Goal: Task Accomplishment & Management: Manage account settings

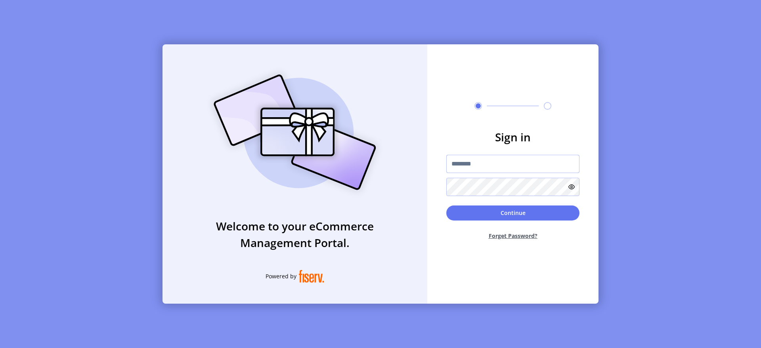
click at [486, 158] on input "text" at bounding box center [512, 164] width 133 height 18
type input "**********"
click at [522, 213] on button "Continue" at bounding box center [512, 213] width 133 height 15
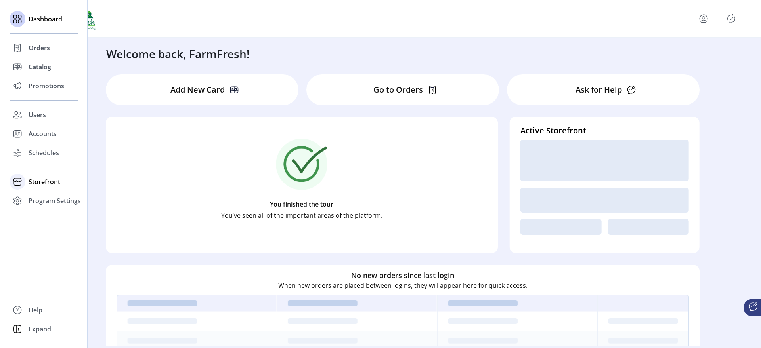
click at [41, 183] on span "Storefront" at bounding box center [45, 182] width 32 height 10
click at [48, 199] on span "Configuration" at bounding box center [50, 198] width 42 height 10
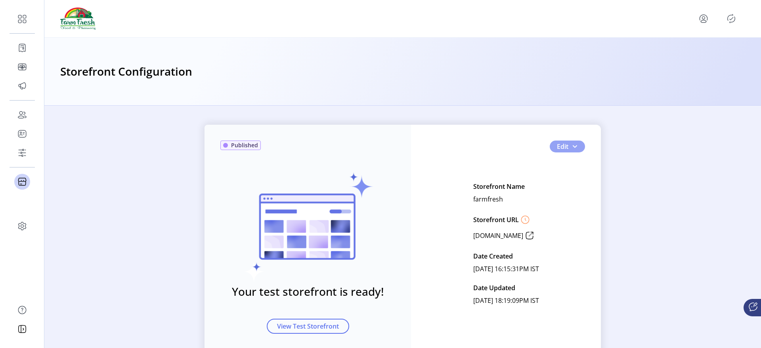
click at [579, 145] on button "Edit" at bounding box center [567, 147] width 35 height 12
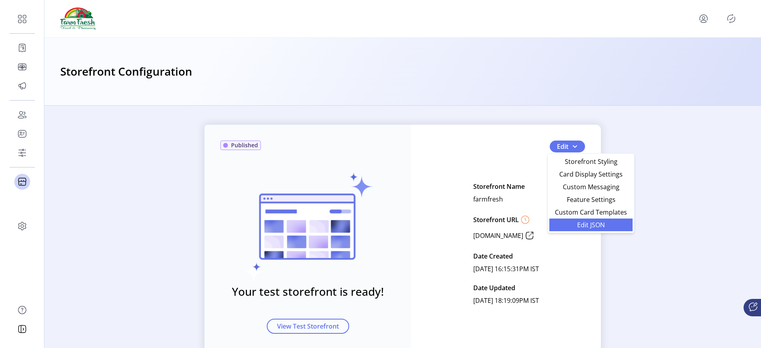
click at [583, 224] on span "Edit JSON" at bounding box center [591, 225] width 74 height 6
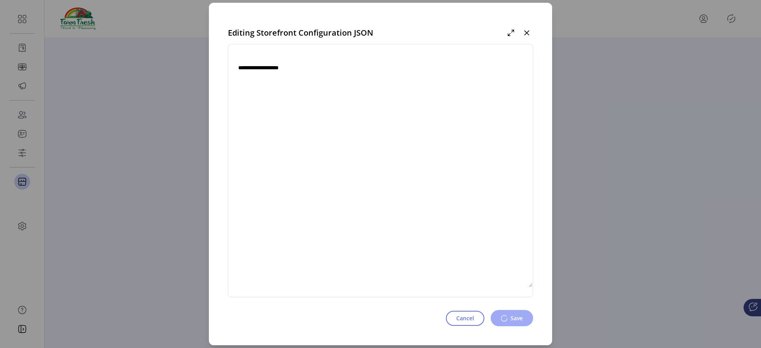
type textarea "**********"
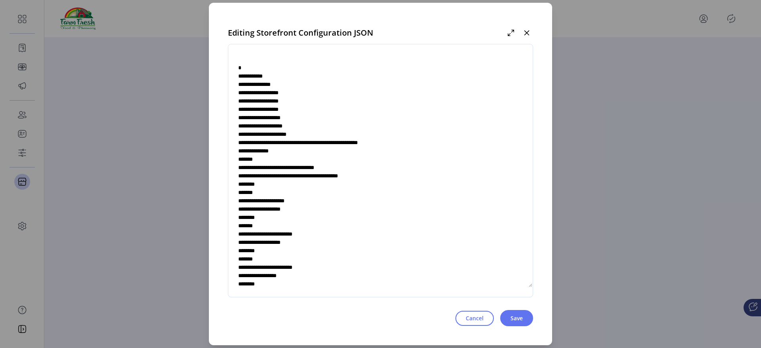
click at [342, 126] on textarea at bounding box center [380, 171] width 304 height 234
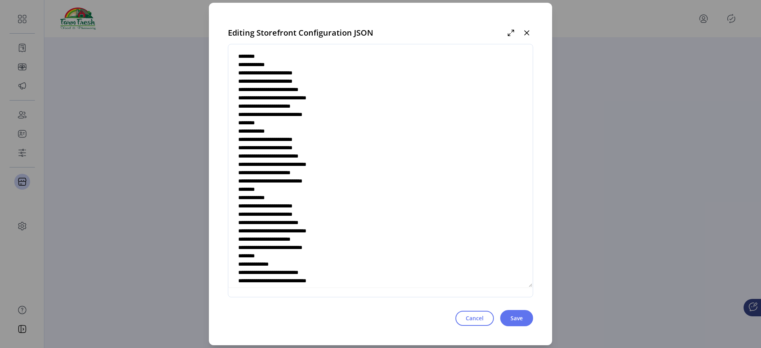
scroll to position [1586, 0]
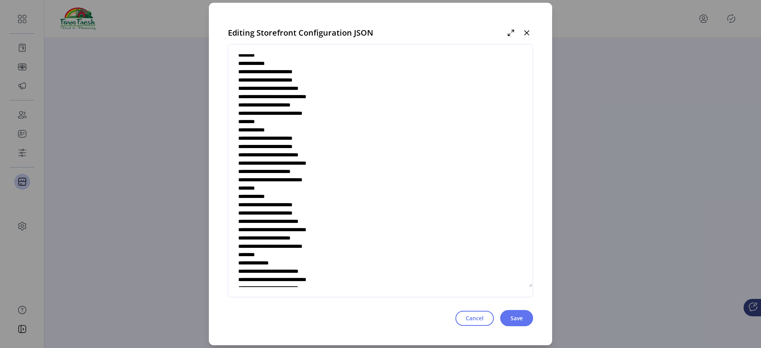
click at [315, 162] on textarea at bounding box center [380, 171] width 304 height 234
click at [304, 178] on textarea at bounding box center [380, 171] width 304 height 234
click at [528, 33] on icon "button" at bounding box center [527, 33] width 6 height 6
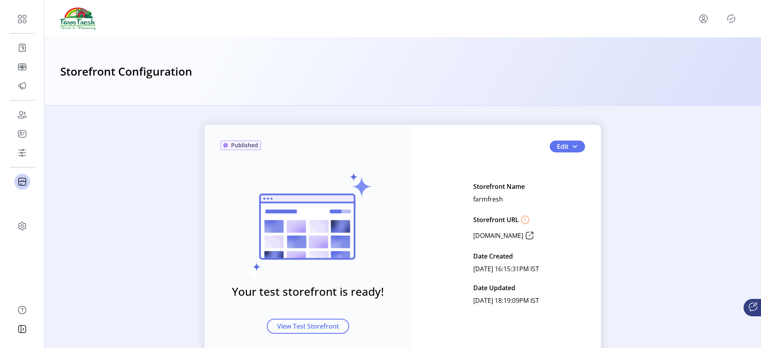
click at [703, 19] on icon "menu" at bounding box center [703, 18] width 13 height 13
click at [675, 52] on span "Sign Out" at bounding box center [674, 50] width 59 height 6
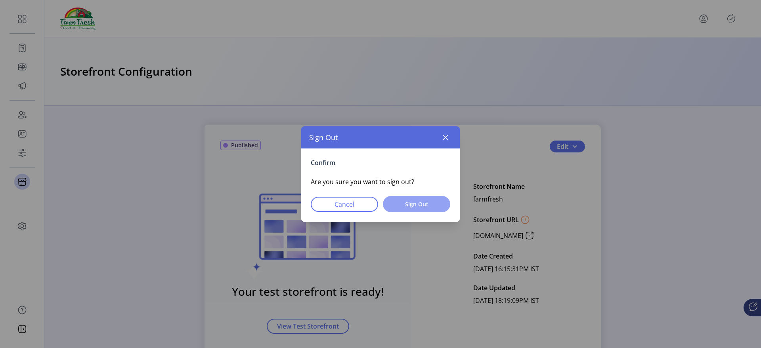
click at [442, 210] on button "Sign Out" at bounding box center [416, 204] width 67 height 16
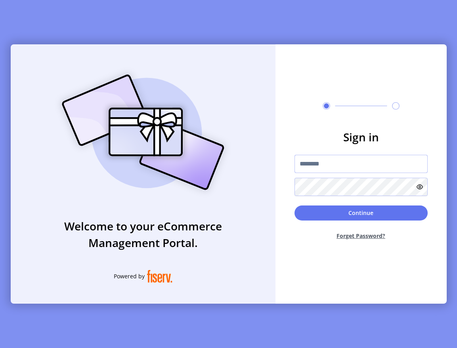
click at [297, 159] on input "text" at bounding box center [360, 164] width 133 height 18
type input "**********"
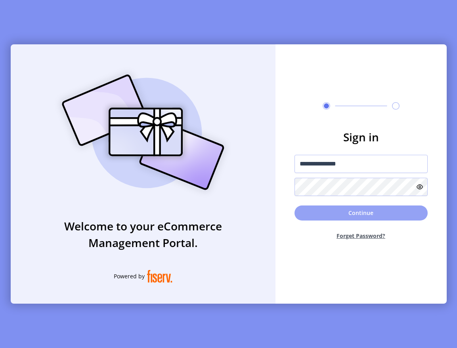
click at [336, 213] on button "Continue" at bounding box center [360, 213] width 133 height 15
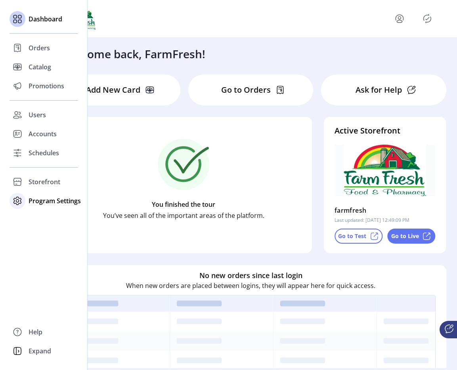
click at [34, 203] on span "Program Settings" at bounding box center [55, 201] width 52 height 10
click at [34, 215] on span "Templates" at bounding box center [44, 217] width 31 height 10
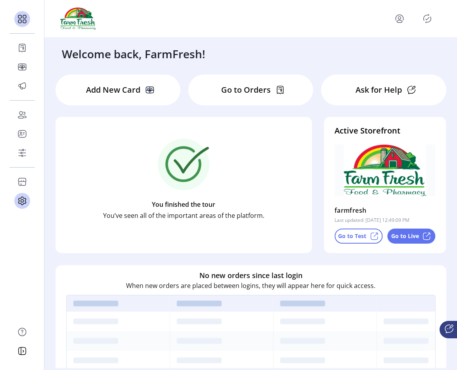
click at [429, 21] on icon "Publisher Panel" at bounding box center [427, 18] width 13 height 13
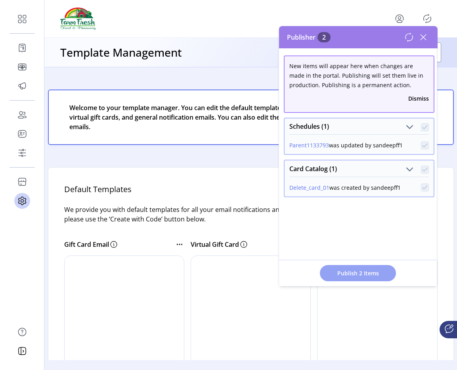
click at [350, 272] on body "Dashboard Orders Catalog Promotions Users Accounts Schedules Storefront Configu…" at bounding box center [228, 185] width 457 height 370
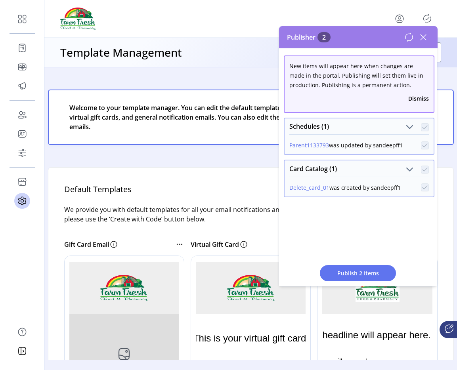
click at [407, 38] on icon at bounding box center [409, 38] width 10 height 10
click at [354, 270] on span "Publish 2 Items" at bounding box center [357, 273] width 55 height 8
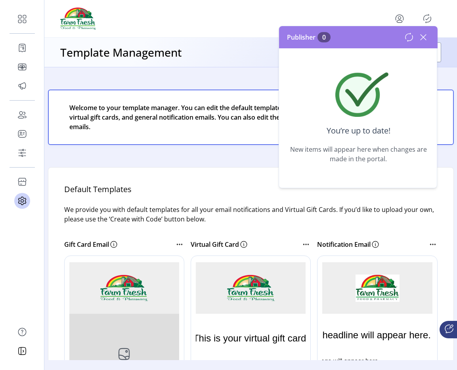
click at [424, 38] on icon at bounding box center [424, 37] width 6 height 6
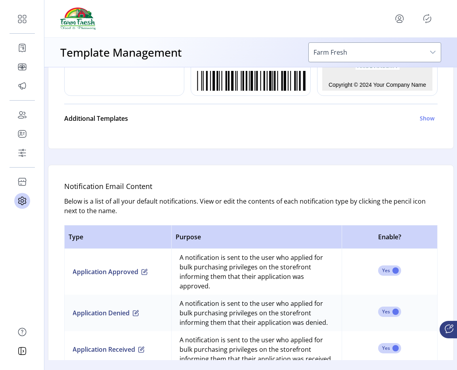
scroll to position [379, 0]
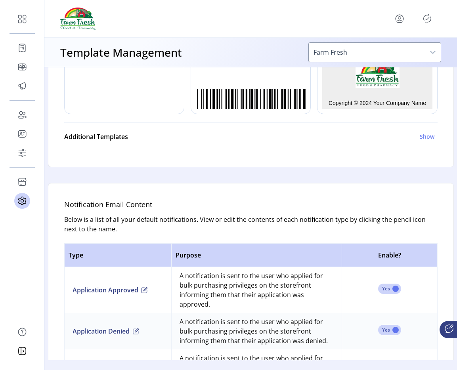
click at [429, 19] on icon "Publisher Panel" at bounding box center [427, 18] width 13 height 13
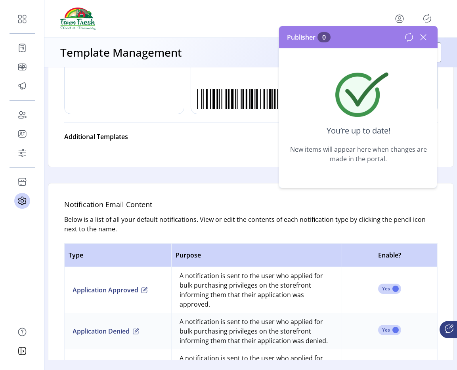
click at [430, 41] on div "Publisher 0" at bounding box center [358, 37] width 159 height 22
click at [423, 41] on icon at bounding box center [423, 37] width 13 height 13
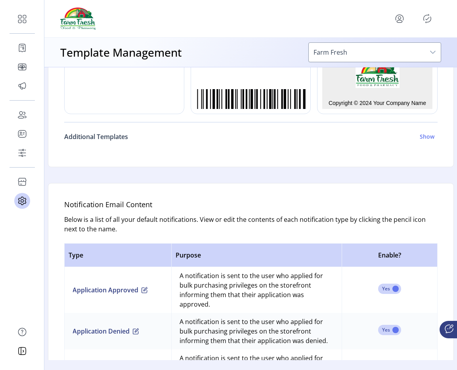
click at [111, 138] on h6 "Additional Templates" at bounding box center [96, 137] width 64 height 10
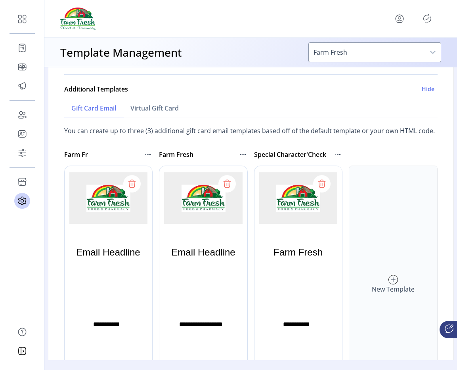
scroll to position [433, 0]
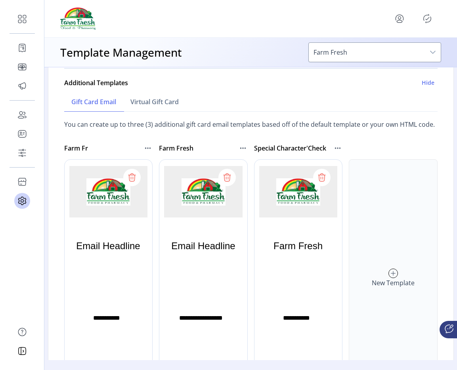
click at [323, 176] on icon at bounding box center [322, 178] width 6 height 6
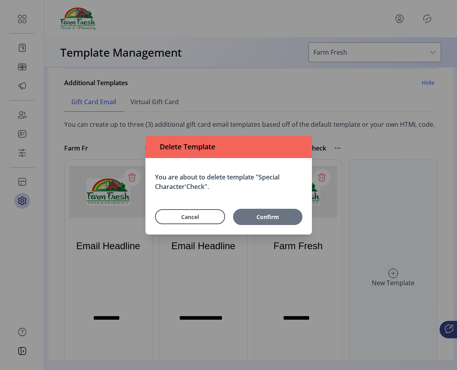
click at [247, 218] on span "Confirm" at bounding box center [267, 217] width 61 height 8
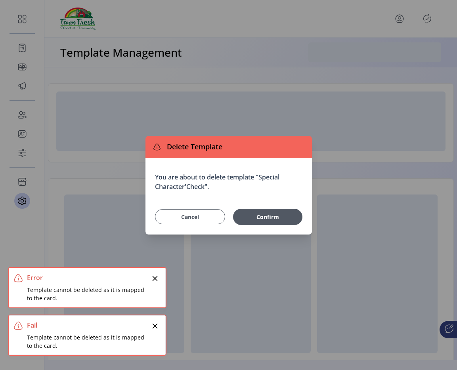
click at [201, 220] on span "Cancel" at bounding box center [190, 217] width 50 height 8
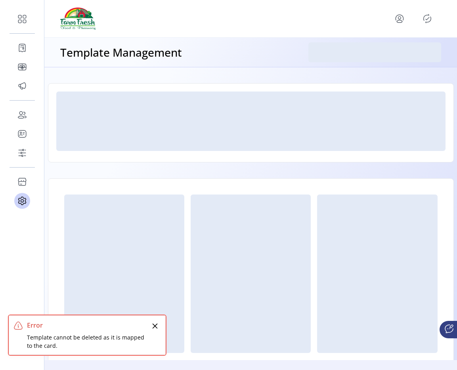
click at [155, 279] on div at bounding box center [124, 274] width 120 height 159
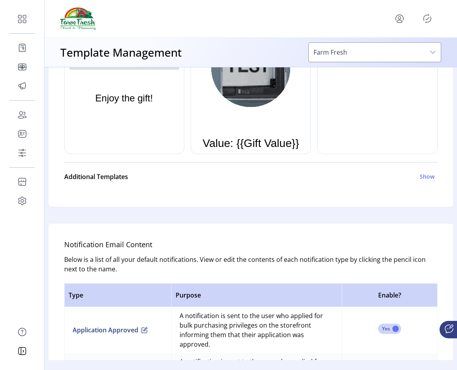
scroll to position [351, 0]
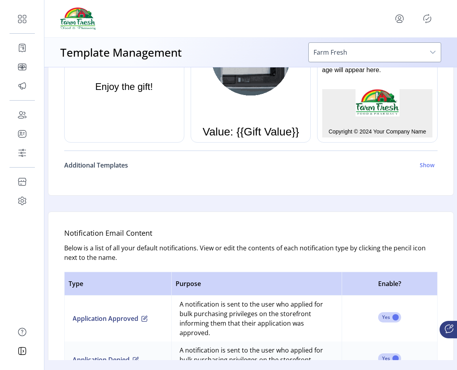
click at [113, 168] on h6 "Additional Templates" at bounding box center [96, 166] width 64 height 10
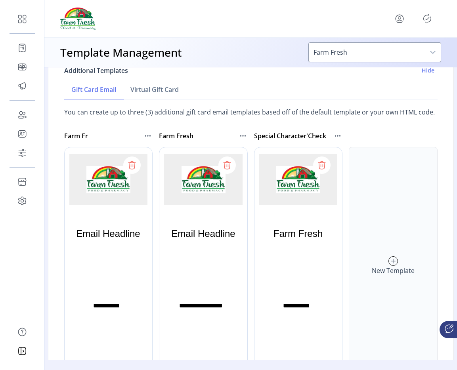
scroll to position [447, 0]
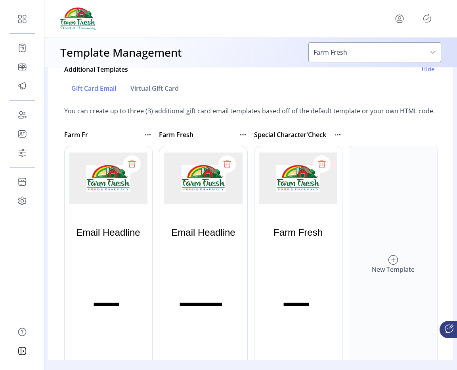
click at [400, 243] on div "New Template" at bounding box center [393, 265] width 89 height 238
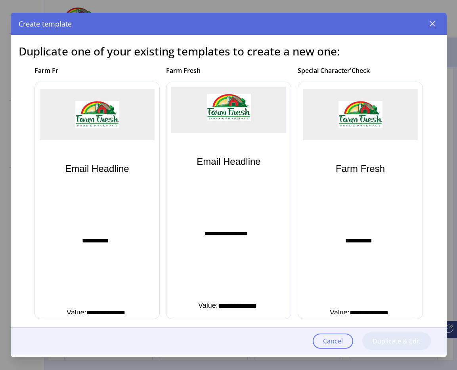
scroll to position [10, 0]
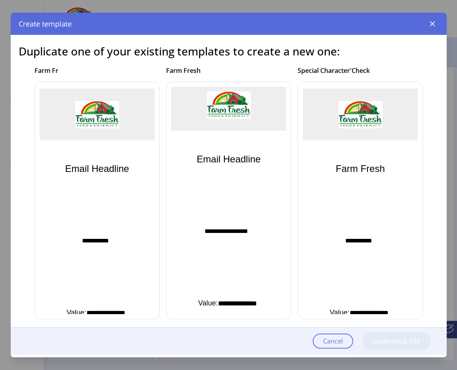
click at [354, 170] on p "Farm Fresh" at bounding box center [359, 168] width 49 height 38
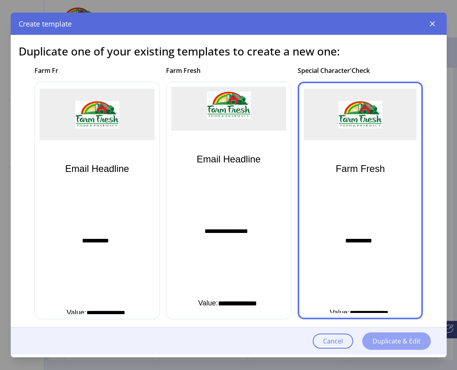
click at [387, 336] on span "Duplicate & Edit" at bounding box center [397, 341] width 48 height 10
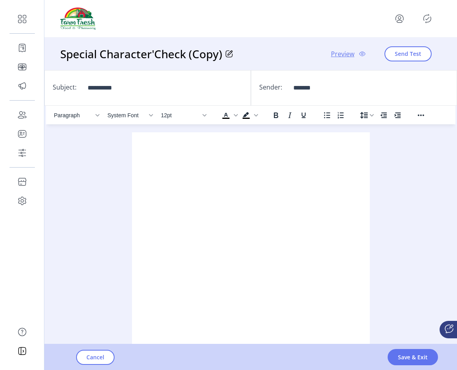
click at [229, 57] on icon at bounding box center [229, 54] width 6 height 6
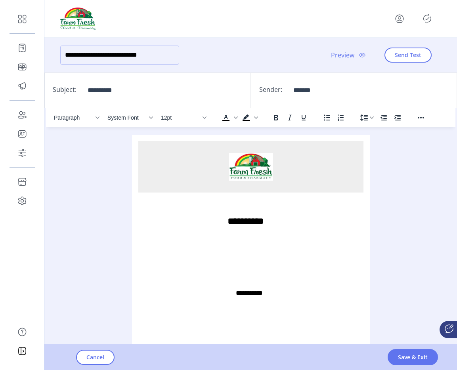
click at [159, 56] on input "**********" at bounding box center [119, 55] width 119 height 19
type input "*"
type input "**********"
click at [409, 360] on span "Save & Exit" at bounding box center [413, 357] width 30 height 8
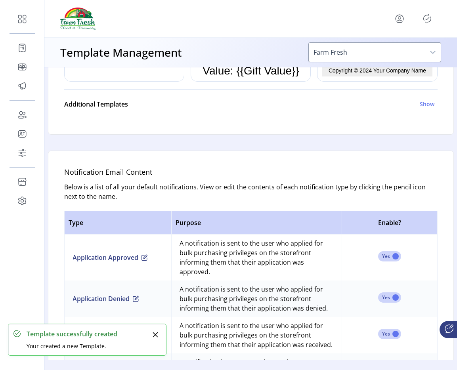
scroll to position [410, 0]
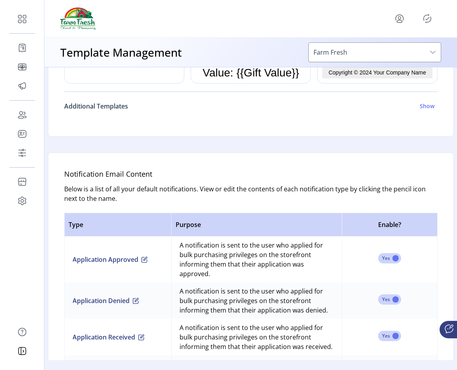
click at [114, 106] on h6 "Additional Templates" at bounding box center [96, 106] width 64 height 10
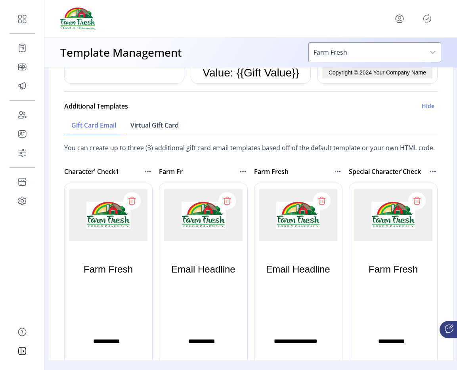
click at [167, 123] on span "Virtual Gift Card" at bounding box center [154, 125] width 48 height 6
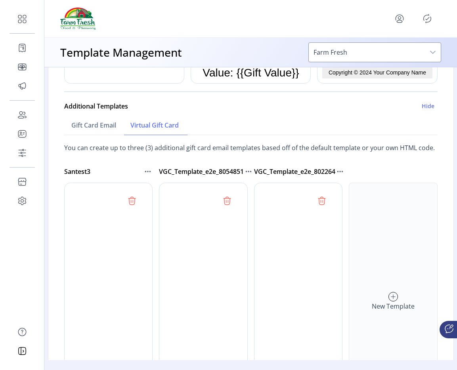
scroll to position [0, 0]
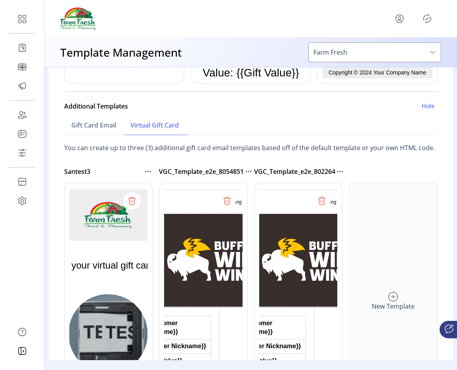
click at [140, 232] on div "Rich Text Area. Press ALT-0 for help." at bounding box center [108, 215] width 225 height 52
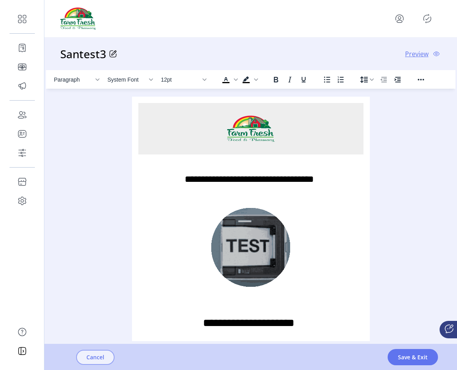
click at [103, 351] on button "Cancel" at bounding box center [95, 357] width 38 height 15
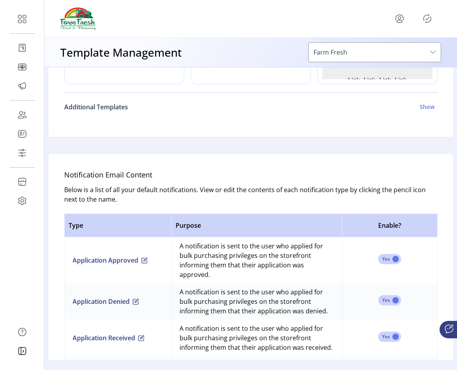
click at [120, 104] on h6 "Additional Templates" at bounding box center [96, 107] width 64 height 10
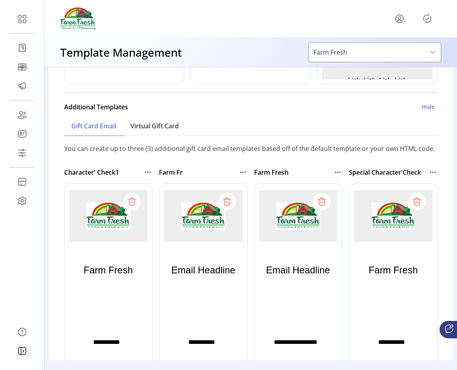
click at [159, 128] on span "Virtual Gift Card" at bounding box center [154, 126] width 48 height 6
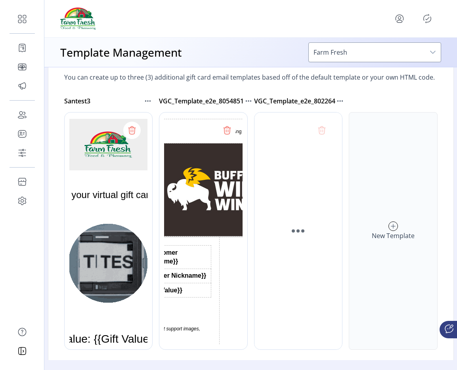
click at [371, 191] on div "New Template" at bounding box center [393, 231] width 89 height 238
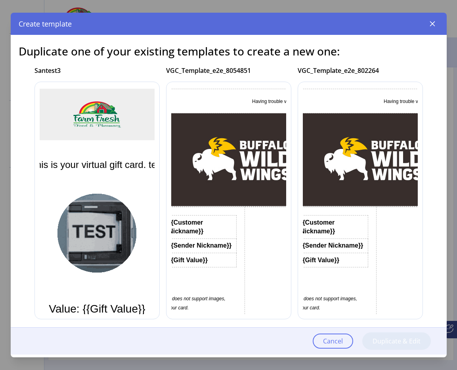
click at [237, 163] on img "Rich Text Area. Press ALT-0 for help." at bounding box center [243, 159] width 254 height 93
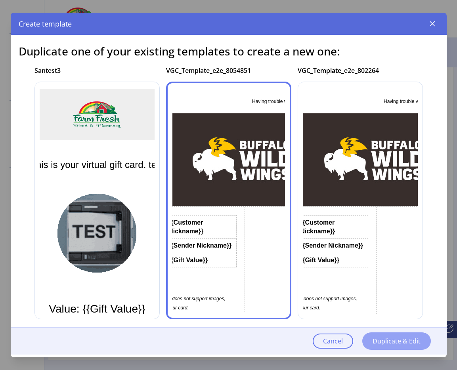
click at [384, 340] on span "Duplicate & Edit" at bounding box center [397, 341] width 48 height 10
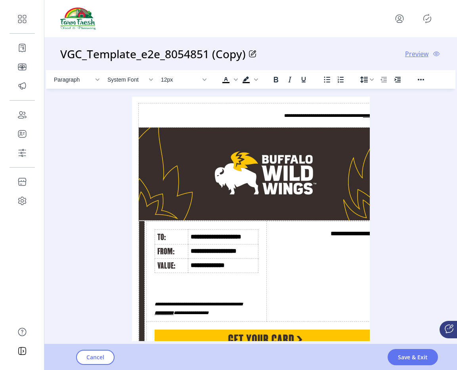
click at [253, 52] on icon at bounding box center [252, 53] width 7 height 7
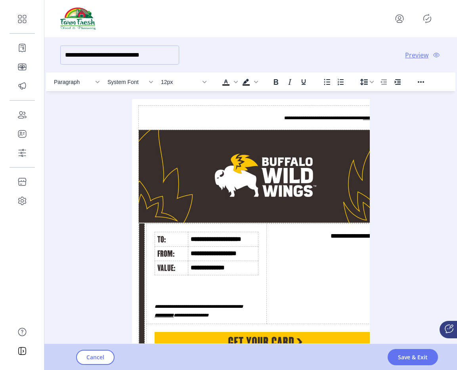
click at [167, 56] on input "**********" at bounding box center [119, 55] width 119 height 19
drag, startPoint x: 172, startPoint y: 56, endPoint x: 109, endPoint y: 55, distance: 62.6
click at [109, 55] on input "**********" at bounding box center [119, 55] width 119 height 19
type input "**********"
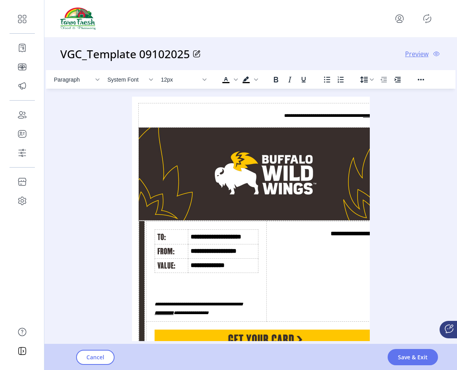
click at [401, 367] on div "Cancel Save & Exit" at bounding box center [272, 357] width 457 height 26
click at [404, 359] on span "Save & Exit" at bounding box center [413, 357] width 30 height 8
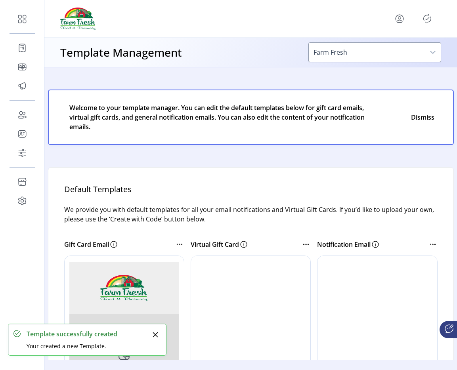
click at [428, 23] on icon "Publisher Panel" at bounding box center [427, 18] width 13 height 13
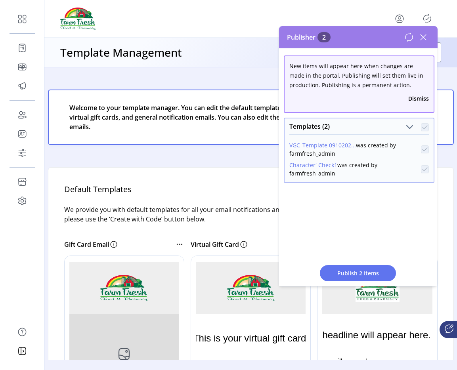
click at [426, 38] on icon at bounding box center [423, 37] width 13 height 13
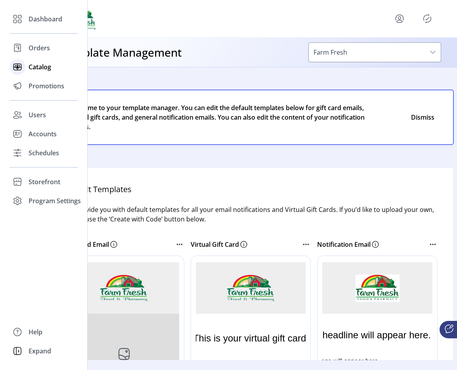
click at [29, 67] on span "Catalog" at bounding box center [40, 67] width 23 height 10
click at [17, 67] on icon at bounding box center [17, 67] width 0 height 6
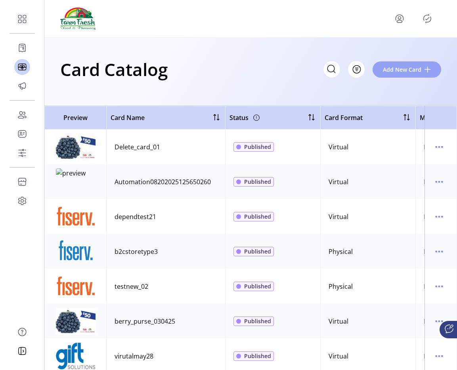
click at [390, 70] on span "Add New Card" at bounding box center [402, 69] width 38 height 8
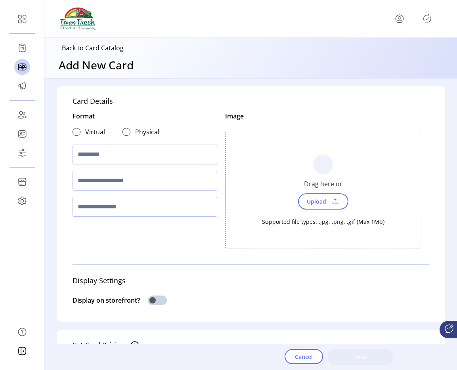
click at [73, 136] on div at bounding box center [77, 132] width 8 height 8
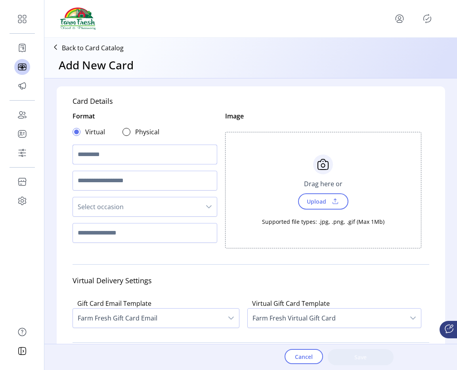
click at [130, 154] on input "text" at bounding box center [145, 155] width 145 height 20
type input "**********"
click at [315, 212] on div "Supported file types: .jpg, .png, .gif (Max 1Mb)" at bounding box center [323, 218] width 122 height 16
click at [312, 209] on span "Upload" at bounding box center [323, 201] width 50 height 16
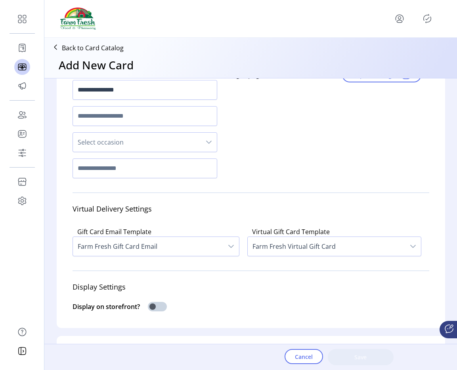
scroll to position [80, 0]
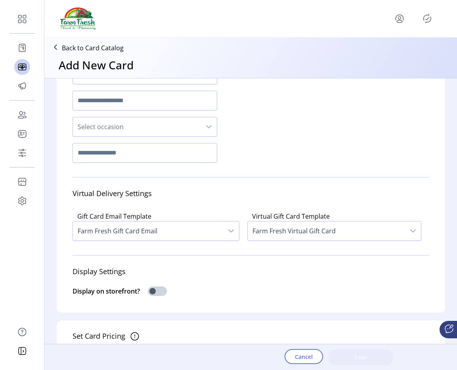
click at [154, 241] on span "Farm Fresh Gift Card Email" at bounding box center [148, 231] width 151 height 19
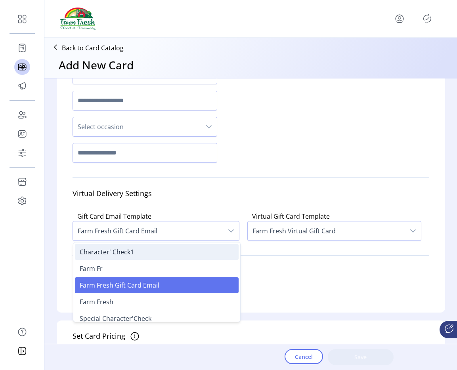
click at [138, 260] on li "Character' Check1" at bounding box center [157, 252] width 164 height 16
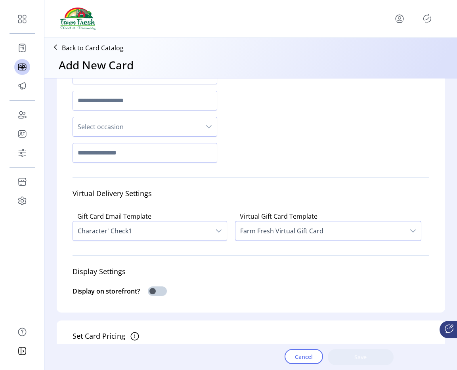
click at [306, 241] on span "Farm Fresh Virtual Gift Card" at bounding box center [320, 231] width 170 height 19
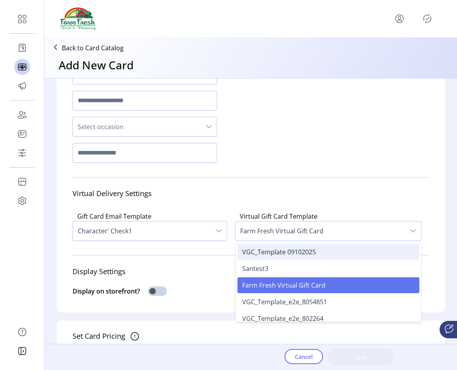
click at [287, 260] on li "VGC_Template 09102025" at bounding box center [328, 252] width 182 height 16
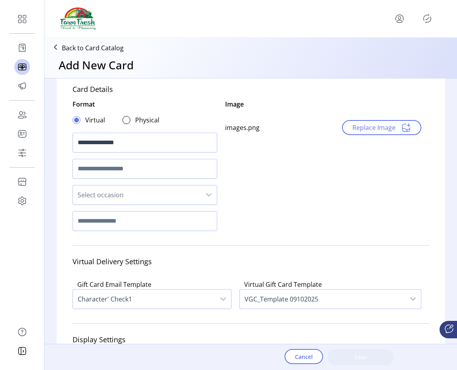
scroll to position [0, 0]
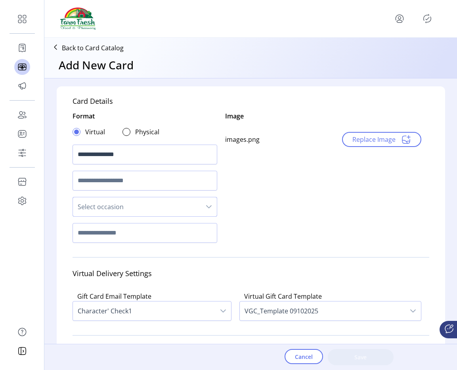
click at [123, 206] on span "Select occasion" at bounding box center [137, 206] width 128 height 19
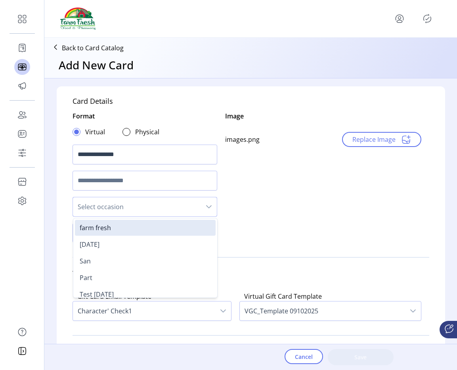
click at [142, 192] on div at bounding box center [145, 181] width 145 height 26
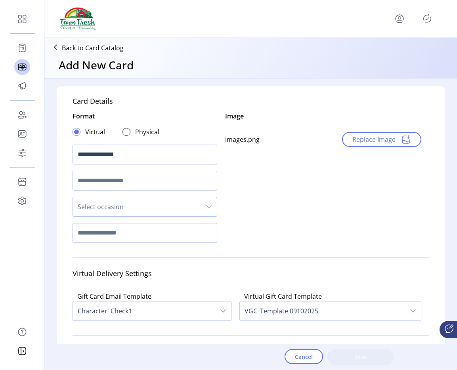
click at [131, 205] on span "Select occasion" at bounding box center [137, 206] width 128 height 19
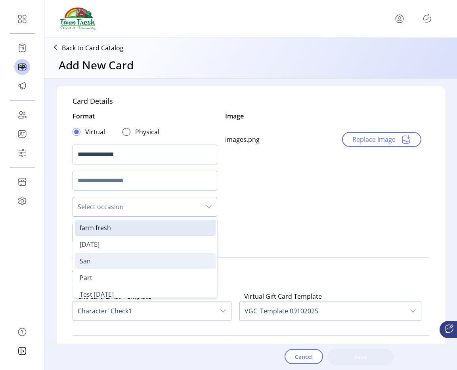
scroll to position [24, 0]
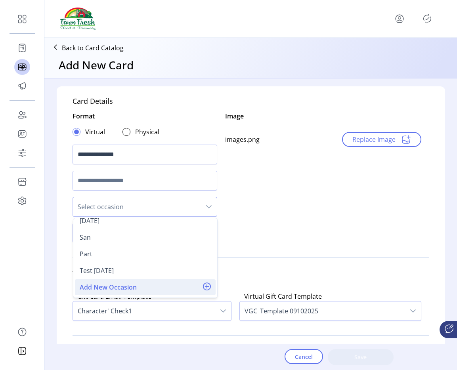
click at [124, 284] on span "Add New Occasion" at bounding box center [108, 288] width 57 height 10
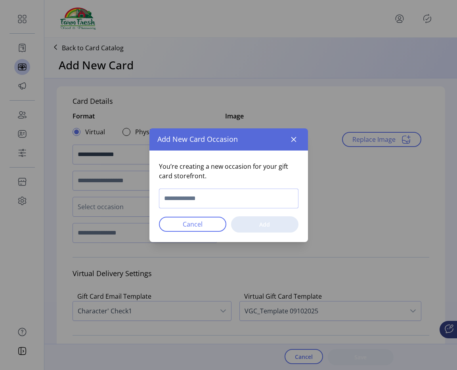
click at [180, 193] on input "text" at bounding box center [229, 199] width 140 height 20
type input "**********"
click at [247, 225] on span "Add" at bounding box center [264, 224] width 47 height 8
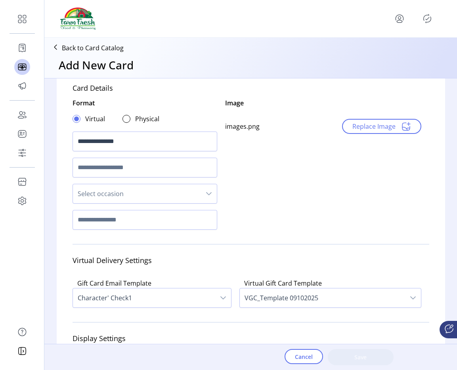
scroll to position [19, 0]
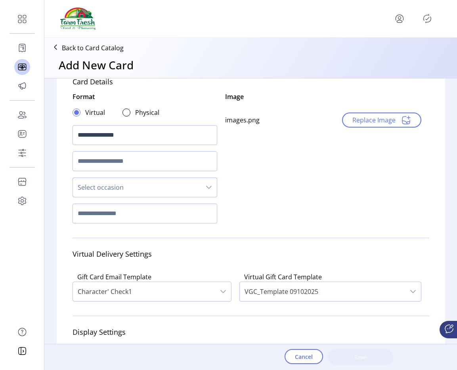
click at [140, 182] on span "Select occasion" at bounding box center [137, 187] width 128 height 19
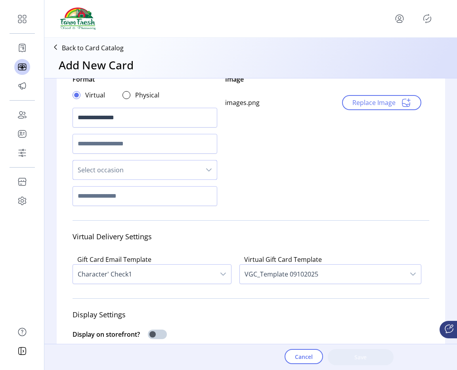
click at [138, 172] on span "Select occasion" at bounding box center [137, 170] width 128 height 19
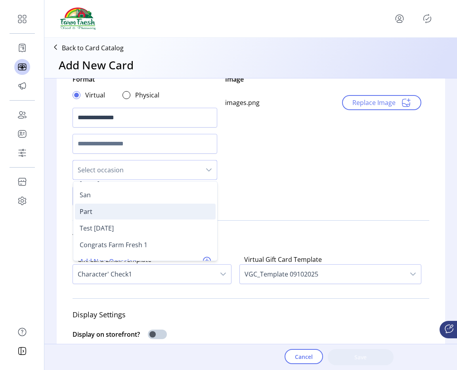
scroll to position [40, 0]
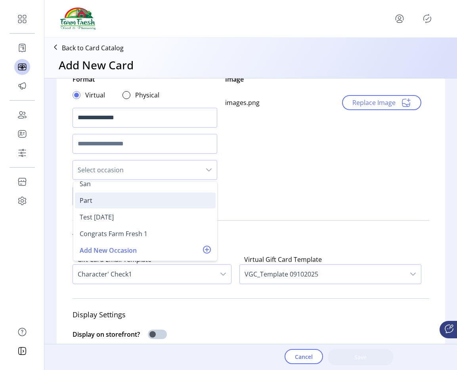
click at [126, 237] on div "Congrats Farm Fresh 1" at bounding box center [114, 234] width 68 height 10
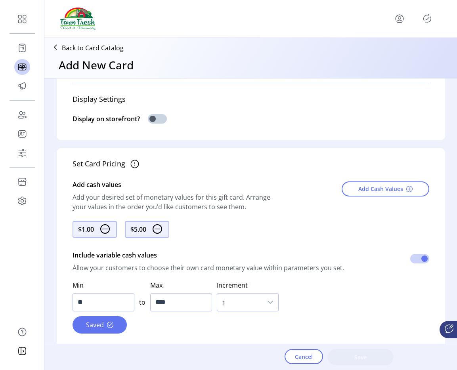
scroll to position [291, 0]
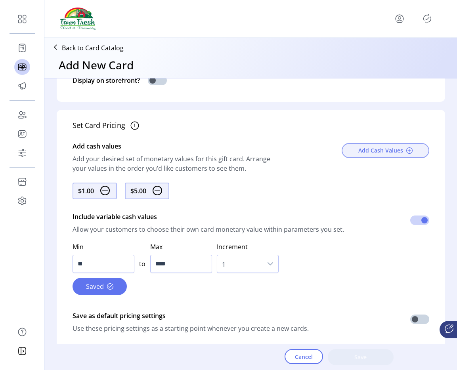
click at [347, 158] on button "Add Cash Values" at bounding box center [386, 150] width 88 height 15
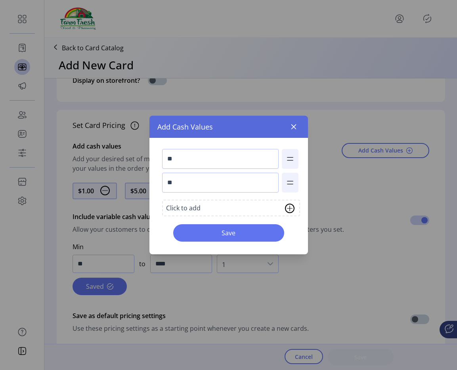
click at [195, 210] on div "Click to add" at bounding box center [183, 208] width 34 height 10
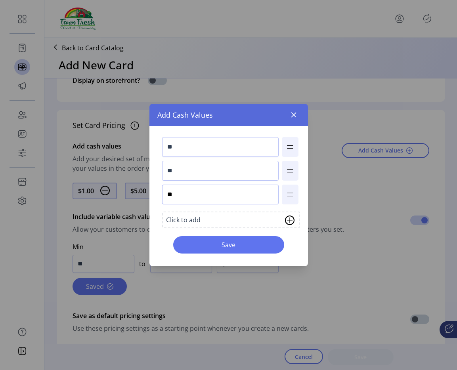
click at [188, 197] on input "**" at bounding box center [220, 195] width 117 height 20
type input "**"
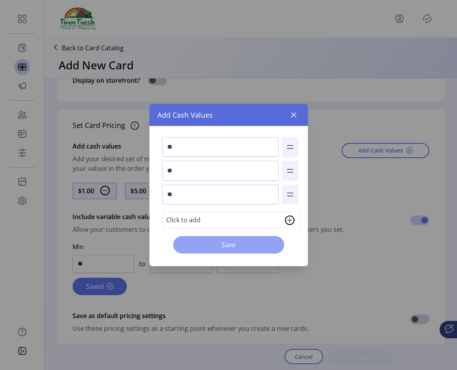
click at [203, 239] on button "Save" at bounding box center [228, 244] width 111 height 17
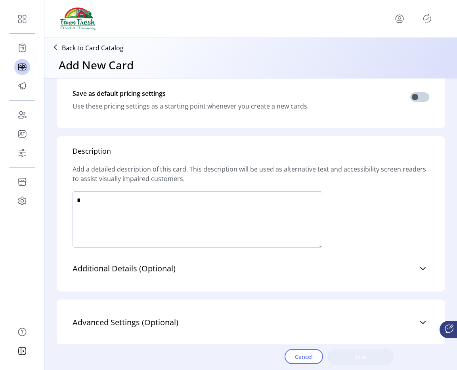
scroll to position [521, 0]
click at [247, 227] on textarea at bounding box center [198, 219] width 250 height 56
type textarea "****"
click at [250, 250] on div at bounding box center [251, 222] width 357 height 63
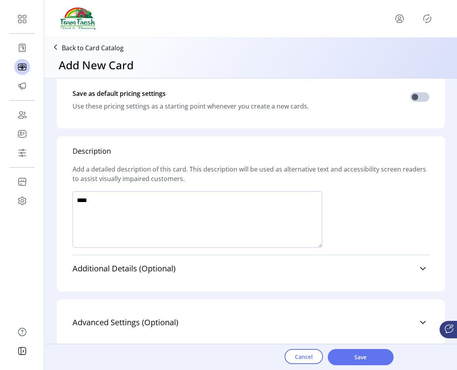
click at [247, 255] on div "Additional Details (Optional) Terms & Conditions ******* ******* ******* ******…" at bounding box center [251, 268] width 357 height 27
click at [239, 261] on link "Additional Details (Optional)" at bounding box center [251, 268] width 357 height 17
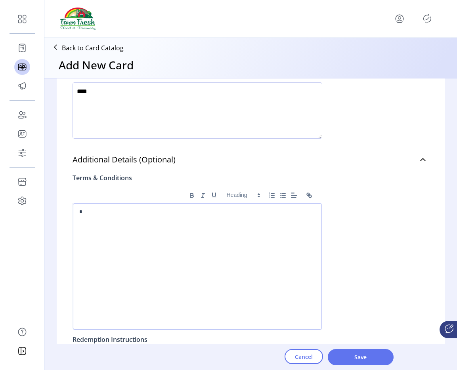
click at [164, 247] on div "*" at bounding box center [197, 266] width 249 height 126
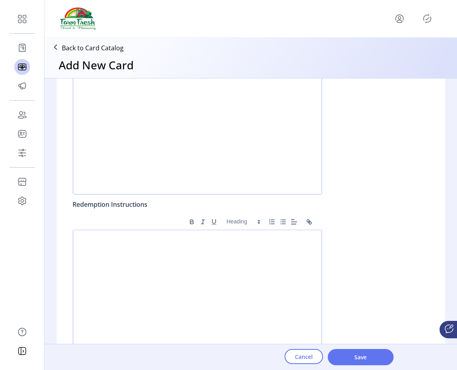
scroll to position [824, 0]
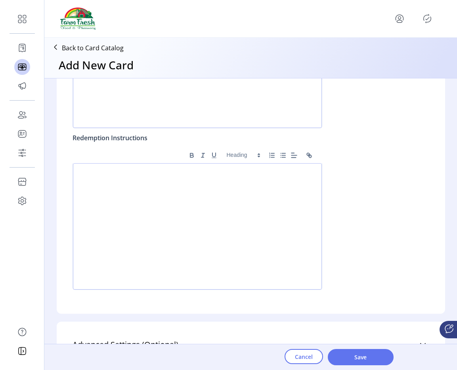
click at [163, 251] on div at bounding box center [197, 226] width 249 height 126
click at [373, 361] on span "Save" at bounding box center [360, 357] width 45 height 8
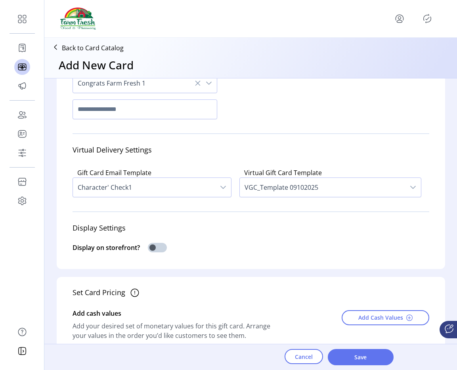
scroll to position [0, 0]
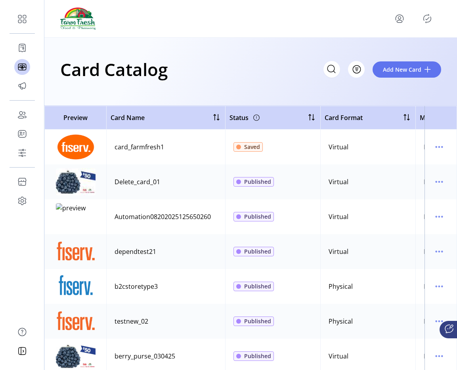
click at [426, 20] on icon "Publisher Panel" at bounding box center [427, 18] width 13 height 13
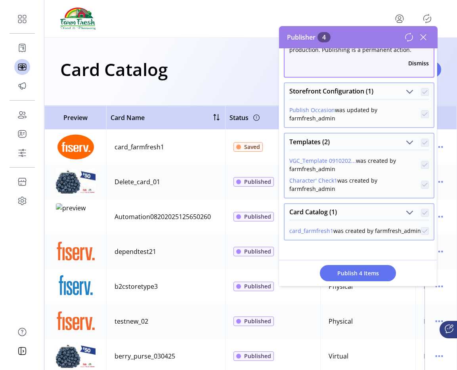
scroll to position [45, 0]
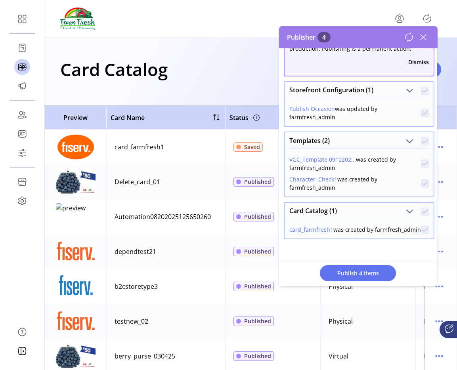
click at [423, 32] on icon at bounding box center [423, 37] width 13 height 13
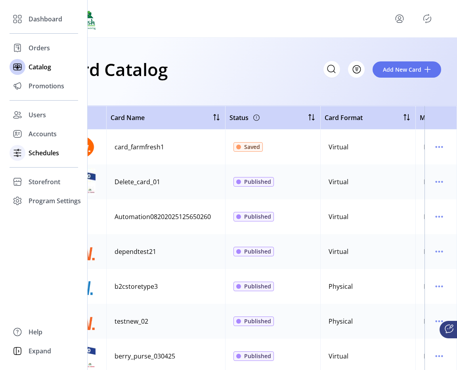
click at [37, 160] on div "Schedules" at bounding box center [44, 152] width 69 height 19
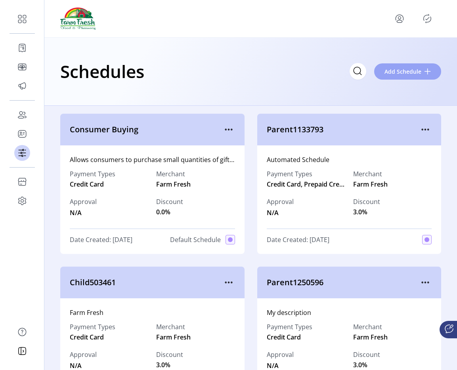
click at [398, 72] on span "Add Schedule" at bounding box center [402, 71] width 37 height 8
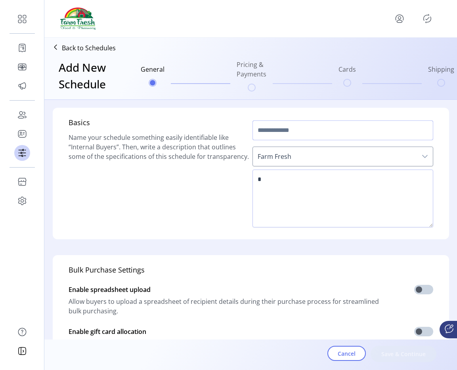
click at [289, 133] on input "text" at bounding box center [342, 130] width 181 height 20
type input "**********"
click at [293, 176] on textarea at bounding box center [342, 199] width 181 height 58
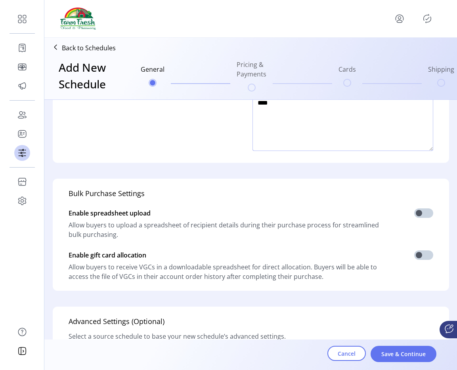
scroll to position [80, 0]
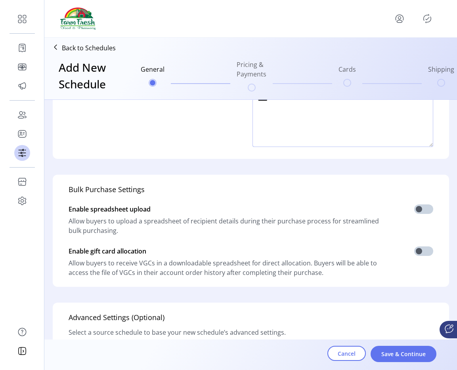
type textarea "****"
click at [420, 214] on p-inputswitch at bounding box center [423, 211] width 19 height 12
click at [423, 250] on span at bounding box center [423, 252] width 19 height 10
click at [422, 206] on span at bounding box center [423, 210] width 19 height 10
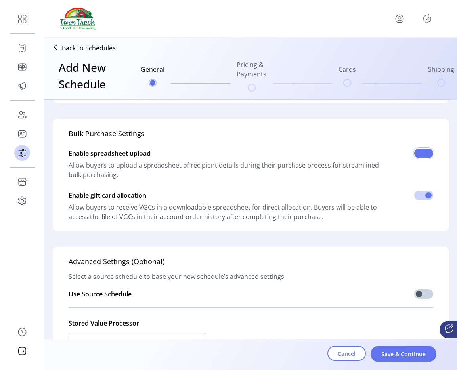
scroll to position [195, 0]
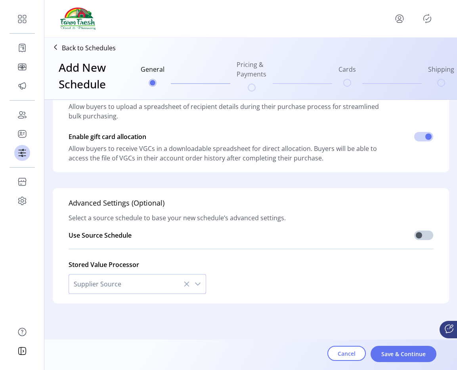
click at [140, 290] on span "Supplier Source" at bounding box center [129, 284] width 121 height 19
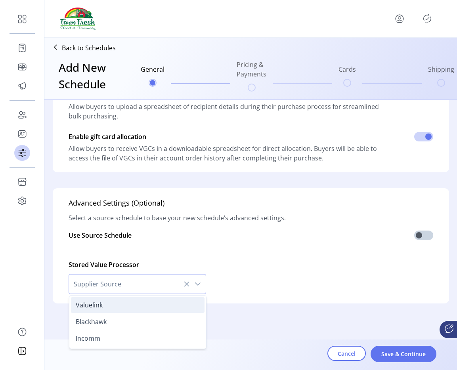
click at [125, 304] on li "Valuelink" at bounding box center [138, 305] width 134 height 16
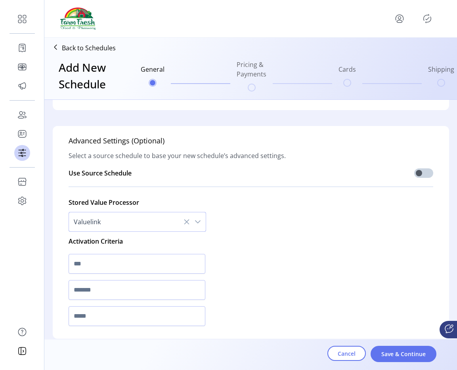
scroll to position [293, 0]
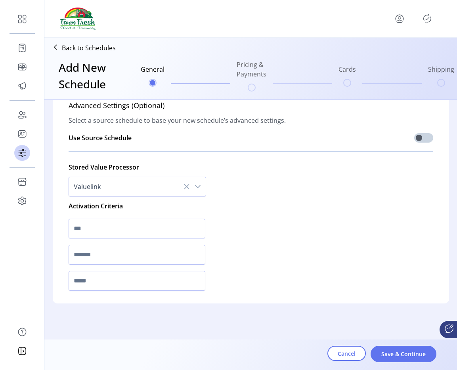
click at [102, 237] on input "text" at bounding box center [137, 229] width 137 height 20
type input "*"
click at [103, 249] on input "text" at bounding box center [137, 255] width 137 height 20
type input "*"
click at [96, 282] on input "*" at bounding box center [137, 281] width 137 height 20
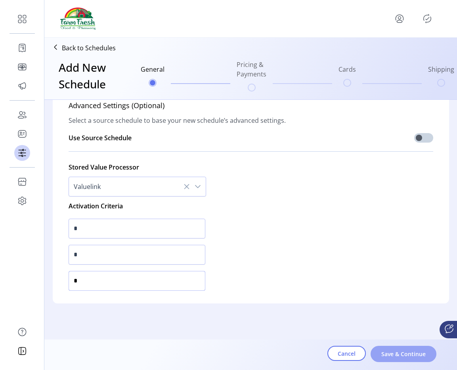
type input "*"
click at [399, 352] on span "Save & Continue" at bounding box center [403, 354] width 45 height 8
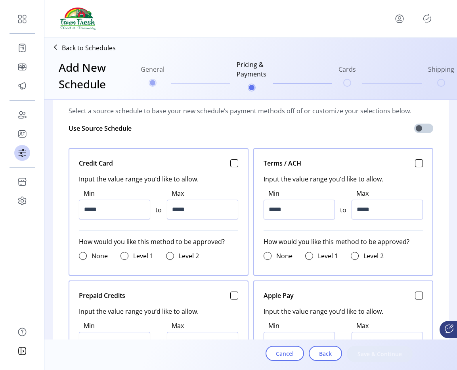
scroll to position [0, 0]
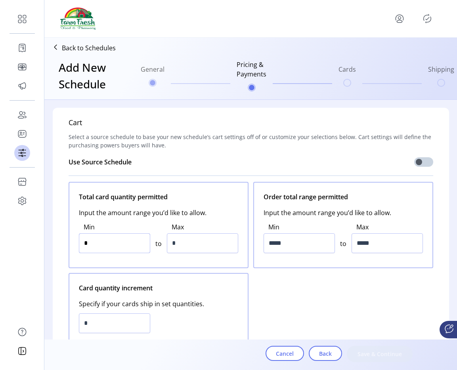
click at [135, 241] on input "*" at bounding box center [114, 243] width 71 height 20
type input "*"
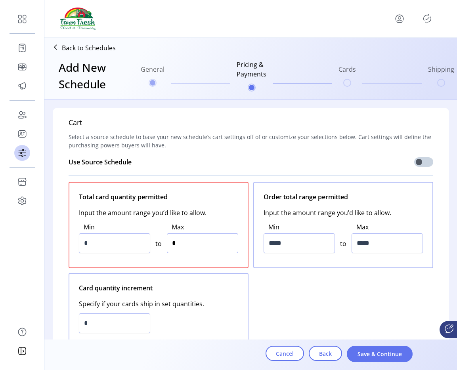
click at [199, 238] on input "*" at bounding box center [202, 243] width 71 height 20
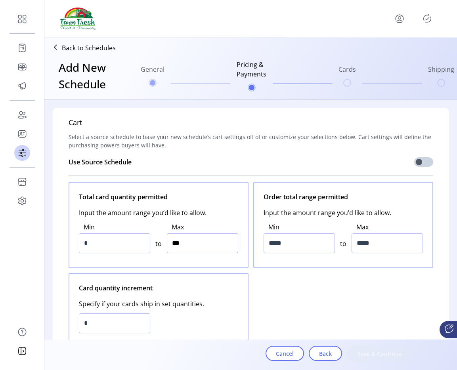
type input "*****"
click at [287, 243] on input "*****" at bounding box center [299, 243] width 71 height 20
type input "*****"
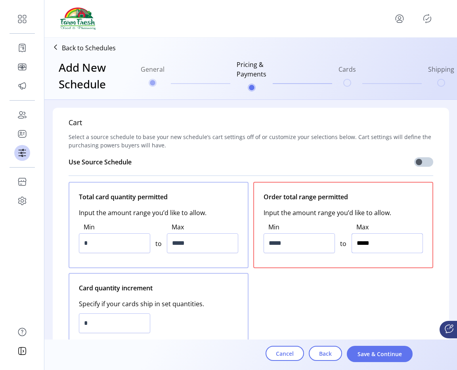
click at [357, 244] on input "*****" at bounding box center [387, 243] width 71 height 20
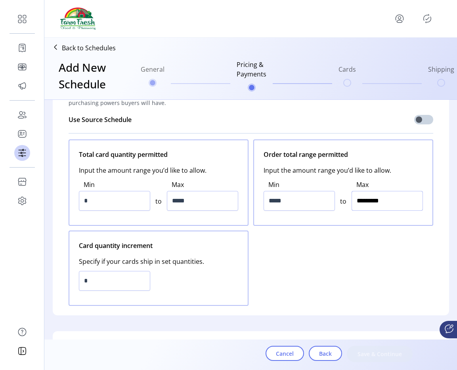
scroll to position [44, 0]
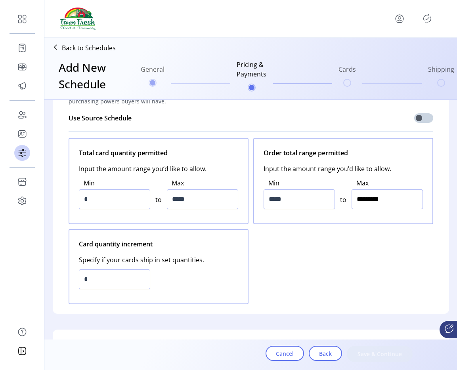
type input "**********"
click at [111, 275] on input "*" at bounding box center [114, 280] width 71 height 20
type input "*"
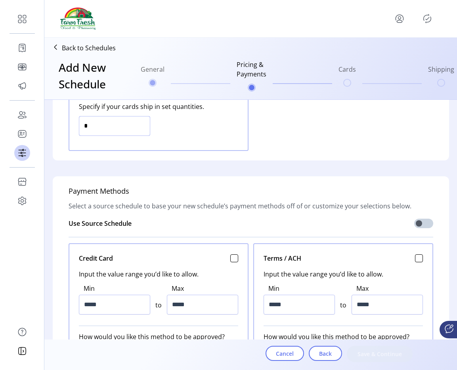
scroll to position [205, 0]
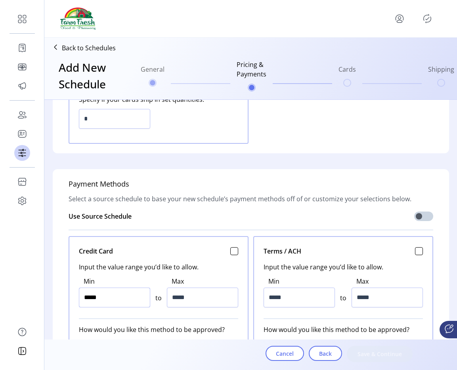
click at [129, 293] on input "*****" at bounding box center [114, 298] width 71 height 20
type input "*****"
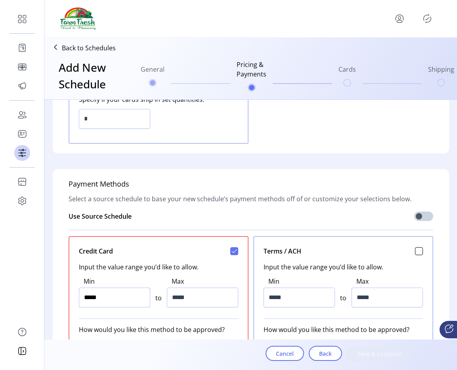
click at [129, 293] on input "*****" at bounding box center [114, 298] width 71 height 20
click at [207, 301] on input "*****" at bounding box center [202, 298] width 71 height 20
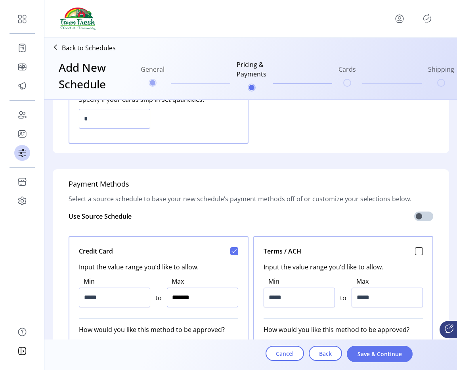
type input "*********"
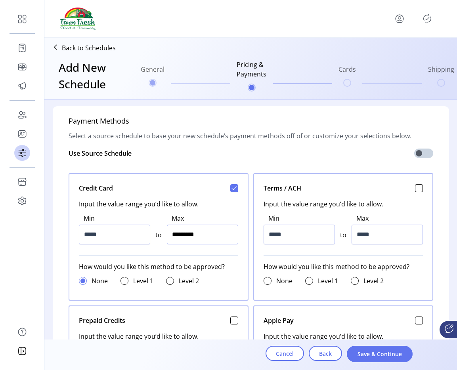
scroll to position [269, 0]
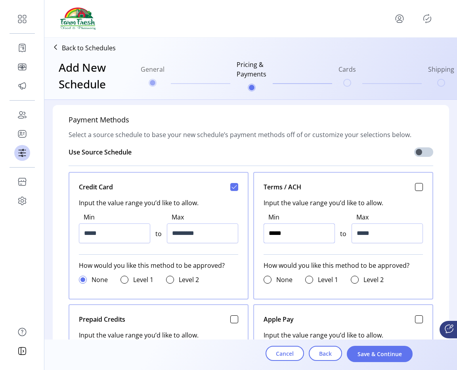
click at [303, 234] on input "*****" at bounding box center [299, 234] width 71 height 20
type input "*****"
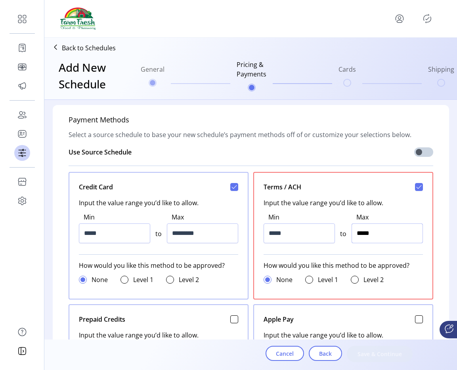
click at [387, 228] on input "*****" at bounding box center [387, 234] width 71 height 20
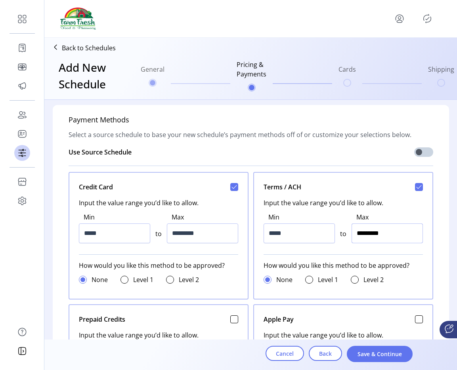
type input "**********"
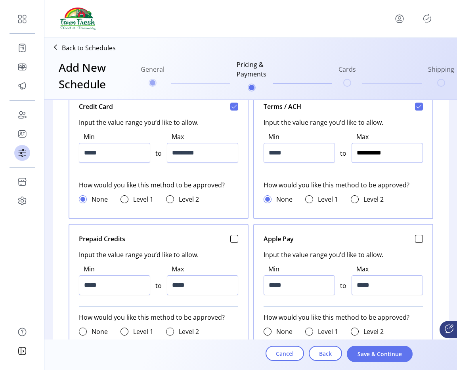
scroll to position [370, 0]
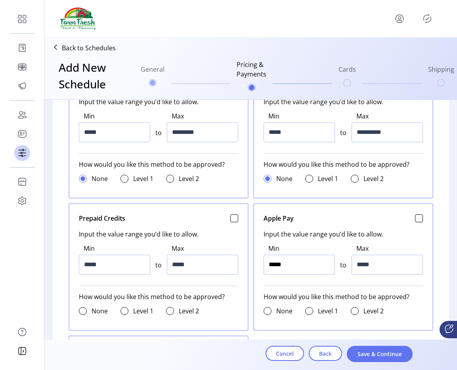
click at [305, 256] on input "*****" at bounding box center [299, 265] width 71 height 20
type input "******"
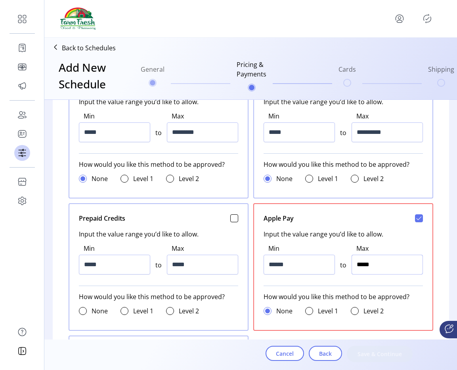
click at [372, 261] on input "*****" at bounding box center [387, 265] width 71 height 20
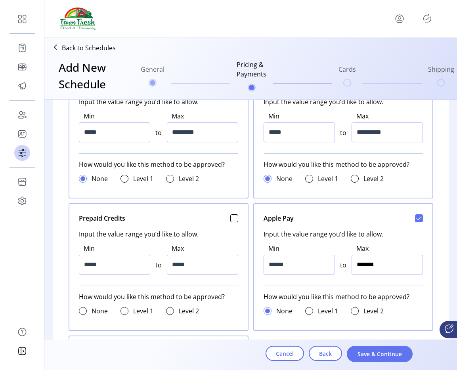
type input "*********"
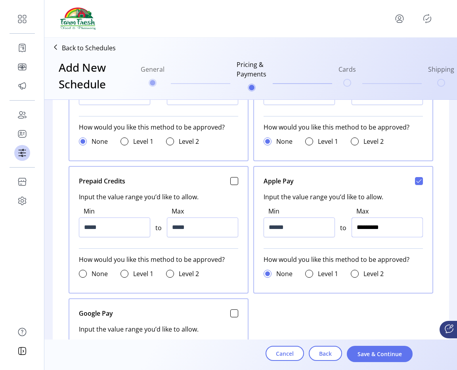
scroll to position [436, 0]
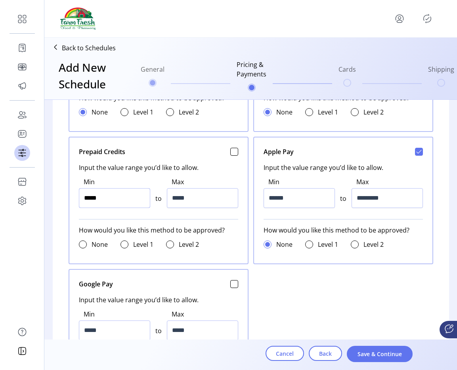
click at [113, 199] on input "*****" at bounding box center [114, 198] width 71 height 20
type input "*****"
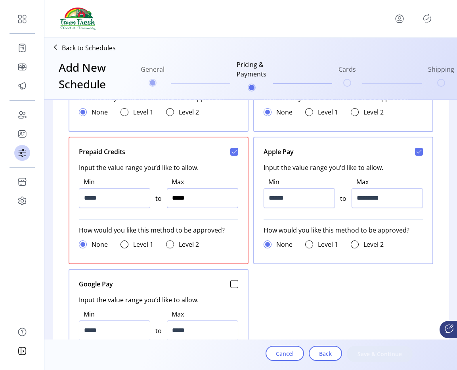
click at [184, 201] on input "*****" at bounding box center [202, 198] width 71 height 20
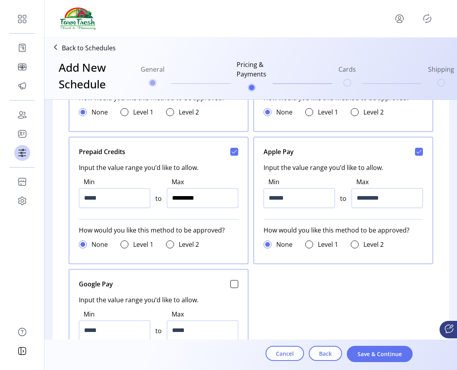
type input "**********"
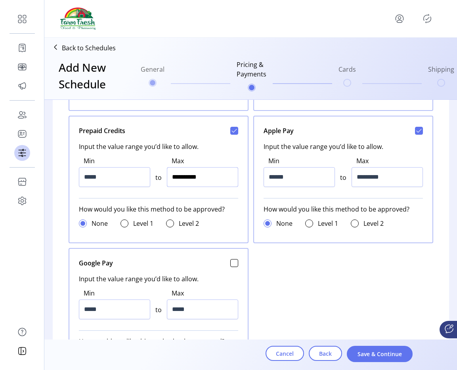
scroll to position [472, 0]
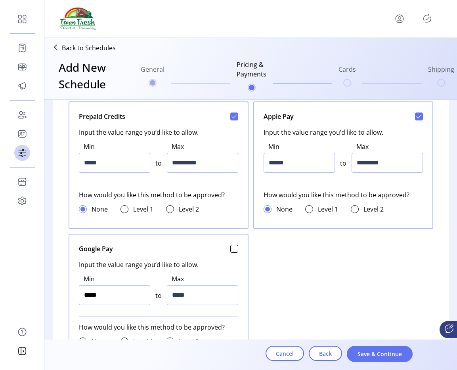
click at [119, 298] on input "*****" at bounding box center [114, 295] width 71 height 20
type input "*****"
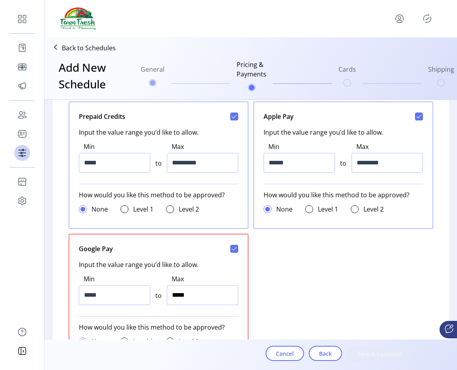
click at [206, 297] on input "*****" at bounding box center [202, 295] width 71 height 20
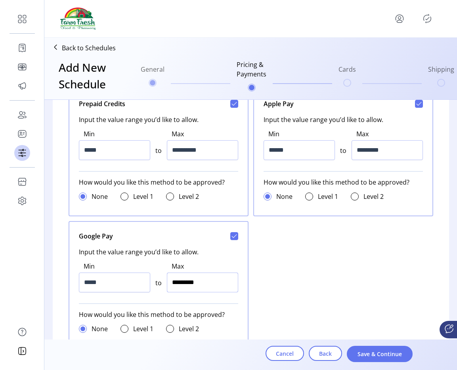
type input "**********"
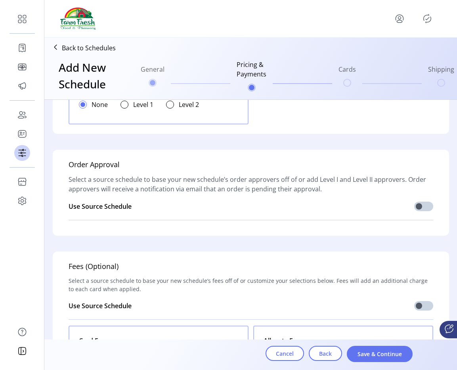
scroll to position [629, 0]
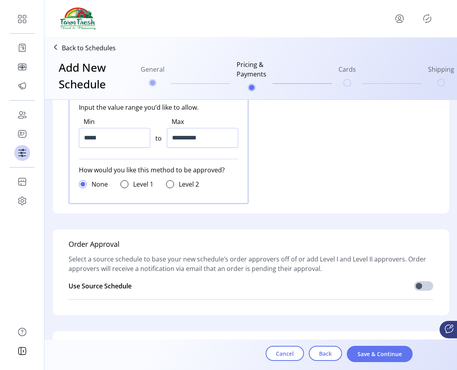
click at [127, 185] on div "Level 1" at bounding box center [136, 185] width 33 height 10
click at [123, 185] on div at bounding box center [124, 184] width 8 height 8
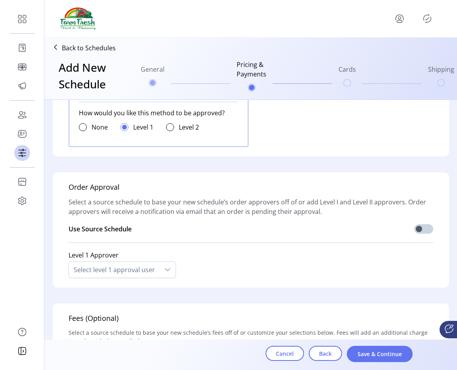
scroll to position [713, 0]
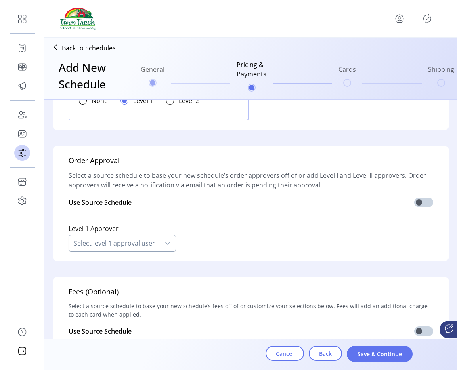
click at [110, 247] on div "Select level 1 approval user" at bounding box center [114, 243] width 91 height 16
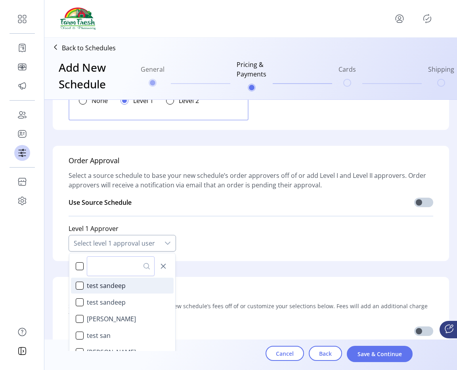
scroll to position [5, 35]
click at [114, 286] on span "test sandeep" at bounding box center [106, 286] width 39 height 10
click at [236, 263] on div "**********" at bounding box center [251, 36] width 406 height 1299
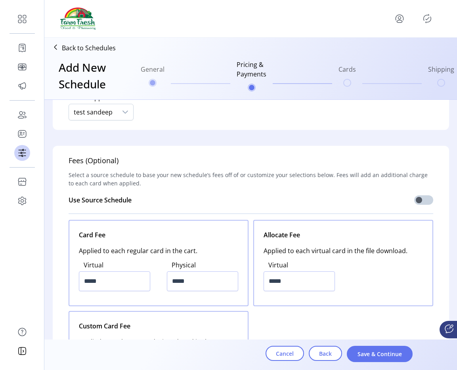
scroll to position [848, 0]
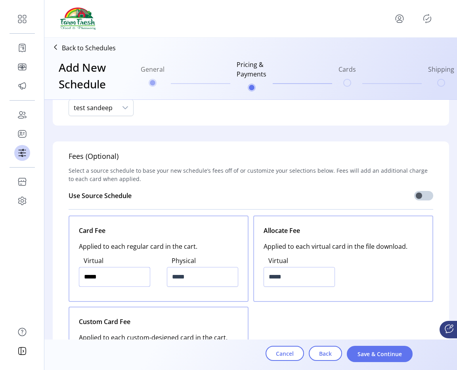
click at [129, 277] on input "*****" at bounding box center [114, 277] width 71 height 20
type input "*****"
click at [191, 277] on input "*****" at bounding box center [202, 277] width 71 height 20
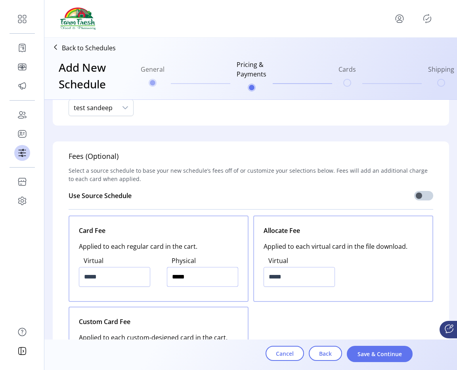
type input "*****"
click at [277, 274] on input "*****" at bounding box center [299, 277] width 71 height 20
type input "*****"
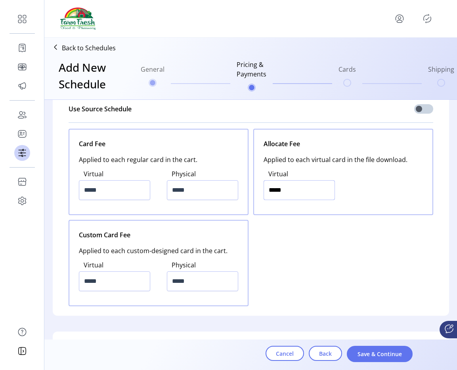
scroll to position [1001, 0]
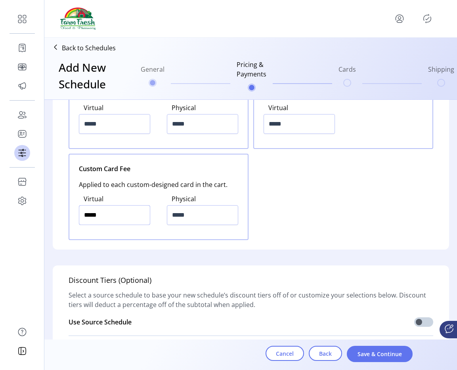
click at [114, 223] on input "*****" at bounding box center [114, 215] width 71 height 20
type input "*****"
click at [204, 216] on input "*****" at bounding box center [202, 215] width 71 height 20
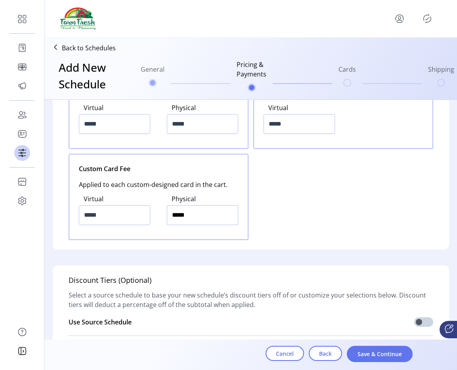
type input "*****"
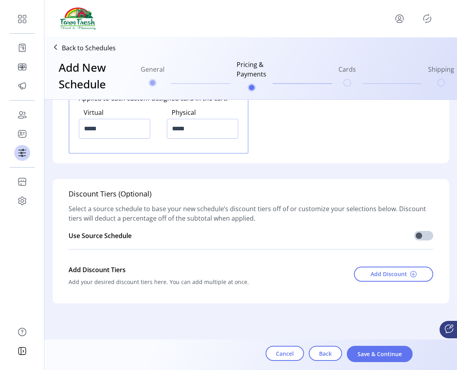
click at [380, 263] on div "Add Discount" at bounding box center [381, 276] width 104 height 29
drag, startPoint x: 380, startPoint y: 263, endPoint x: 370, endPoint y: 269, distance: 11.2
click at [370, 269] on div "Add Discount" at bounding box center [381, 276] width 104 height 29
click at [370, 269] on button "Add Discount" at bounding box center [393, 274] width 79 height 15
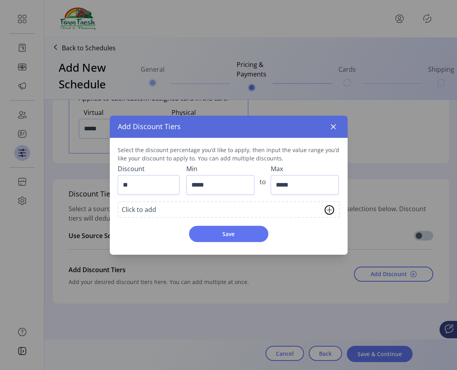
click at [147, 187] on input "**" at bounding box center [149, 185] width 62 height 20
type input "**"
click at [230, 189] on input "*****" at bounding box center [220, 185] width 68 height 20
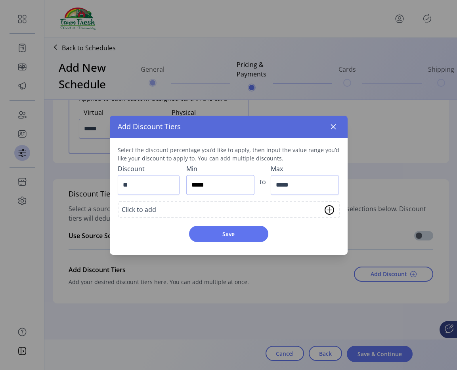
type input "*****"
click at [230, 189] on input "*****" at bounding box center [220, 185] width 68 height 20
click at [298, 187] on input "*****" at bounding box center [305, 185] width 68 height 20
type input "**********"
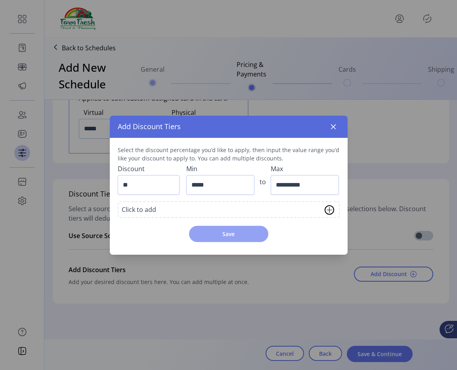
click at [251, 235] on span "Save" at bounding box center [228, 234] width 59 height 8
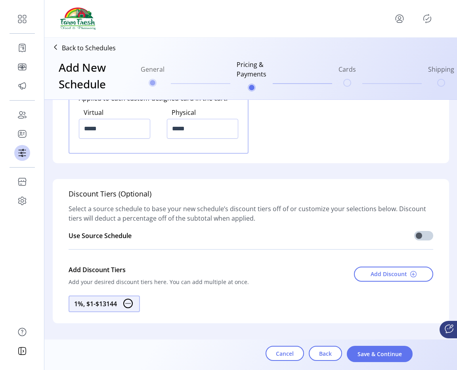
scroll to position [1107, 0]
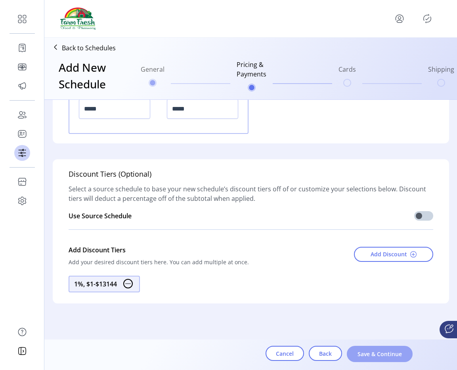
click at [359, 349] on button "Save & Continue" at bounding box center [380, 354] width 66 height 16
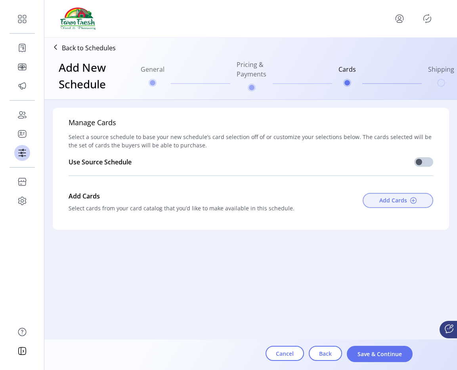
click at [380, 204] on span "Add Cards" at bounding box center [393, 200] width 28 height 8
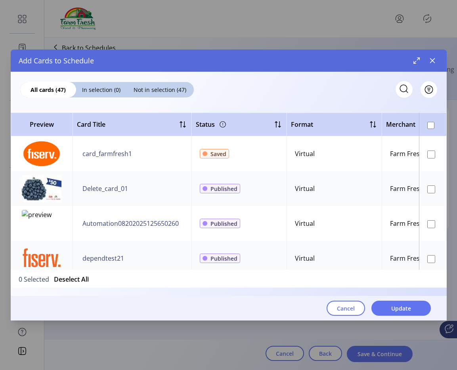
click at [431, 157] on td at bounding box center [433, 153] width 28 height 35
click at [396, 310] on span "Update" at bounding box center [401, 308] width 20 height 8
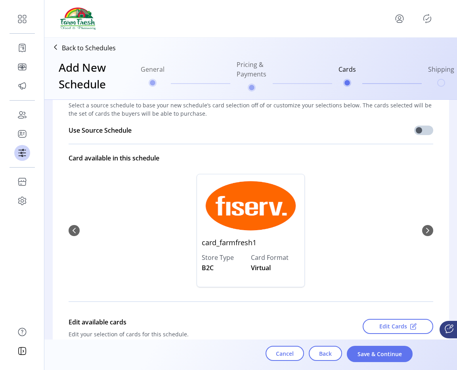
scroll to position [85, 0]
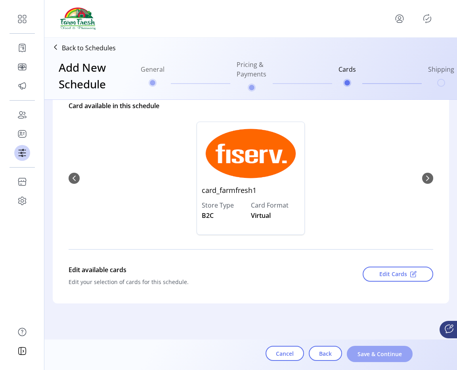
click at [387, 353] on span "Save & Continue" at bounding box center [379, 354] width 45 height 8
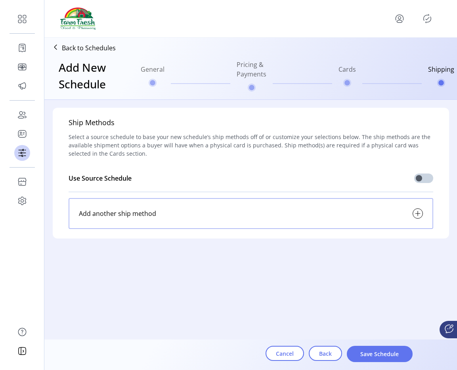
scroll to position [0, 0]
click at [292, 219] on div "Add another ship method" at bounding box center [251, 213] width 365 height 31
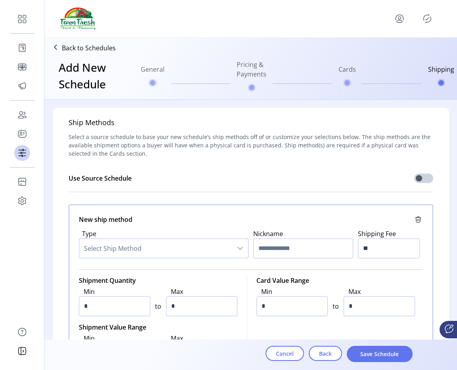
click at [153, 252] on span "Select Ship Method" at bounding box center [155, 248] width 153 height 19
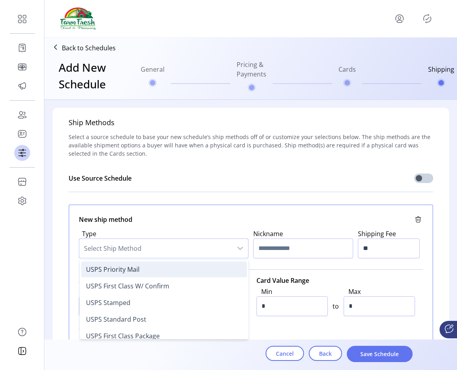
click at [153, 272] on li "USPS Priority Mail" at bounding box center [164, 270] width 166 height 16
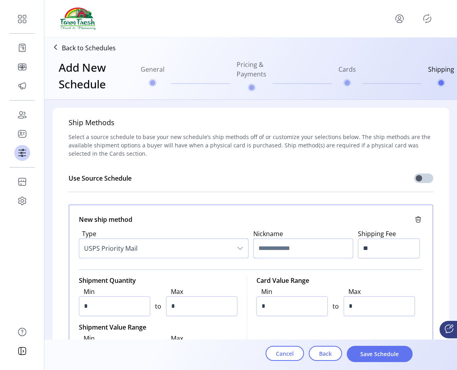
click at [276, 245] on input "text" at bounding box center [303, 249] width 100 height 20
type input "*********"
click at [402, 251] on input "**" at bounding box center [389, 249] width 62 height 20
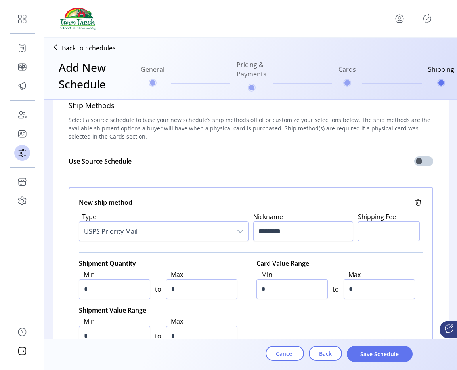
type input "**"
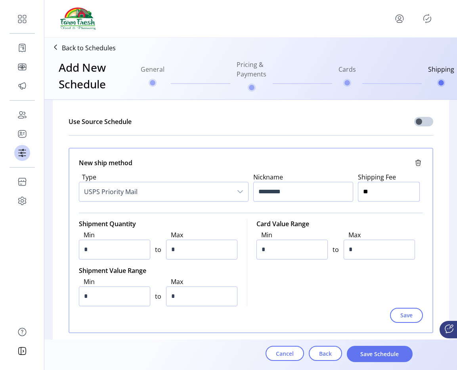
scroll to position [76, 0]
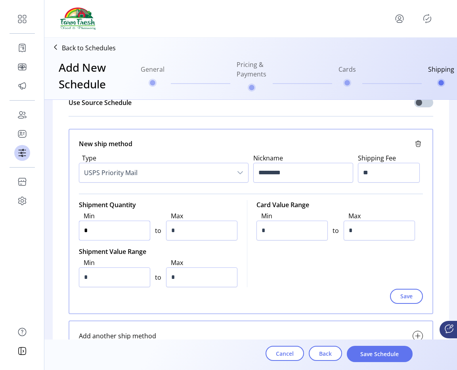
click at [135, 235] on input "*" at bounding box center [114, 231] width 71 height 20
type input "*"
click at [135, 235] on input "*" at bounding box center [114, 231] width 71 height 20
click at [218, 238] on input "*" at bounding box center [201, 231] width 71 height 20
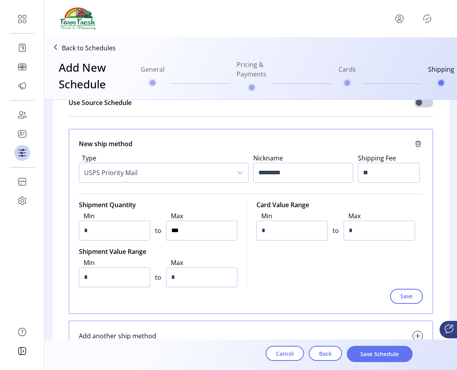
type input "*****"
click at [297, 235] on input "*" at bounding box center [291, 231] width 71 height 20
type input "*"
click at [371, 225] on input "*" at bounding box center [379, 231] width 71 height 20
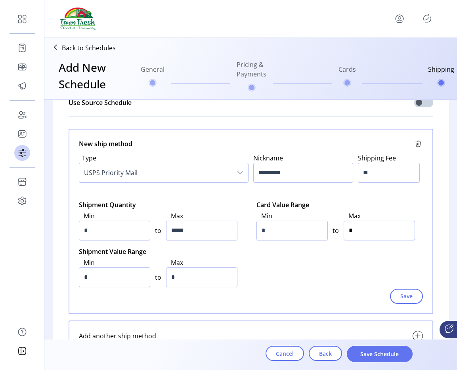
click at [371, 225] on input "*" at bounding box center [379, 231] width 71 height 20
type input "*****"
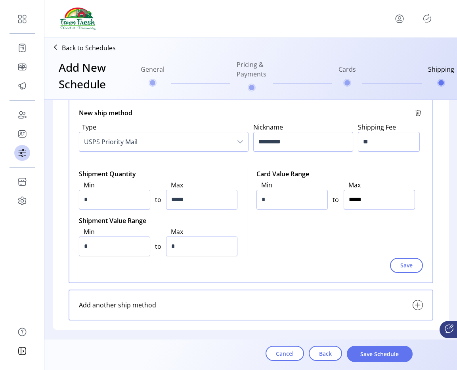
scroll to position [133, 0]
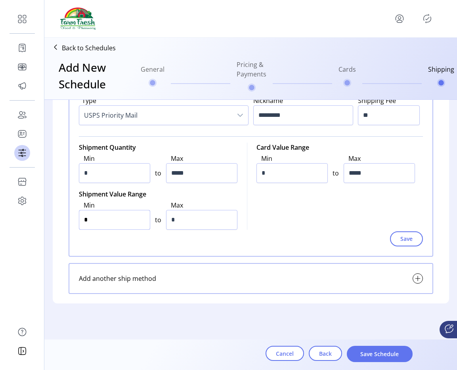
click at [114, 210] on input "*" at bounding box center [114, 220] width 71 height 20
type input "*"
click at [194, 225] on input "*" at bounding box center [201, 220] width 71 height 20
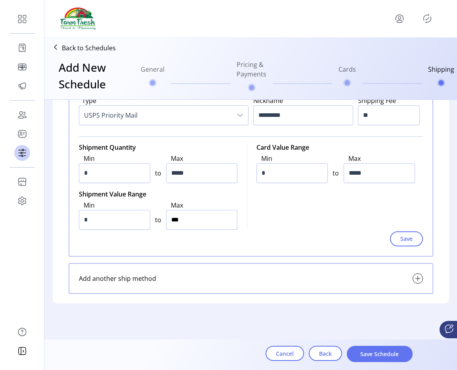
type input "*****"
click at [400, 236] on span "Save" at bounding box center [406, 239] width 12 height 8
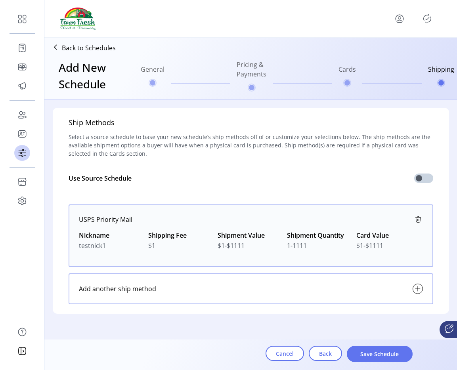
scroll to position [10, 0]
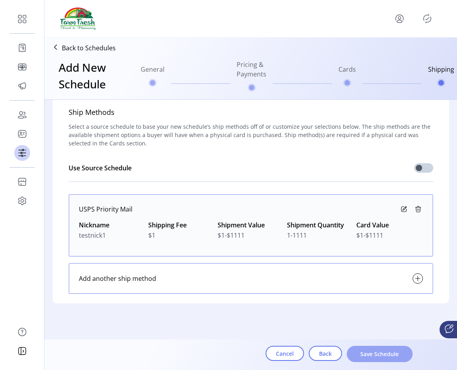
click at [383, 350] on span "Save Schedule" at bounding box center [379, 354] width 45 height 8
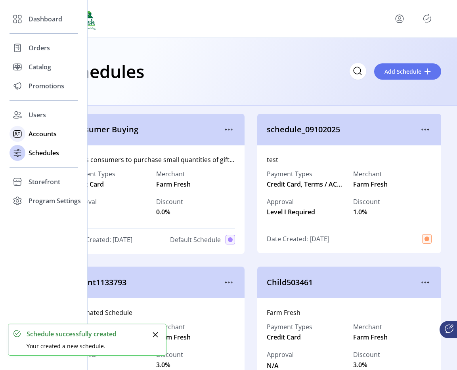
click at [26, 137] on div "Accounts" at bounding box center [44, 133] width 69 height 19
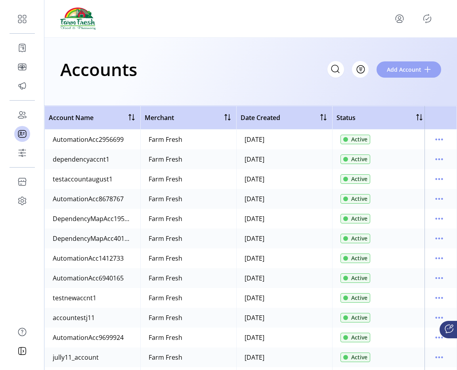
click at [412, 67] on span "Add Account" at bounding box center [404, 69] width 34 height 8
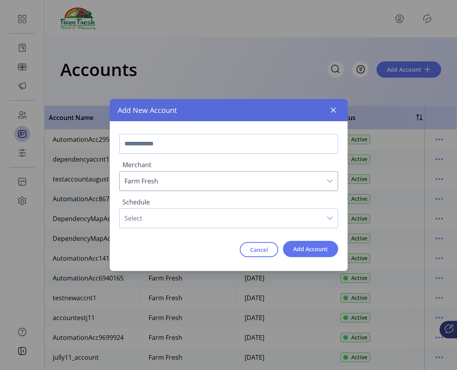
click at [218, 225] on span "Select" at bounding box center [221, 218] width 202 height 19
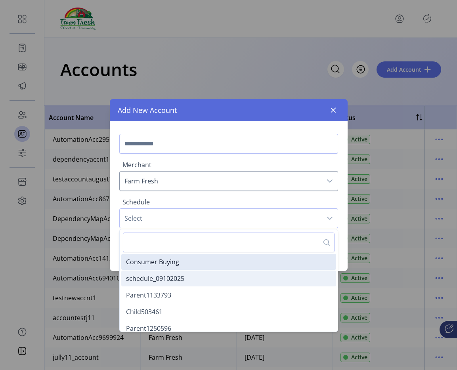
click at [194, 275] on li "schedule_09102025" at bounding box center [228, 279] width 215 height 16
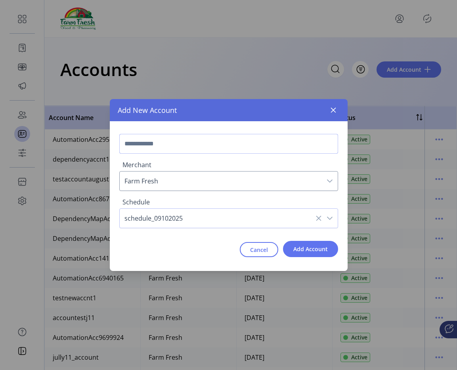
click at [191, 140] on input "text" at bounding box center [228, 144] width 219 height 20
type input "**********"
click at [322, 256] on button "Add Account" at bounding box center [310, 249] width 55 height 16
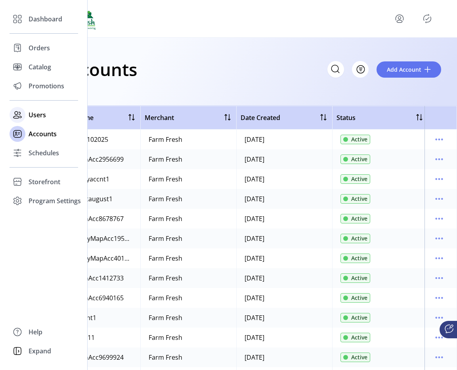
click at [33, 116] on span "Users" at bounding box center [37, 115] width 17 height 10
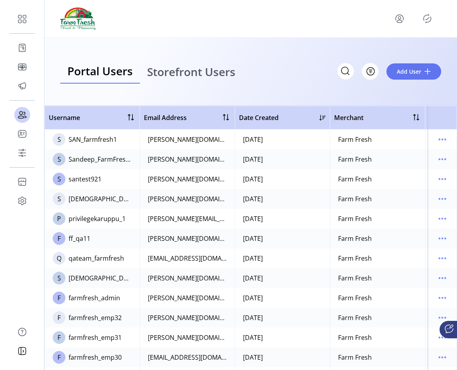
click at [184, 66] on span "Storefront Users" at bounding box center [191, 71] width 88 height 11
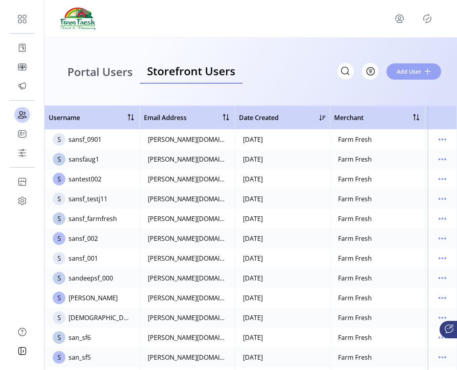
click at [425, 70] on span at bounding box center [427, 71] width 6 height 6
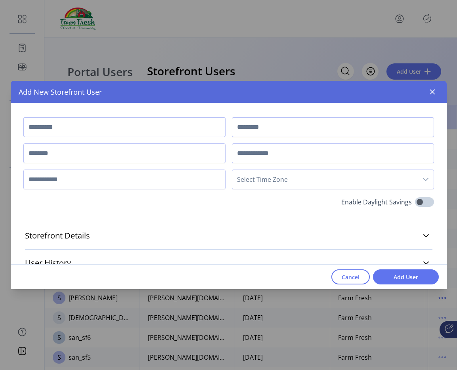
click at [131, 130] on input "text" at bounding box center [124, 127] width 202 height 20
type input "*******"
type input "****"
type input "**********"
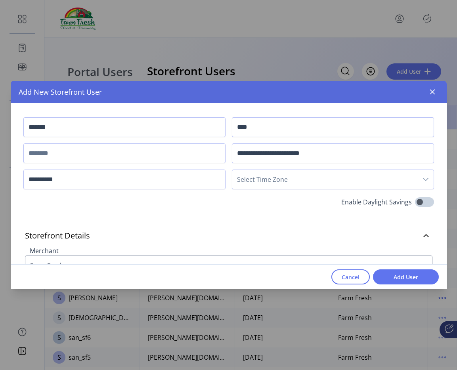
click at [258, 185] on span "Select Time Zone" at bounding box center [324, 179] width 185 height 19
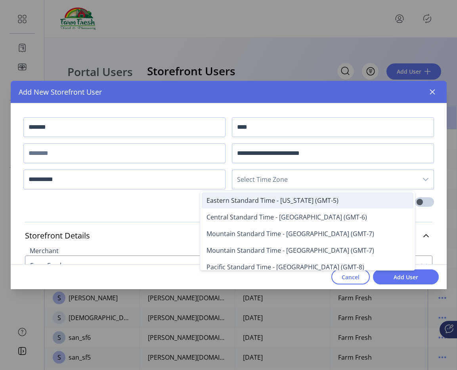
click at [251, 198] on span "Eastern Standard Time - New York (GMT-5)" at bounding box center [272, 200] width 132 height 9
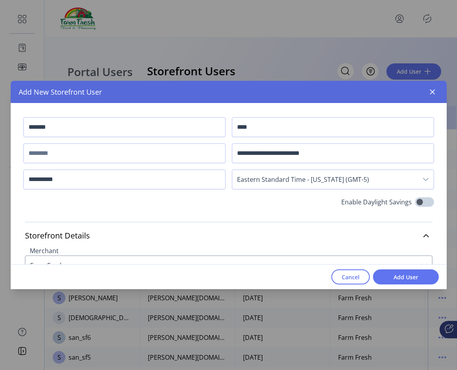
click at [122, 164] on div "**********" at bounding box center [228, 157] width 411 height 80
click at [105, 158] on input "text" at bounding box center [124, 153] width 202 height 20
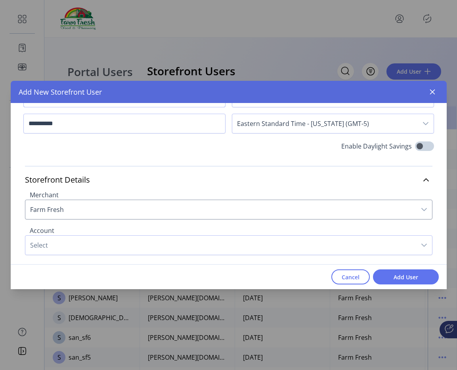
scroll to position [81, 0]
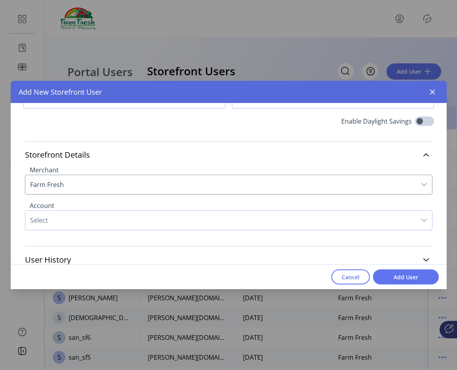
type input "**********"
click at [82, 221] on span "Select" at bounding box center [220, 220] width 391 height 19
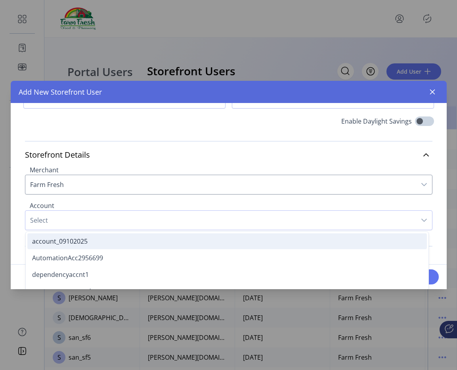
click at [81, 239] on span "account_09102025" at bounding box center [59, 241] width 55 height 9
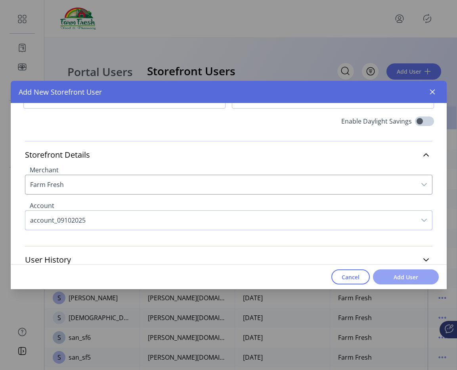
click at [399, 271] on button "Add User" at bounding box center [406, 277] width 66 height 15
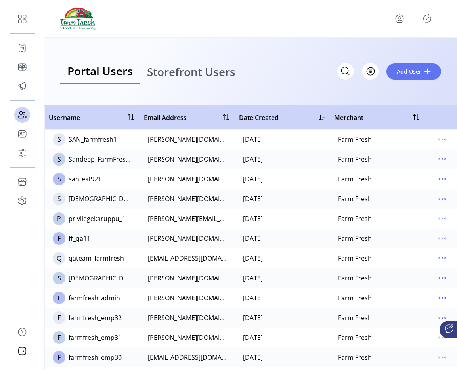
click at [426, 20] on icon "Publisher Panel" at bounding box center [427, 18] width 13 height 13
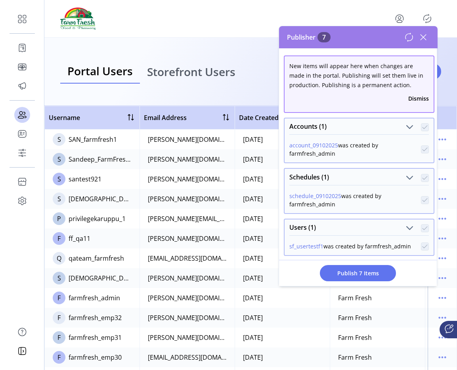
scroll to position [188, 0]
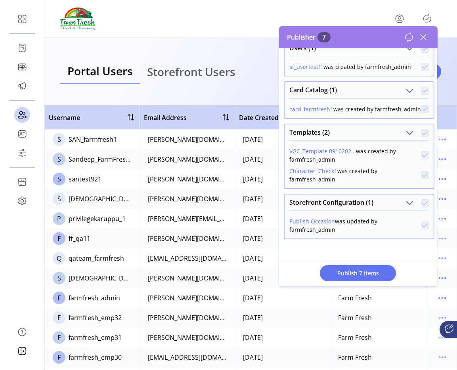
click at [232, 67] on span "Storefront Users" at bounding box center [191, 71] width 88 height 11
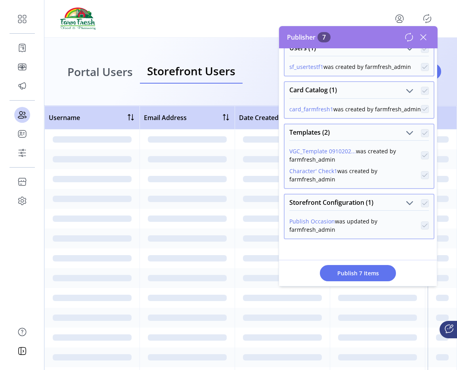
click at [424, 38] on icon at bounding box center [424, 37] width 6 height 6
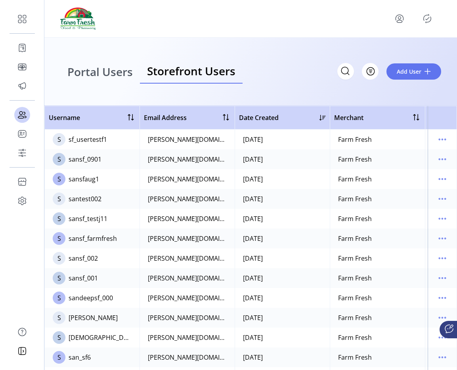
click at [124, 77] on span "Portal Users" at bounding box center [99, 71] width 65 height 11
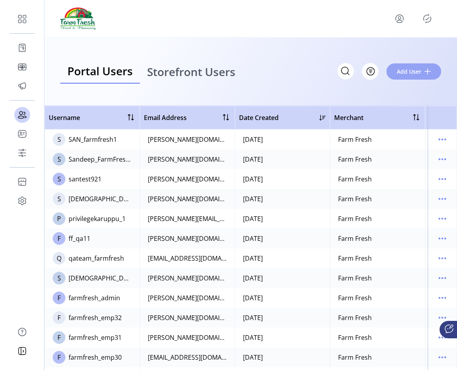
click at [423, 73] on button "Add User" at bounding box center [413, 71] width 55 height 16
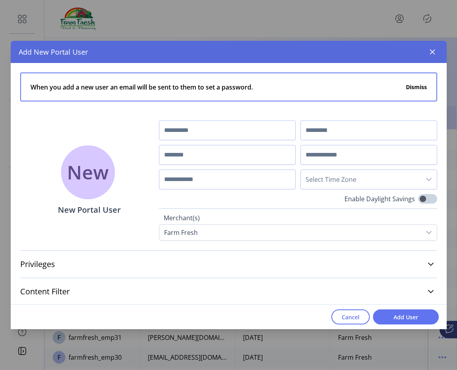
click at [210, 141] on div "Select Time Zone" at bounding box center [298, 154] width 278 height 69
click at [212, 136] on input "text" at bounding box center [227, 130] width 137 height 20
type input "*******"
click at [321, 132] on input "text" at bounding box center [368, 130] width 137 height 20
type input "****"
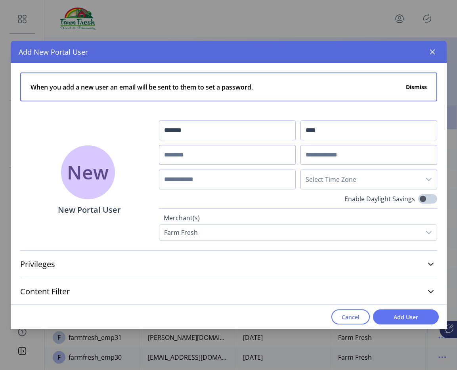
click at [241, 153] on input "text" at bounding box center [227, 155] width 137 height 20
type input "**********"
click at [361, 156] on input "text" at bounding box center [368, 155] width 137 height 20
type input "**********"
click at [363, 180] on span "Select Time Zone" at bounding box center [361, 179] width 120 height 19
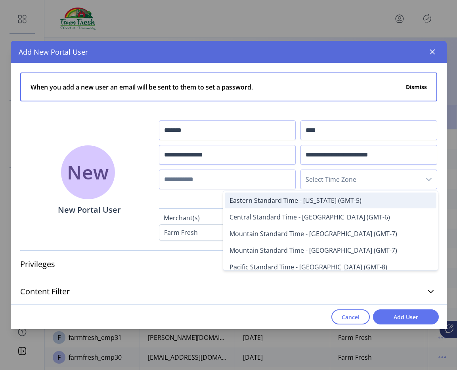
click at [338, 199] on span "Eastern Standard Time - [US_STATE] (GMT-5)" at bounding box center [295, 200] width 132 height 9
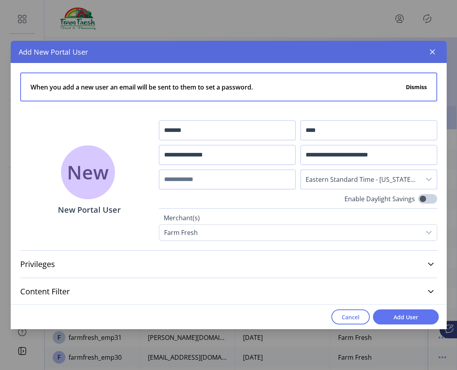
scroll to position [29, 0]
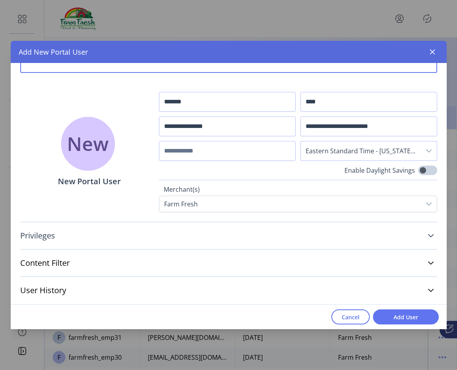
click at [212, 241] on link "Privileges" at bounding box center [228, 235] width 417 height 17
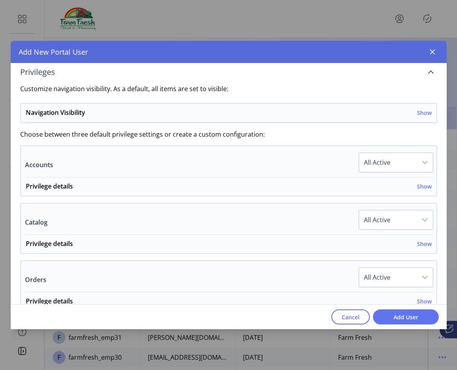
scroll to position [197, 0]
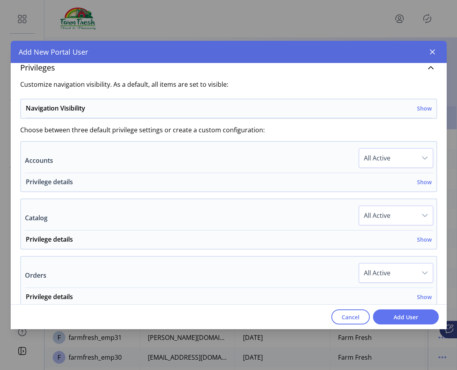
click at [428, 182] on span "Privilege details Show" at bounding box center [227, 184] width 412 height 14
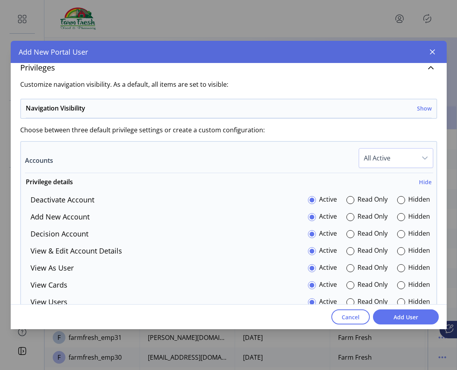
click at [397, 205] on p-radiobutton at bounding box center [401, 200] width 8 height 11
click at [397, 203] on div at bounding box center [401, 200] width 8 height 8
click at [412, 314] on span "Add User" at bounding box center [405, 317] width 45 height 8
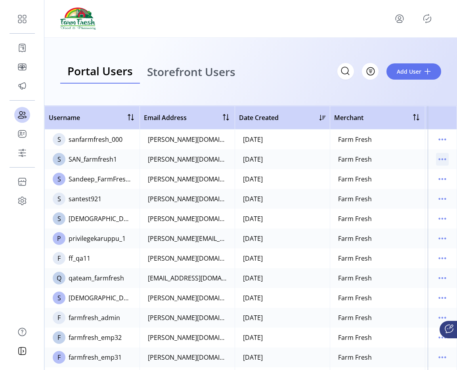
click at [440, 155] on icon "menu" at bounding box center [442, 159] width 13 height 13
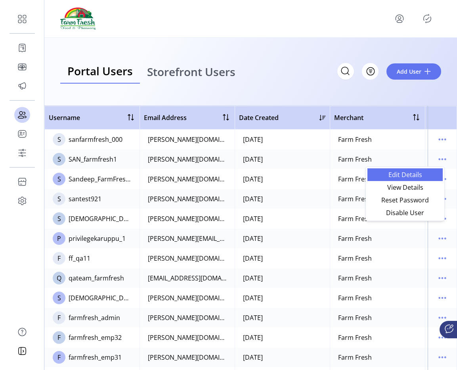
click at [421, 176] on span "Edit Details" at bounding box center [405, 175] width 66 height 6
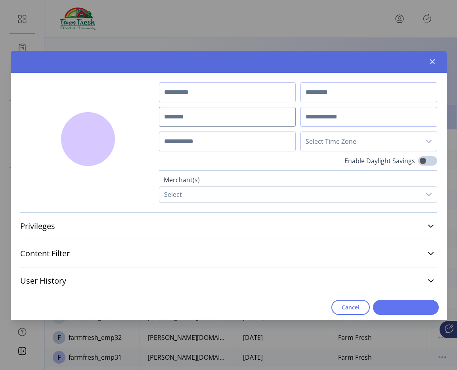
type input "*******"
type input "****"
type input "**********"
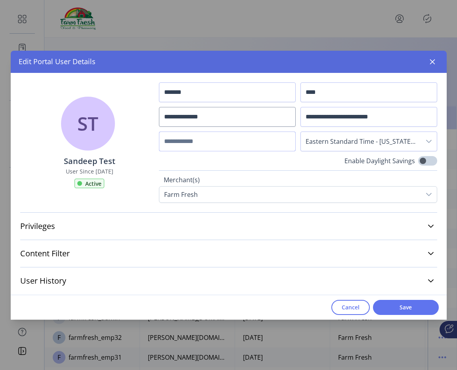
click at [219, 143] on input "text" at bounding box center [227, 142] width 137 height 20
click at [176, 143] on input "*********" at bounding box center [227, 142] width 137 height 20
click at [181, 143] on input "*********" at bounding box center [227, 142] width 137 height 20
click at [200, 143] on input "*********" at bounding box center [227, 142] width 137 height 20
type input "**********"
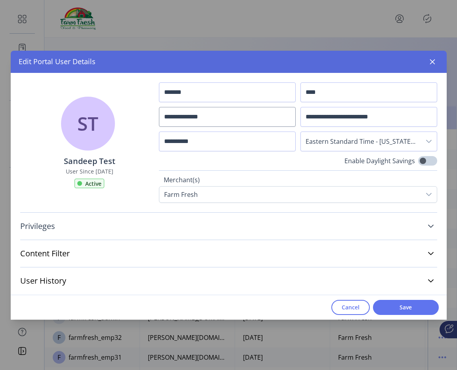
click at [127, 225] on link "Privileges" at bounding box center [228, 226] width 417 height 17
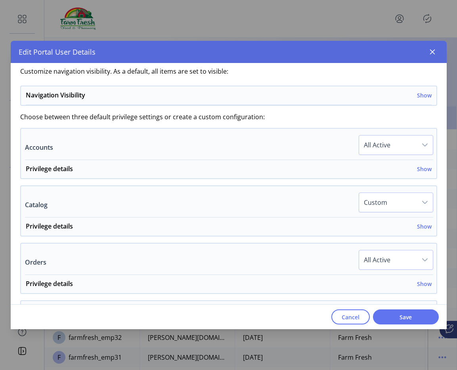
scroll to position [163, 0]
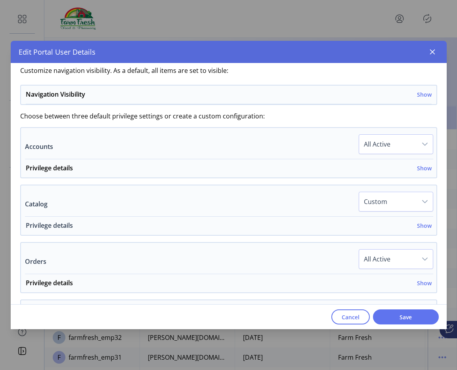
click at [418, 224] on h6 "Show" at bounding box center [424, 226] width 15 height 8
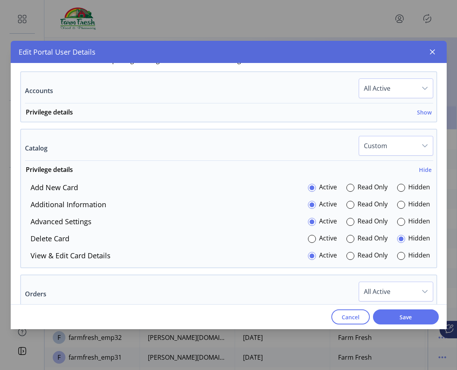
scroll to position [236, 0]
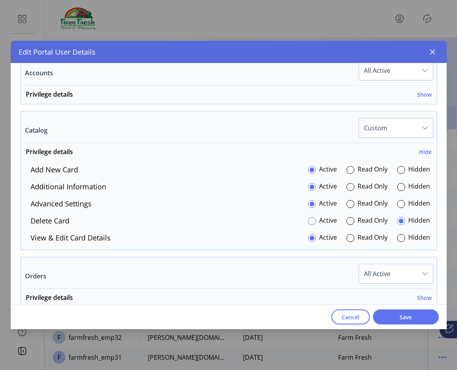
click at [309, 222] on div at bounding box center [312, 221] width 8 height 8
click at [416, 318] on span "Save" at bounding box center [405, 317] width 45 height 8
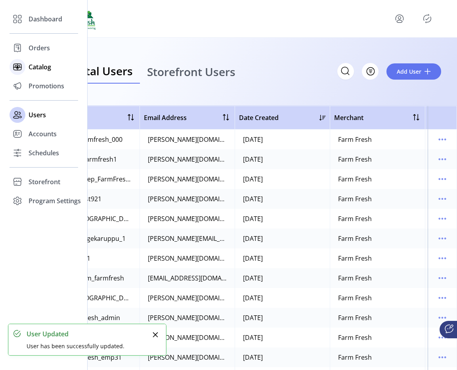
click at [34, 74] on div "Catalog" at bounding box center [44, 66] width 69 height 19
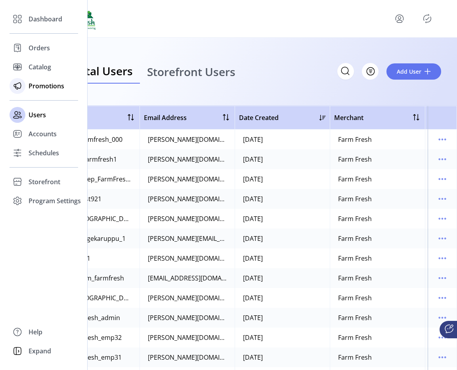
click at [40, 86] on span "Promotions" at bounding box center [47, 86] width 36 height 10
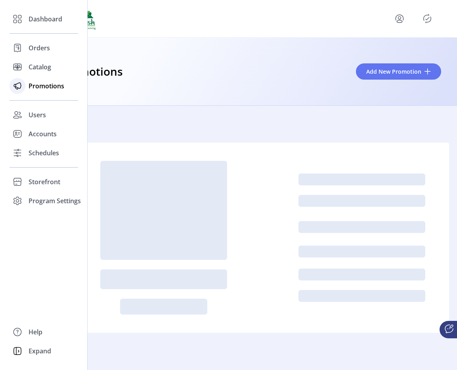
click at [23, 90] on icon at bounding box center [17, 86] width 13 height 13
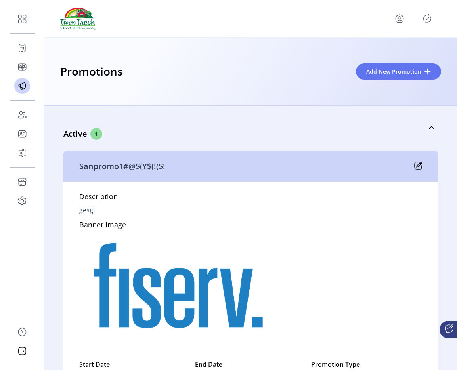
click at [427, 18] on icon "Publisher Panel" at bounding box center [427, 18] width 13 height 13
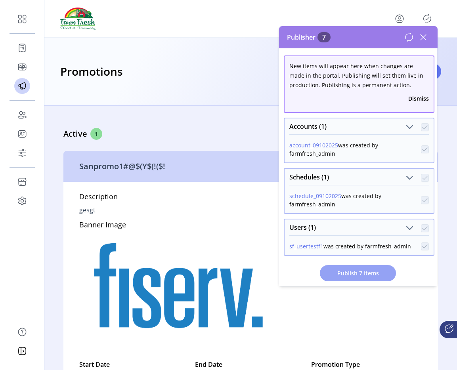
click at [361, 271] on span "Publish 7 Items" at bounding box center [357, 273] width 55 height 8
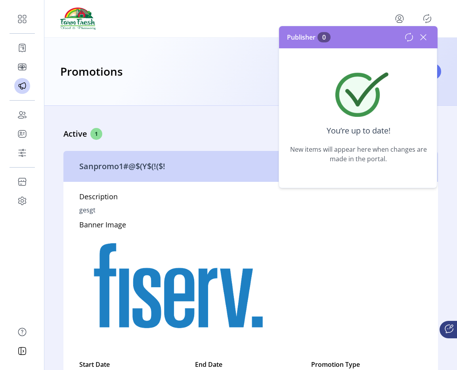
click at [419, 35] on icon at bounding box center [423, 37] width 13 height 13
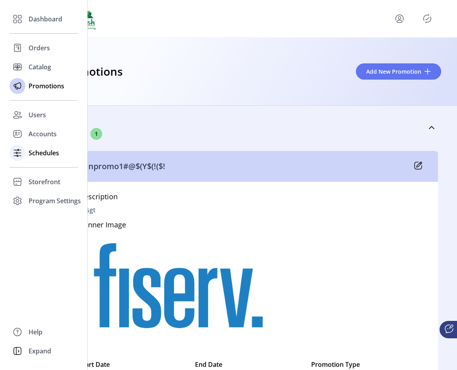
click at [45, 160] on div "Schedules" at bounding box center [44, 152] width 69 height 19
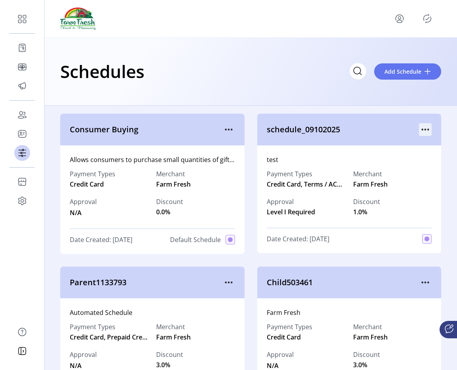
click at [427, 132] on icon "menu" at bounding box center [425, 129] width 13 height 13
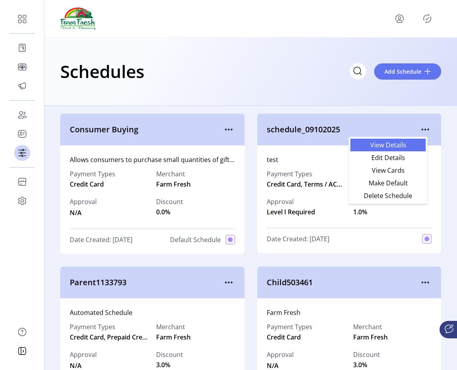
click at [397, 147] on span "View Details" at bounding box center [388, 145] width 66 height 6
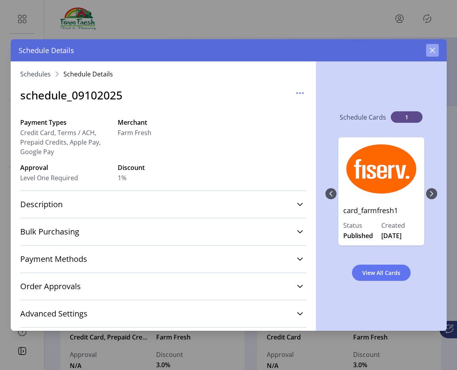
click at [430, 52] on icon "button" at bounding box center [432, 50] width 5 height 5
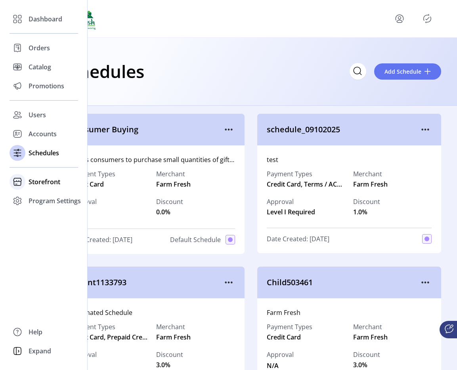
click at [35, 179] on span "Storefront" at bounding box center [45, 182] width 32 height 10
click at [42, 202] on span "Configuration" at bounding box center [50, 198] width 42 height 10
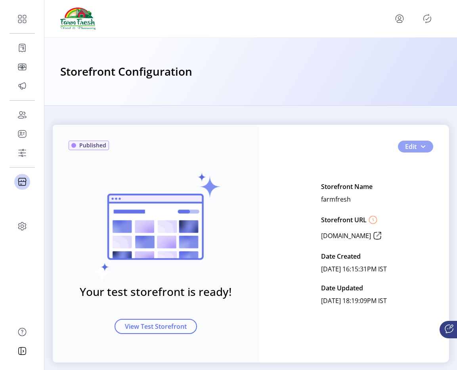
click at [424, 143] on button "Edit" at bounding box center [415, 147] width 35 height 12
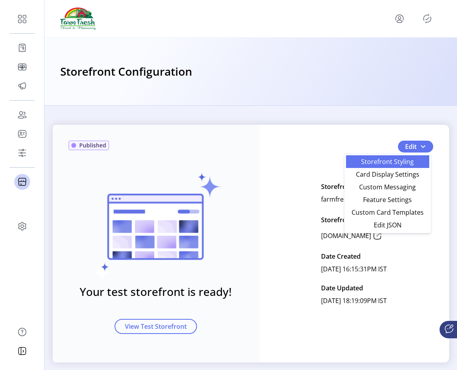
click at [382, 161] on span "Storefront Styling" at bounding box center [388, 162] width 74 height 6
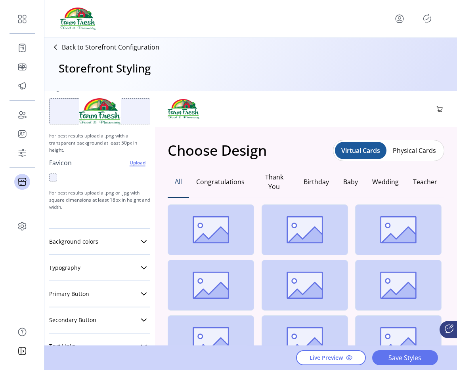
scroll to position [129, 0]
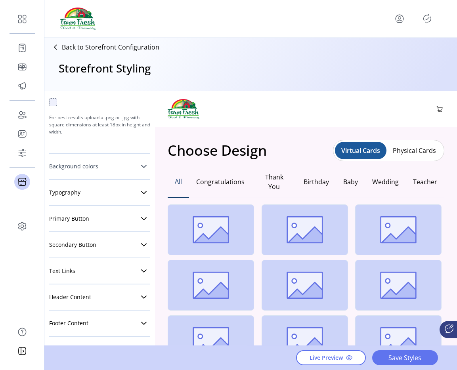
click at [101, 167] on link "Background colors" at bounding box center [99, 167] width 101 height 16
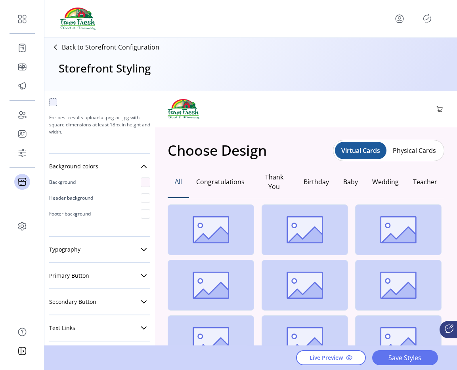
click at [142, 185] on div at bounding box center [146, 183] width 10 height 10
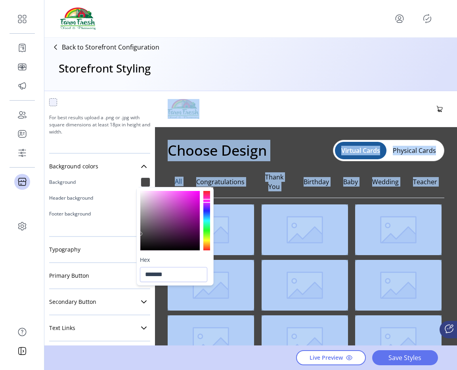
drag, startPoint x: 143, startPoint y: 193, endPoint x: 115, endPoint y: 233, distance: 48.9
click at [115, 233] on body "Dashboard Orders Catalog Promotions Users Accounts Schedules Storefront Configu…" at bounding box center [228, 185] width 457 height 370
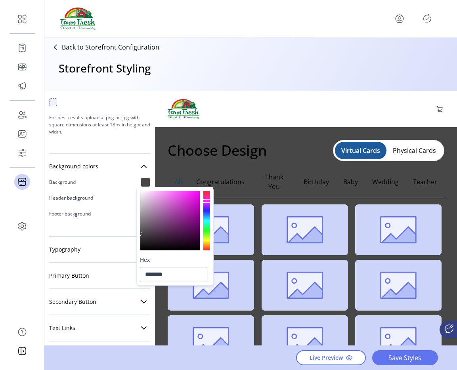
click at [137, 219] on div at bounding box center [175, 220] width 76 height 66
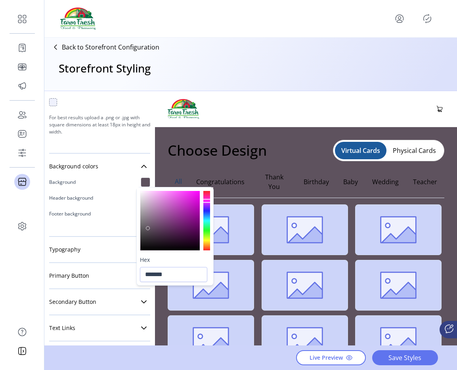
drag, startPoint x: 142, startPoint y: 235, endPoint x: 154, endPoint y: 228, distance: 13.5
click at [149, 228] on div at bounding box center [148, 228] width 4 height 4
click at [205, 231] on div at bounding box center [206, 220] width 7 height 59
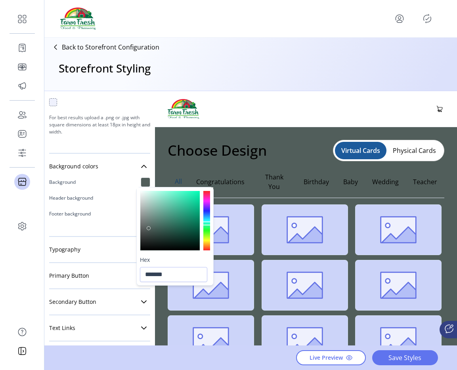
click at [208, 224] on div at bounding box center [206, 220] width 7 height 59
click at [208, 223] on div at bounding box center [207, 224] width 8 height 4
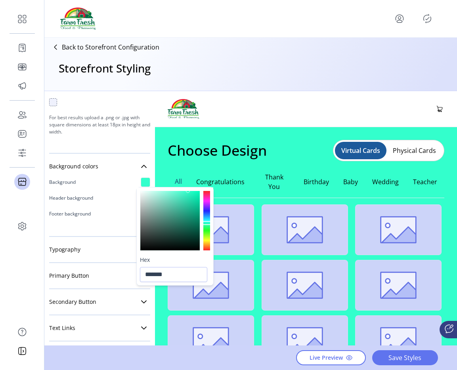
drag, startPoint x: 150, startPoint y: 230, endPoint x: 188, endPoint y: 185, distance: 58.8
click at [188, 186] on body "Dashboard Orders Catalog Promotions Users Accounts Schedules Storefront Configu…" at bounding box center [228, 185] width 457 height 370
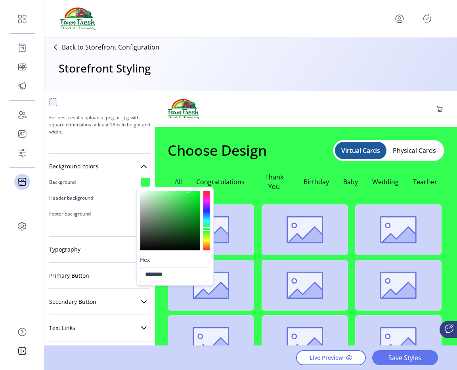
drag, startPoint x: 208, startPoint y: 222, endPoint x: 207, endPoint y: 228, distance: 5.7
click at [207, 228] on div at bounding box center [207, 229] width 8 height 4
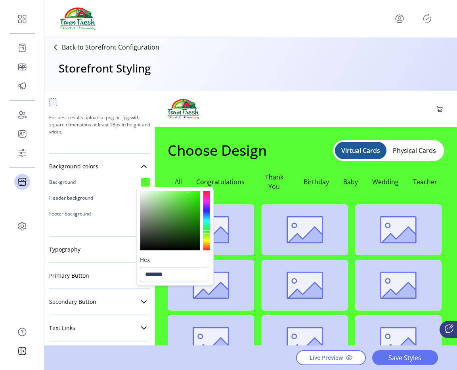
click at [206, 233] on div at bounding box center [207, 232] width 8 height 4
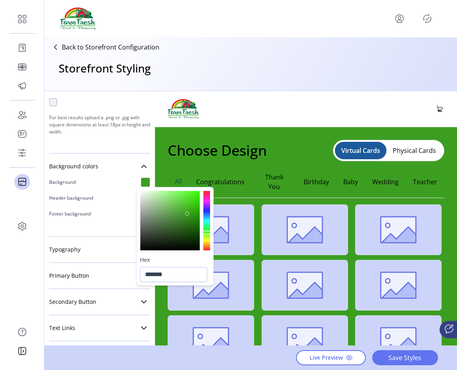
drag, startPoint x: 196, startPoint y: 201, endPoint x: 187, endPoint y: 213, distance: 15.6
click at [187, 213] on div at bounding box center [169, 220] width 59 height 59
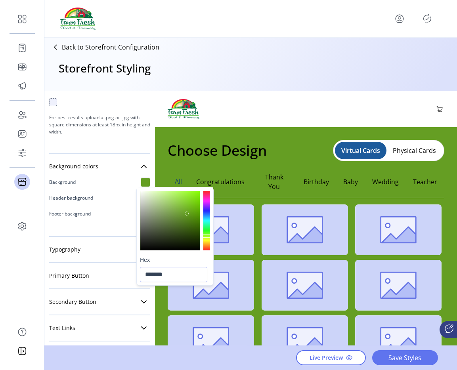
click at [207, 236] on div at bounding box center [206, 220] width 7 height 59
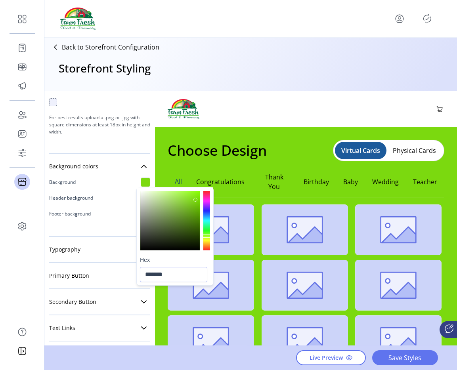
drag, startPoint x: 187, startPoint y: 214, endPoint x: 196, endPoint y: 199, distance: 17.1
click at [196, 199] on div at bounding box center [195, 200] width 4 height 4
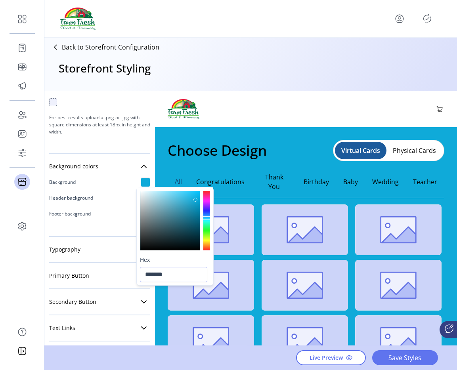
drag, startPoint x: 206, startPoint y: 236, endPoint x: 211, endPoint y: 218, distance: 18.0
click at [211, 218] on div at bounding box center [175, 220] width 76 height 66
type input "*******"
click at [195, 200] on div at bounding box center [194, 200] width 4 height 4
click at [262, 102] on header at bounding box center [306, 109] width 302 height 36
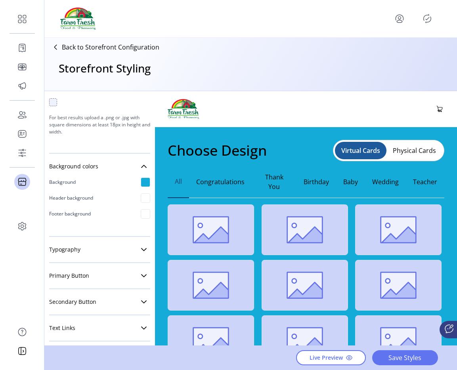
click at [141, 197] on div at bounding box center [146, 198] width 10 height 10
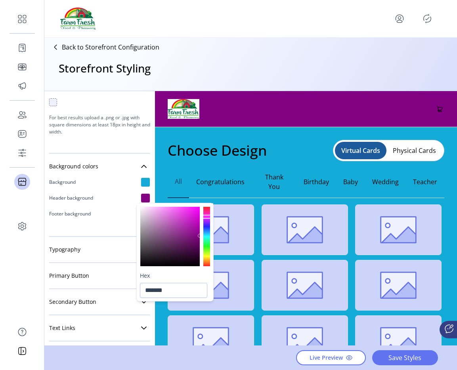
drag, startPoint x: 187, startPoint y: 228, endPoint x: 210, endPoint y: 233, distance: 23.3
click at [210, 204] on div at bounding box center [175, 204] width 76 height 0
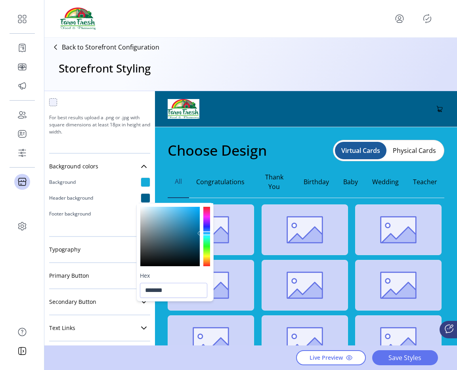
click at [210, 233] on div at bounding box center [206, 236] width 7 height 59
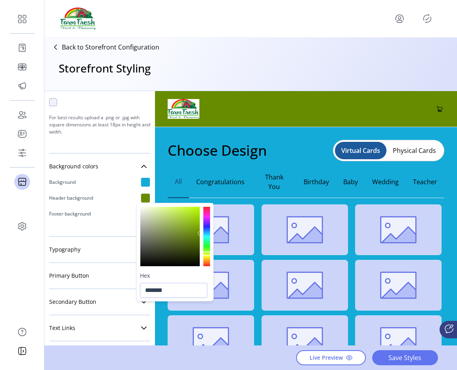
drag, startPoint x: 207, startPoint y: 235, endPoint x: 209, endPoint y: 254, distance: 18.4
click at [209, 254] on div at bounding box center [206, 236] width 7 height 59
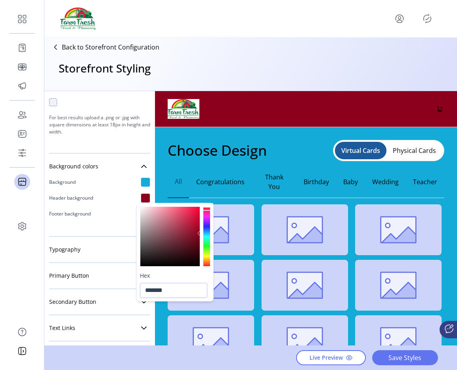
drag, startPoint x: 209, startPoint y: 237, endPoint x: 142, endPoint y: 210, distance: 72.7
click at [142, 204] on div at bounding box center [175, 204] width 76 height 0
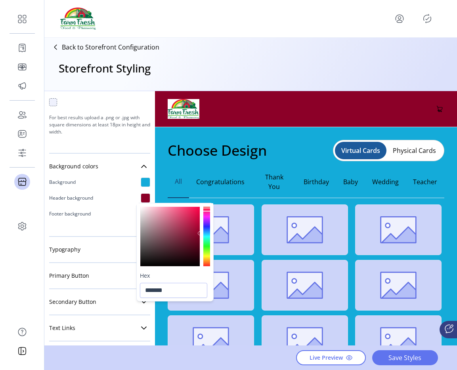
click at [142, 210] on div at bounding box center [169, 236] width 59 height 59
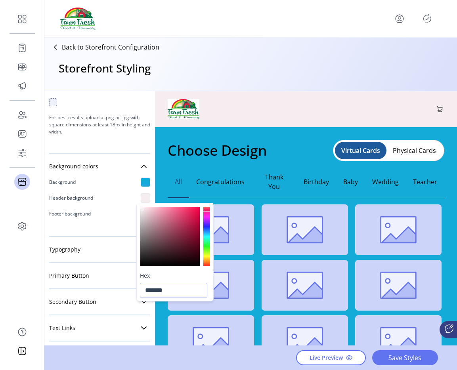
type input "*******"
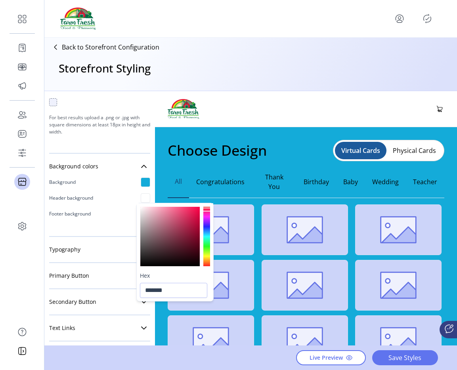
drag, startPoint x: 142, startPoint y: 210, endPoint x: 137, endPoint y: 205, distance: 6.5
click at [137, 205] on div at bounding box center [175, 236] width 76 height 66
click at [197, 70] on div "Back to Storefront Configuration Storefront Styling" at bounding box center [250, 64] width 413 height 53
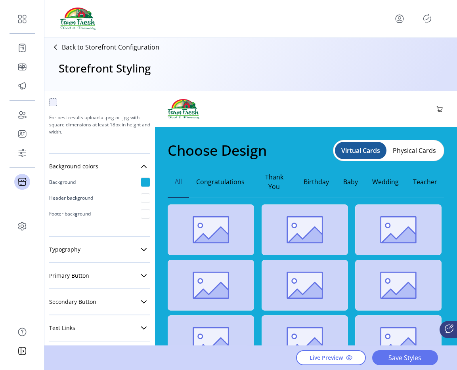
scroll to position [186, 0]
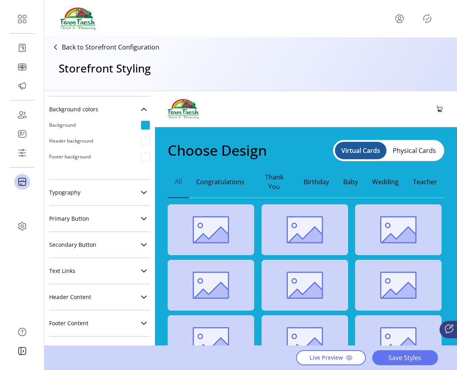
click at [96, 336] on div "Footer Content Footer Text Font Open Sans Footer Text Size Small Medium Large F…" at bounding box center [99, 324] width 101 height 26
click at [98, 330] on link "Footer Content" at bounding box center [99, 323] width 101 height 16
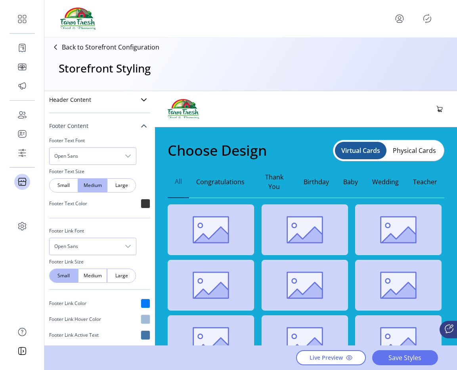
scroll to position [380, 0]
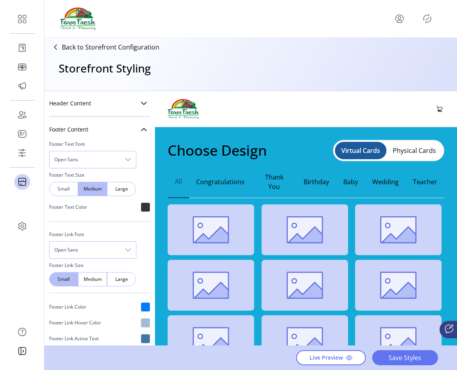
click at [63, 183] on div "Small" at bounding box center [63, 189] width 29 height 14
click at [88, 161] on span "Open Sans" at bounding box center [85, 159] width 71 height 17
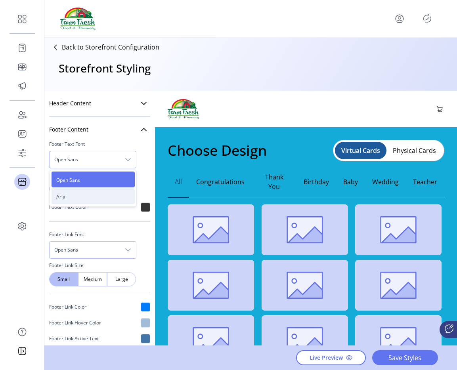
click at [75, 194] on li "Arial" at bounding box center [93, 196] width 83 height 16
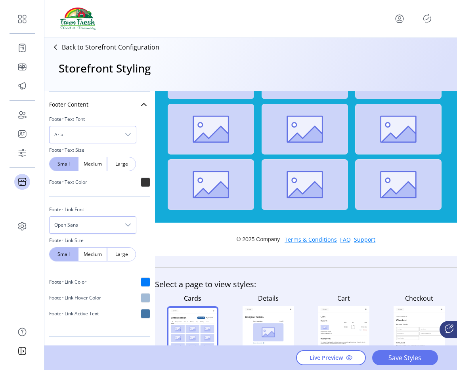
scroll to position [220, 0]
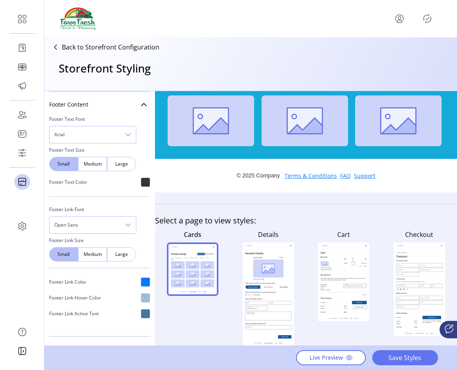
click at [86, 128] on span "Arial" at bounding box center [85, 134] width 71 height 17
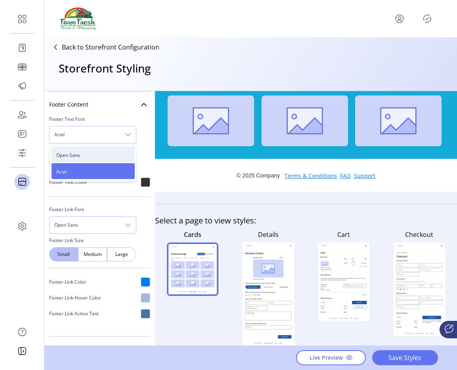
click at [74, 153] on span "Open Sans" at bounding box center [68, 155] width 24 height 7
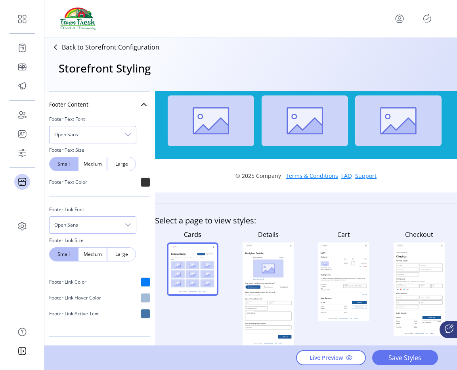
click at [92, 134] on span "Open Sans" at bounding box center [85, 134] width 71 height 17
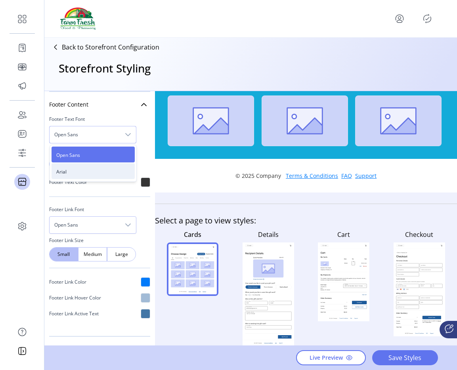
click at [76, 166] on li "Arial" at bounding box center [93, 171] width 83 height 16
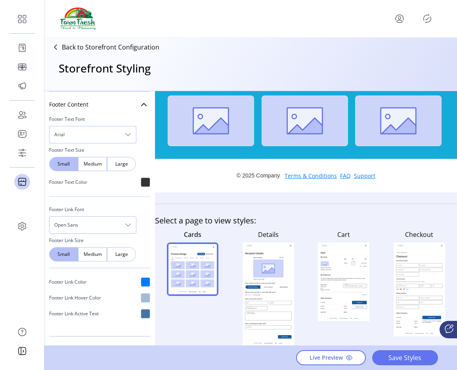
click at [79, 224] on span "Open Sans" at bounding box center [85, 225] width 71 height 17
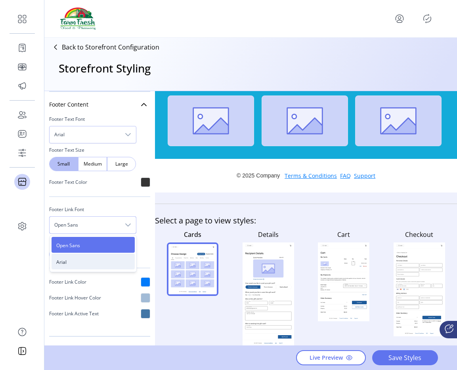
click at [73, 262] on li "Arial" at bounding box center [93, 262] width 83 height 16
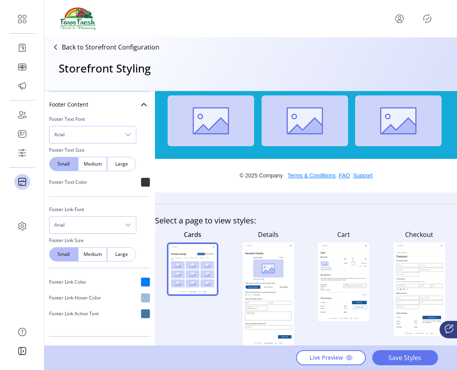
click at [141, 284] on div at bounding box center [146, 282] width 10 height 10
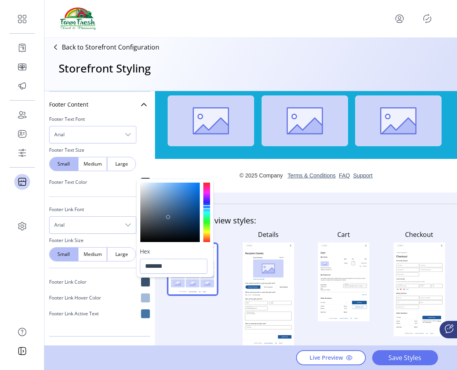
click at [169, 217] on div at bounding box center [169, 212] width 59 height 59
type input "*******"
drag, startPoint x: 169, startPoint y: 217, endPoint x: 193, endPoint y: 242, distance: 34.8
click at [193, 242] on div at bounding box center [192, 242] width 4 height 4
click at [141, 300] on div at bounding box center [146, 298] width 10 height 10
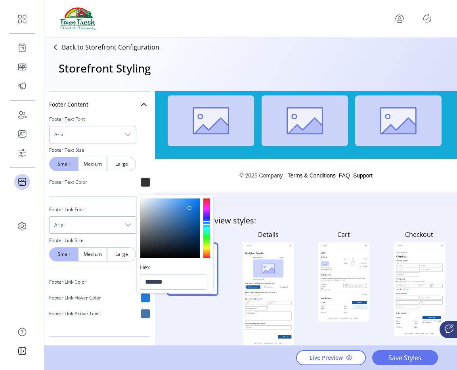
drag, startPoint x: 156, startPoint y: 208, endPoint x: 190, endPoint y: 208, distance: 34.5
click at [190, 208] on div at bounding box center [189, 208] width 4 height 4
type input "*******"
drag, startPoint x: 190, startPoint y: 209, endPoint x: 189, endPoint y: 240, distance: 30.9
click at [189, 240] on div at bounding box center [189, 240] width 4 height 4
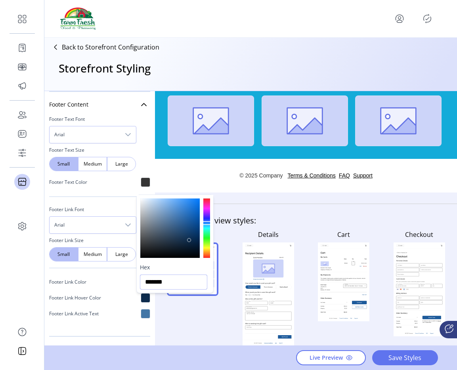
click at [172, 278] on input "*******" at bounding box center [173, 282] width 67 height 15
click at [184, 185] on footer "© 2025 Company Terms & Conditions FAQ Support" at bounding box center [306, 176] width 302 height 34
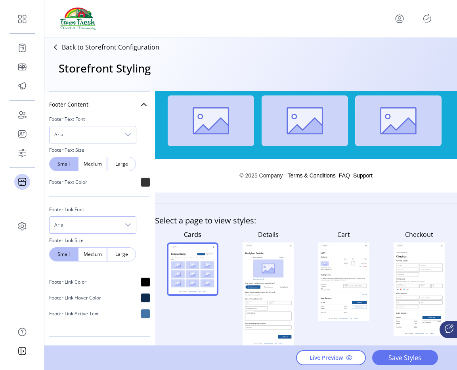
click at [141, 316] on div at bounding box center [146, 314] width 10 height 10
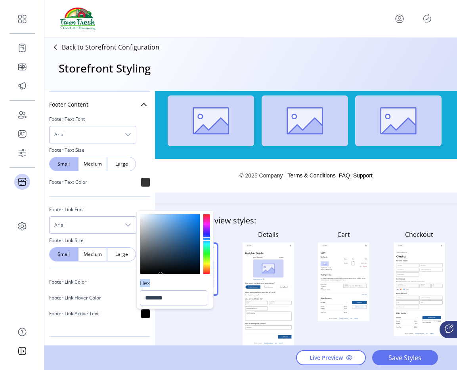
drag, startPoint x: 176, startPoint y: 236, endPoint x: 162, endPoint y: 280, distance: 46.4
click at [162, 280] on div "Hex *******" at bounding box center [175, 260] width 76 height 98
click at [163, 298] on input "*******" at bounding box center [173, 298] width 67 height 15
click at [176, 299] on input "*******" at bounding box center [173, 298] width 67 height 15
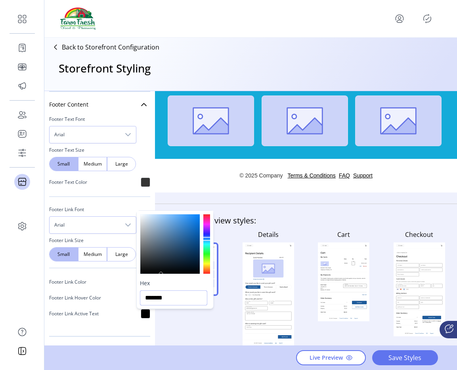
click at [176, 299] on input "*******" at bounding box center [173, 298] width 67 height 15
drag, startPoint x: 161, startPoint y: 272, endPoint x: 193, endPoint y: 250, distance: 38.5
click at [193, 250] on div at bounding box center [193, 251] width 4 height 4
drag, startPoint x: 194, startPoint y: 252, endPoint x: 187, endPoint y: 252, distance: 7.1
click at [187, 252] on div at bounding box center [169, 243] width 59 height 59
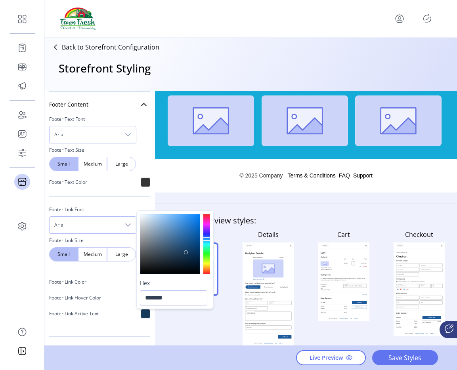
type input "*******"
click at [174, 296] on input "*******" at bounding box center [173, 298] width 67 height 15
click at [404, 354] on span "Save Styles" at bounding box center [404, 358] width 45 height 10
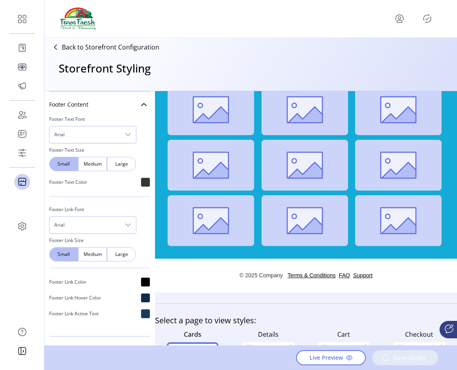
scroll to position [0, 0]
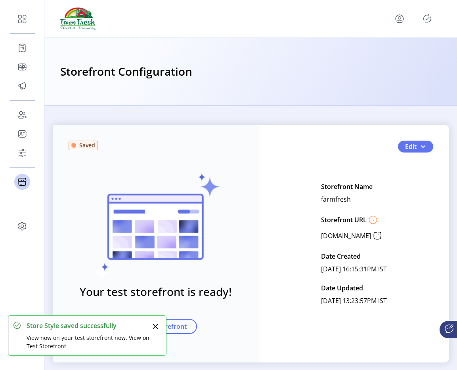
click at [428, 23] on icon "Publisher Panel" at bounding box center [427, 18] width 13 height 13
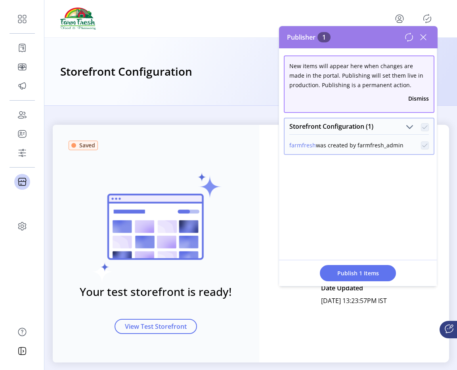
click at [271, 255] on div "Saved Your test storefront is ready! View Test Storefront Edit Storefront Name …" at bounding box center [251, 244] width 396 height 238
click at [420, 35] on icon at bounding box center [423, 37] width 13 height 13
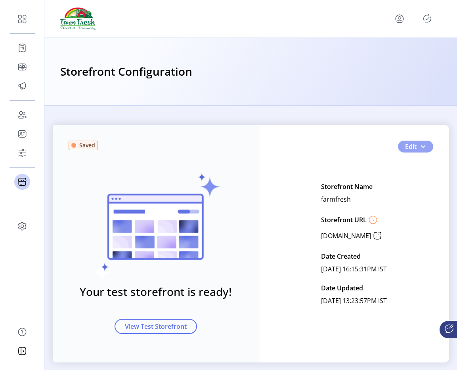
click at [423, 142] on button "Edit" at bounding box center [415, 147] width 35 height 12
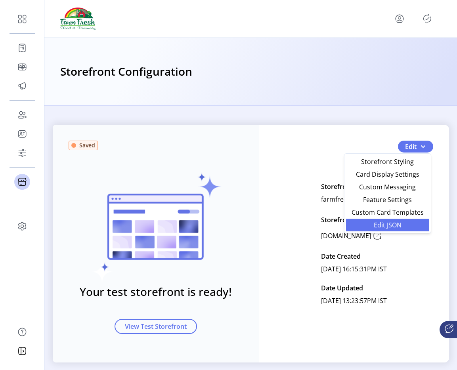
click at [396, 223] on span "Edit JSON" at bounding box center [388, 225] width 74 height 6
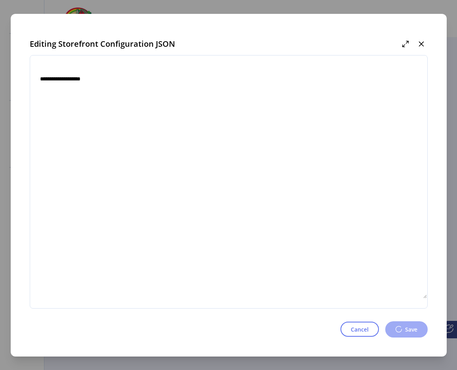
type textarea "**********"
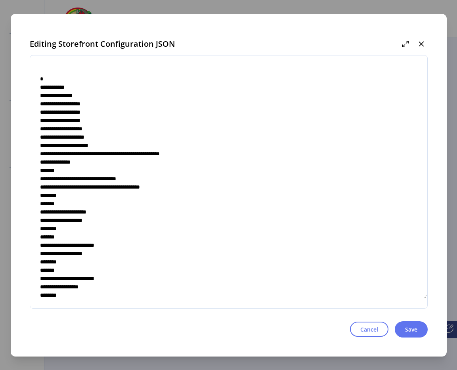
click at [201, 166] on textarea at bounding box center [228, 182] width 397 height 234
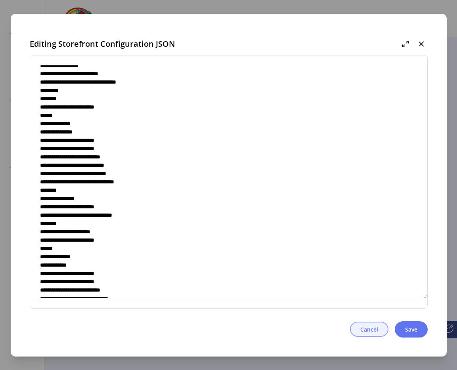
click at [374, 329] on span "Cancel" at bounding box center [369, 329] width 18 height 8
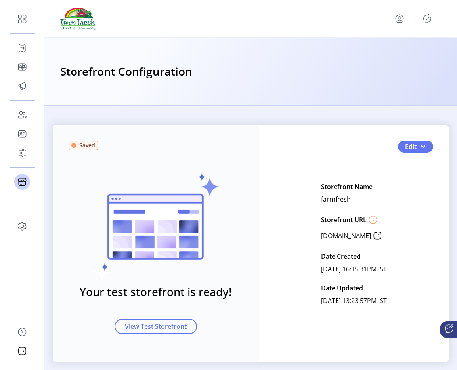
click at [430, 12] on icon "Publisher Panel" at bounding box center [427, 18] width 13 height 13
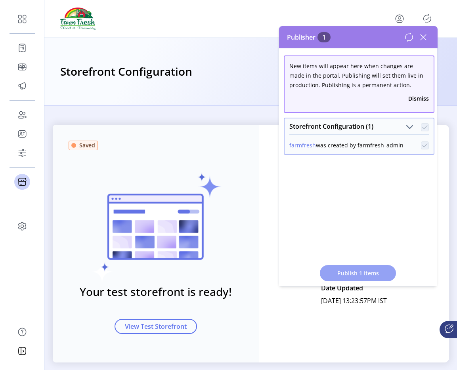
click at [363, 274] on span "Publish 1 Items" at bounding box center [357, 273] width 55 height 8
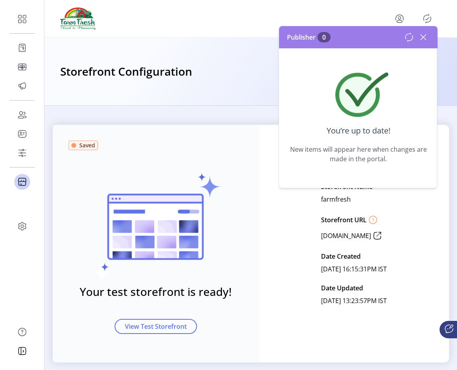
click at [423, 38] on icon at bounding box center [424, 37] width 6 height 6
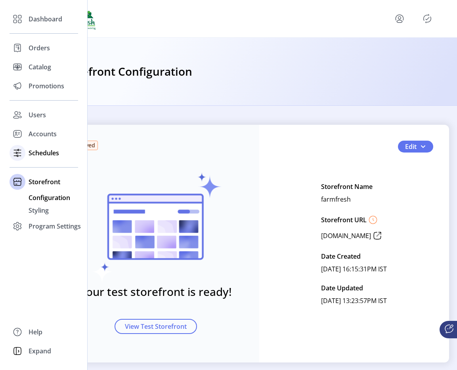
click at [23, 152] on icon at bounding box center [17, 153] width 13 height 13
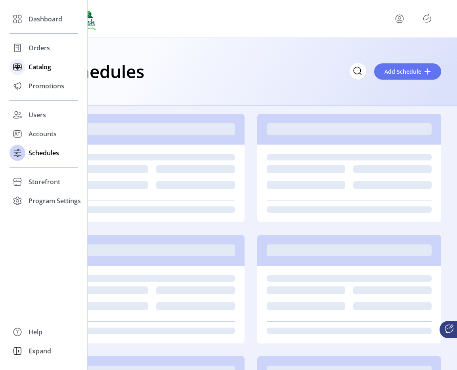
click at [43, 71] on span "Catalog" at bounding box center [40, 67] width 23 height 10
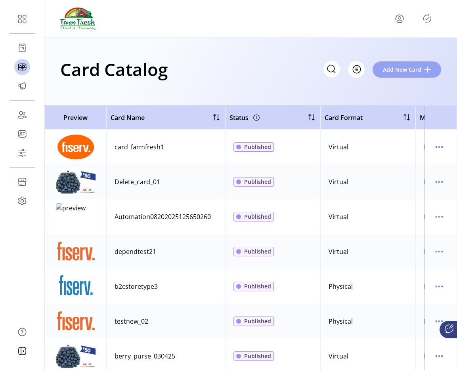
click at [403, 71] on span "Add New Card" at bounding box center [402, 69] width 38 height 8
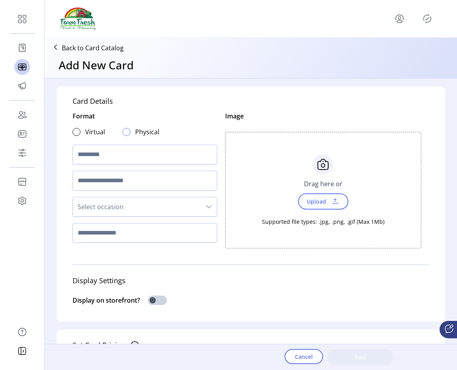
click at [125, 133] on div at bounding box center [126, 132] width 8 height 8
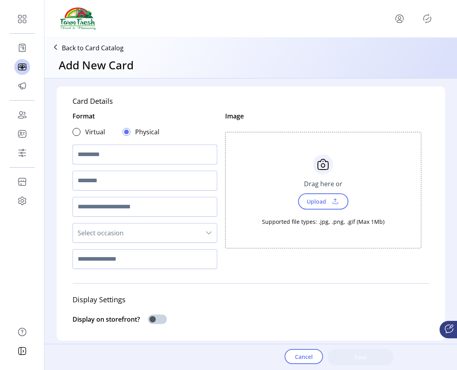
click at [115, 150] on input "text" at bounding box center [145, 155] width 145 height 20
type input "**********"
click at [111, 181] on input "text" at bounding box center [145, 181] width 145 height 20
type input "****"
click at [317, 197] on span "Upload" at bounding box center [315, 201] width 27 height 11
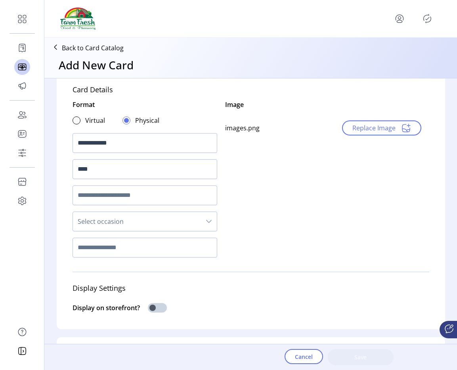
scroll to position [17, 0]
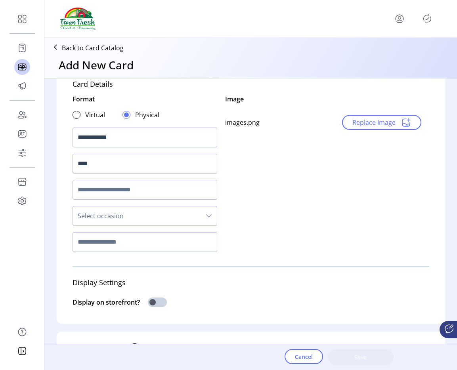
click at [114, 214] on span "Select occasion" at bounding box center [137, 215] width 128 height 19
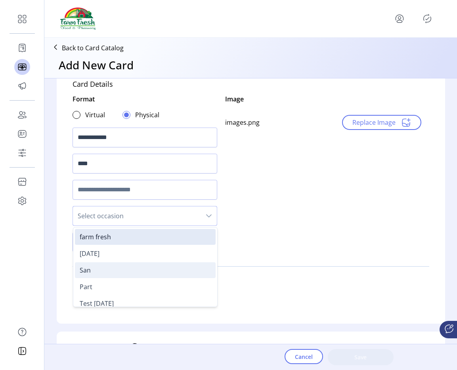
scroll to position [40, 0]
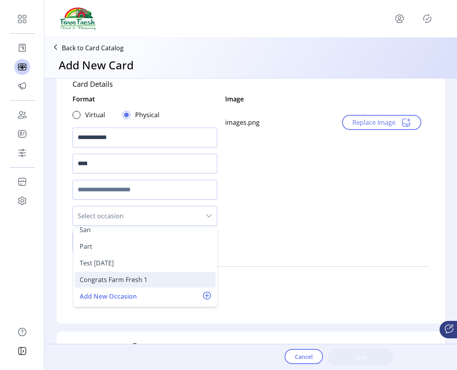
click at [124, 276] on div "Congrats Farm Fresh 1" at bounding box center [114, 280] width 68 height 10
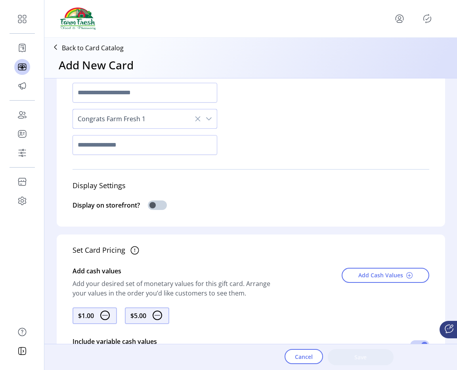
scroll to position [216, 0]
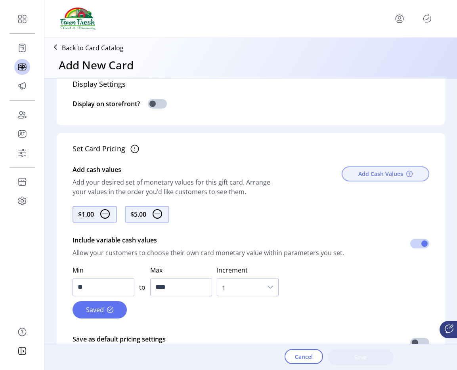
click at [398, 170] on span "Add Cash Values" at bounding box center [380, 174] width 45 height 8
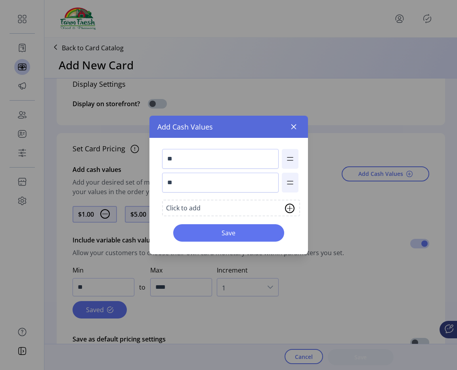
click at [212, 205] on div "Click to add" at bounding box center [231, 208] width 138 height 17
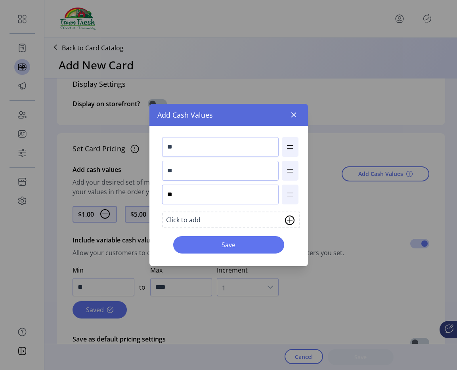
click at [199, 198] on input "**" at bounding box center [220, 195] width 117 height 20
type input "***"
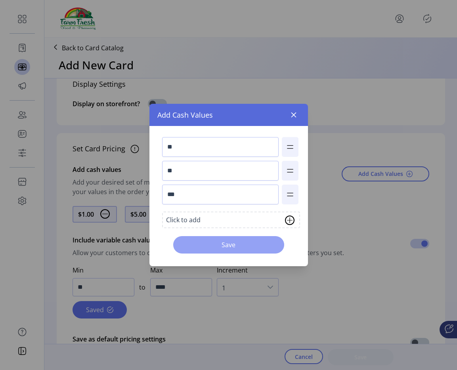
click at [244, 244] on span "Save" at bounding box center [229, 245] width 90 height 10
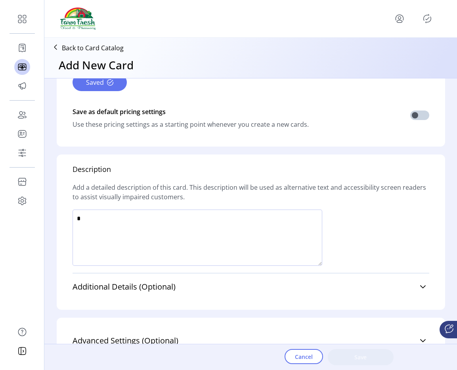
scroll to position [461, 0]
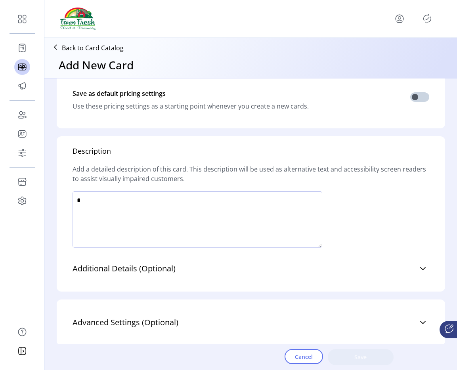
click at [194, 217] on textarea at bounding box center [198, 219] width 250 height 56
type textarea "****"
click at [342, 351] on button "Save" at bounding box center [361, 357] width 66 height 16
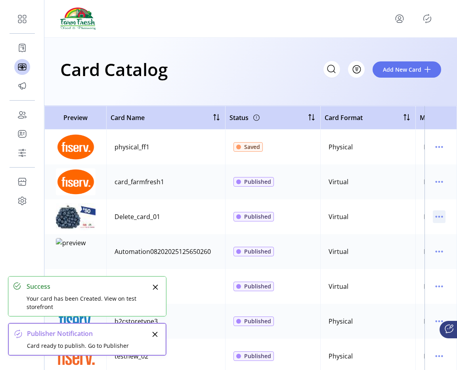
click at [433, 216] on icon "menu" at bounding box center [439, 216] width 13 height 13
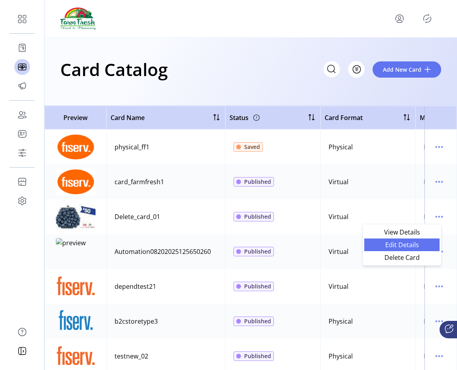
click at [410, 242] on span "Edit Details" at bounding box center [402, 245] width 66 height 6
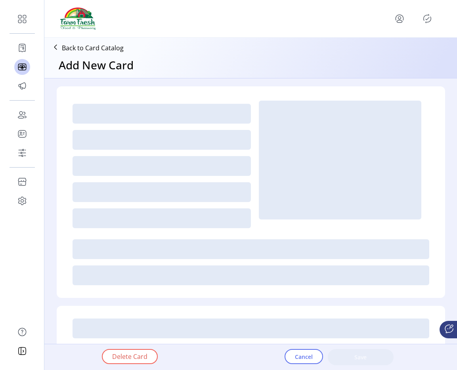
type textarea "****"
type input "*"
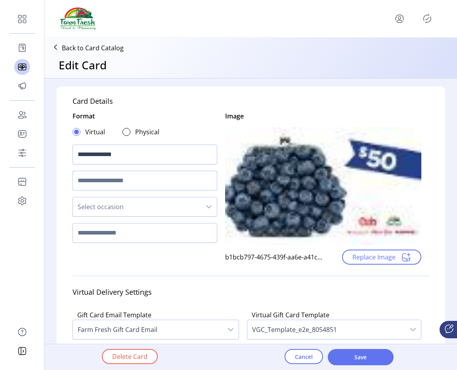
click at [139, 185] on input "text" at bounding box center [145, 181] width 145 height 20
type input "*"
click at [132, 210] on span "Select occasion" at bounding box center [137, 206] width 128 height 19
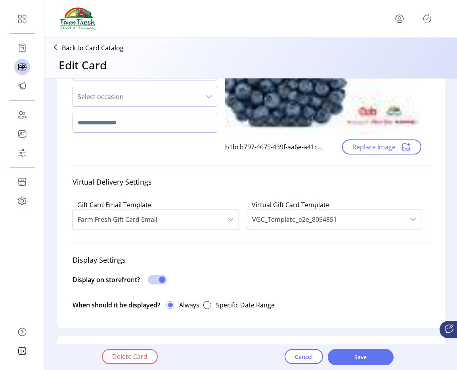
scroll to position [108, 0]
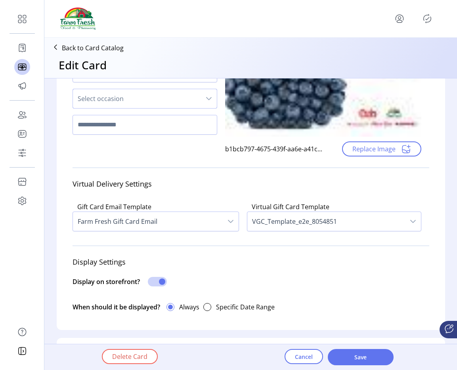
click at [133, 100] on span "Select occasion" at bounding box center [137, 98] width 128 height 19
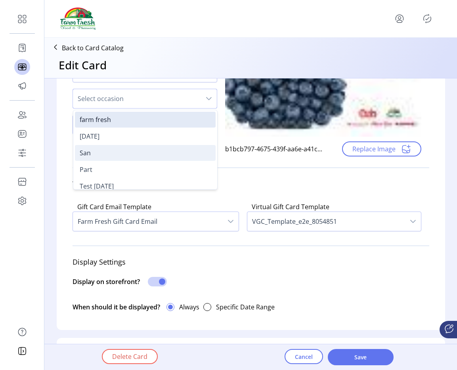
scroll to position [40, 0]
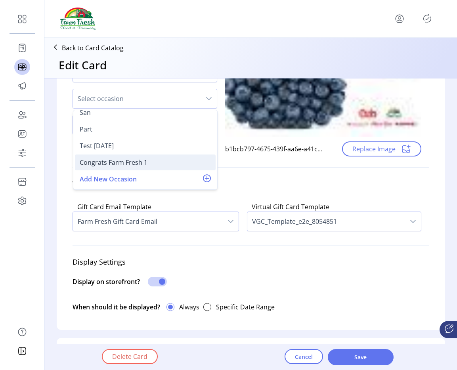
click at [128, 164] on div "Congrats Farm Fresh 1" at bounding box center [114, 163] width 68 height 10
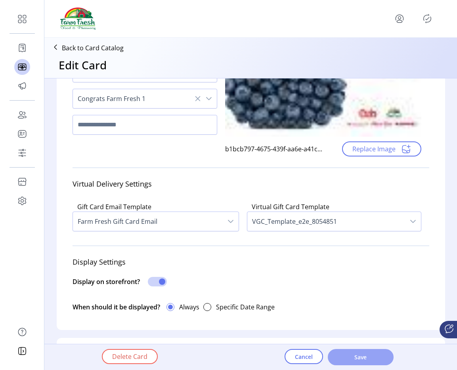
click at [355, 363] on button "Save" at bounding box center [361, 357] width 66 height 16
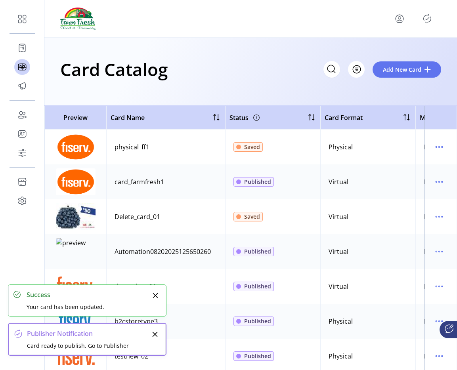
click at [424, 15] on icon "Publisher Panel" at bounding box center [427, 18] width 13 height 13
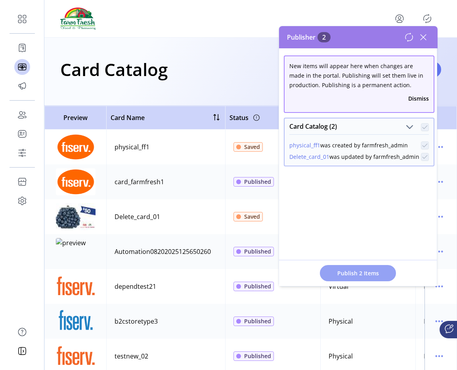
click at [361, 273] on span "Publish 2 Items" at bounding box center [357, 273] width 55 height 8
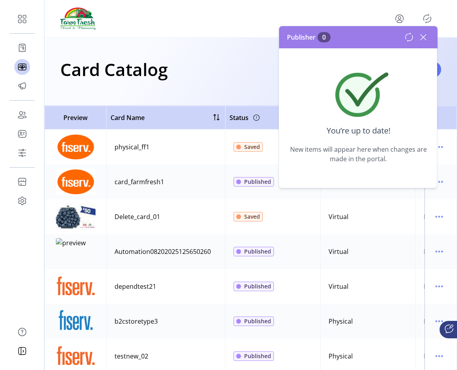
click at [426, 37] on icon at bounding box center [423, 37] width 13 height 13
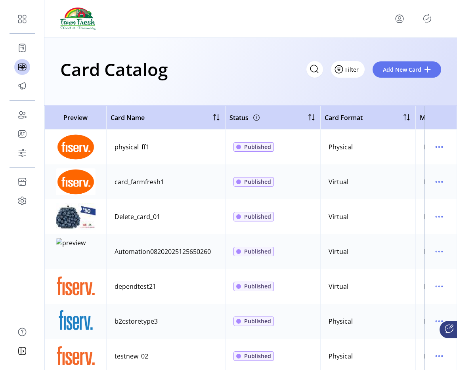
click at [347, 71] on span "Filter" at bounding box center [351, 69] width 13 height 8
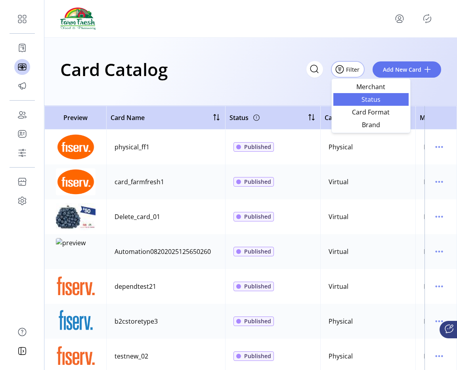
click at [367, 104] on link "Status" at bounding box center [370, 99] width 75 height 13
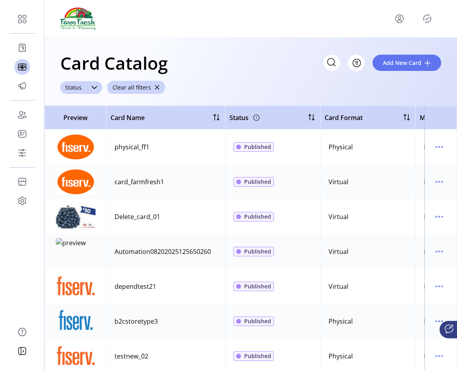
click at [94, 84] on icon "dropdown trigger" at bounding box center [94, 87] width 6 height 6
click at [92, 122] on span "Published" at bounding box center [82, 118] width 30 height 9
click at [88, 88] on span "Published" at bounding box center [78, 87] width 36 height 13
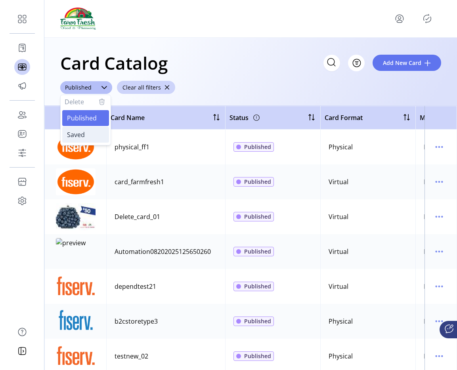
click at [78, 136] on span "Saved" at bounding box center [76, 134] width 18 height 9
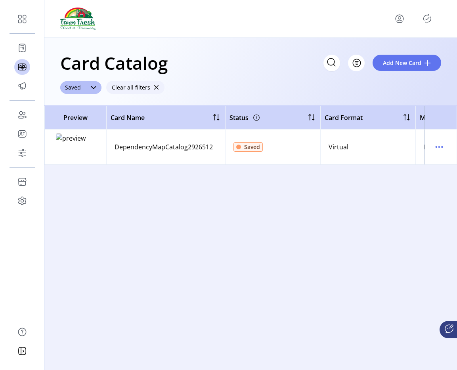
click at [154, 88] on span "button" at bounding box center [156, 88] width 6 height 6
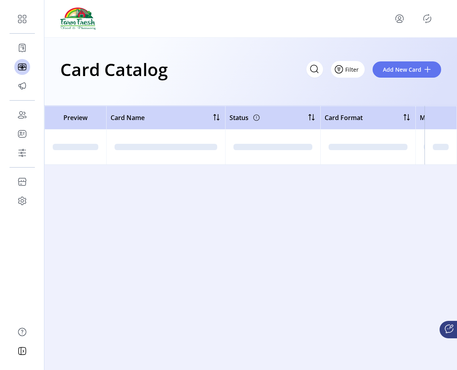
click at [354, 67] on button "Filter" at bounding box center [348, 69] width 34 height 17
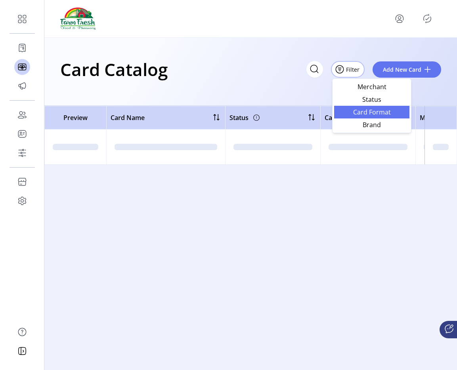
click at [354, 110] on span "Card Format" at bounding box center [372, 112] width 66 height 6
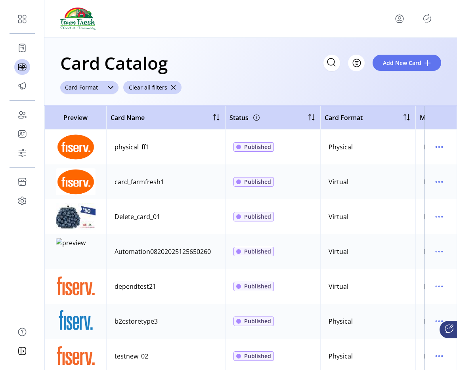
click at [97, 82] on span "Card Format" at bounding box center [81, 87] width 42 height 13
click at [88, 118] on li "Virtual" at bounding box center [89, 118] width 54 height 16
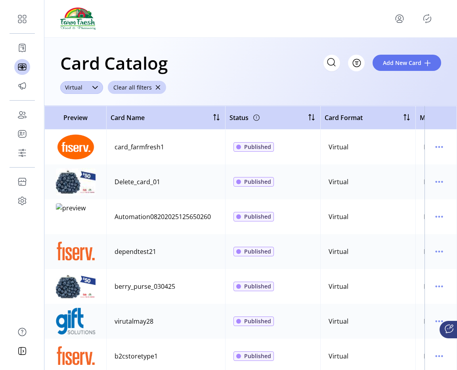
click at [92, 90] on icon "dropdown trigger" at bounding box center [95, 87] width 6 height 6
click at [86, 134] on span "Physical" at bounding box center [79, 134] width 24 height 9
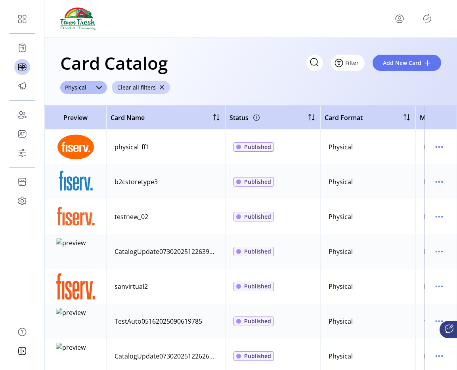
click at [357, 63] on span "Filter" at bounding box center [351, 63] width 13 height 8
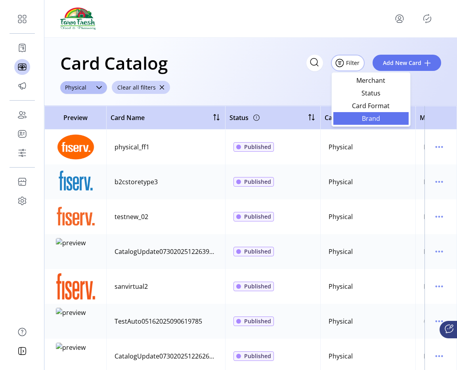
click at [361, 118] on span "Brand" at bounding box center [371, 118] width 66 height 6
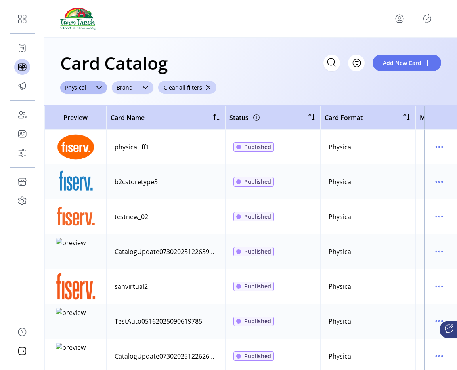
click at [126, 90] on span "Brand" at bounding box center [125, 87] width 26 height 13
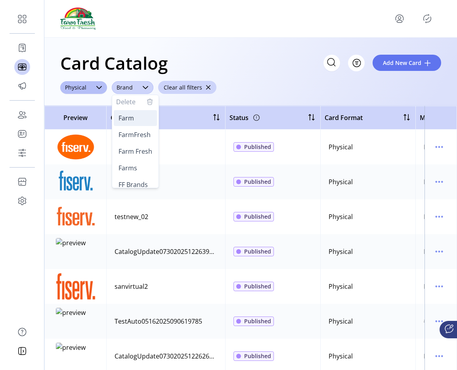
click at [126, 120] on span "Farm" at bounding box center [126, 118] width 15 height 9
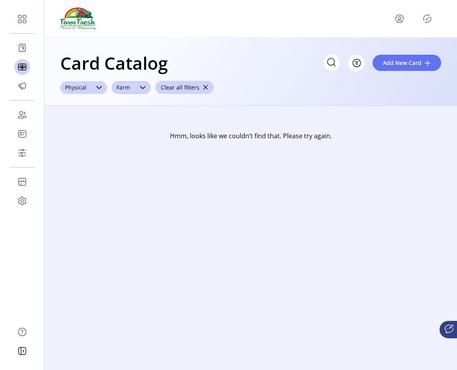
click at [96, 88] on icon "dropdown trigger" at bounding box center [99, 87] width 6 height 6
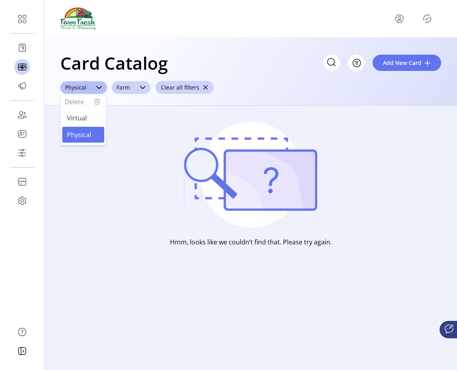
click at [98, 106] on icon "button" at bounding box center [97, 102] width 10 height 10
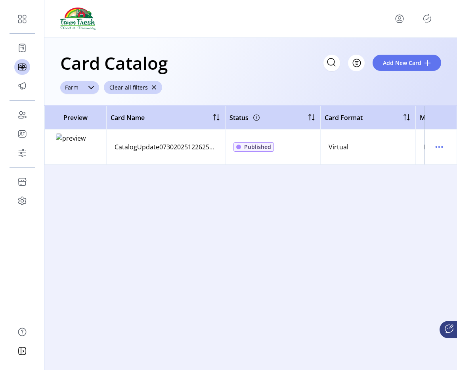
click at [88, 88] on icon "dropdown trigger" at bounding box center [91, 87] width 6 height 6
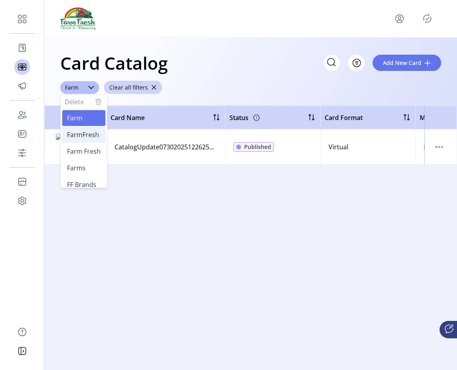
click at [88, 129] on li "FarmFresh" at bounding box center [83, 135] width 43 height 16
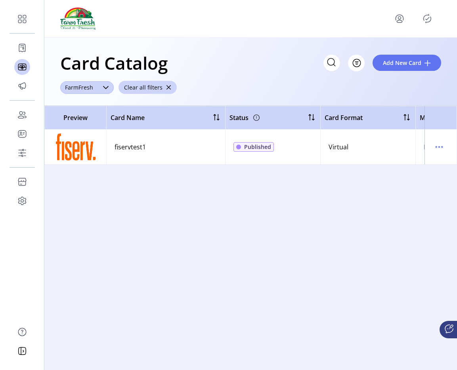
click at [96, 84] on span "FarmFresh" at bounding box center [79, 87] width 38 height 13
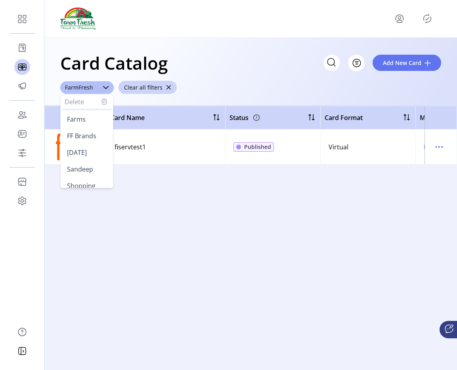
scroll to position [57, 0]
click at [88, 159] on span "Sandeep" at bounding box center [80, 161] width 26 height 9
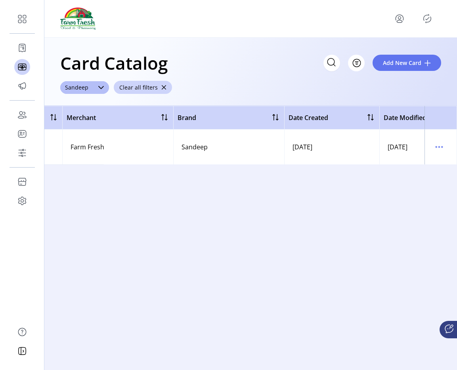
scroll to position [0, 403]
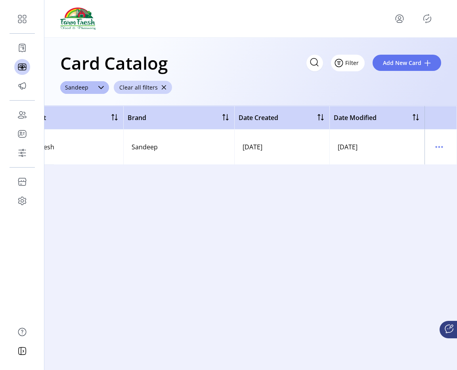
click at [354, 63] on button "Filter" at bounding box center [348, 63] width 34 height 17
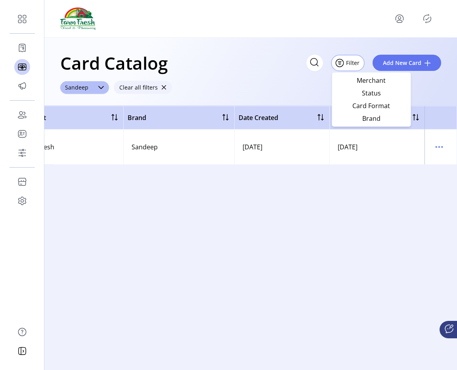
click at [152, 88] on span "Clear all filters" at bounding box center [138, 87] width 38 height 8
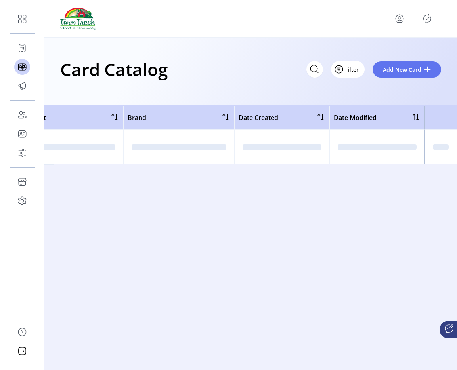
click at [358, 69] on span "Filter" at bounding box center [351, 69] width 13 height 8
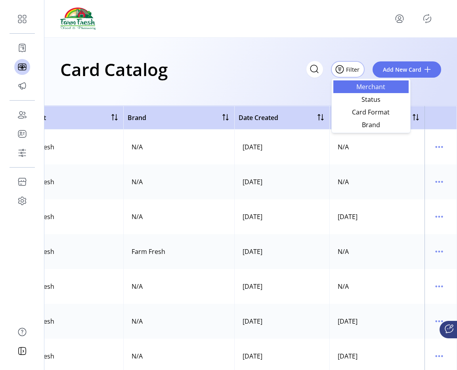
click at [356, 92] on link "Merchant" at bounding box center [370, 86] width 75 height 13
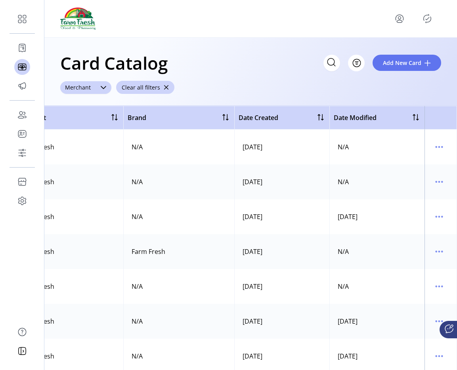
click at [92, 92] on div "Merchant" at bounding box center [77, 87] width 35 height 13
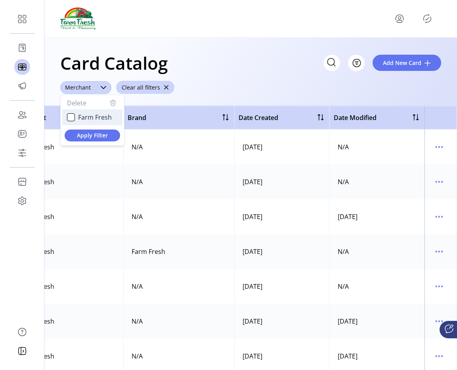
click at [91, 118] on span "Farm Fresh" at bounding box center [95, 118] width 34 height 10
click at [91, 133] on span "Apply Filter" at bounding box center [92, 135] width 43 height 8
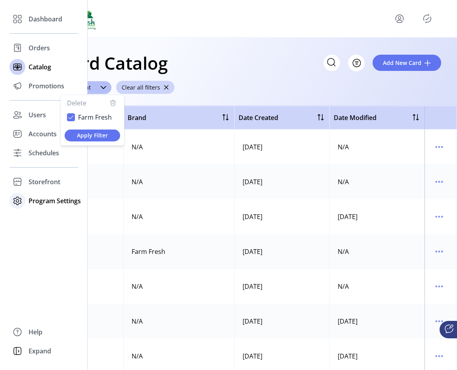
click at [47, 197] on span "Program Settings" at bounding box center [55, 201] width 52 height 10
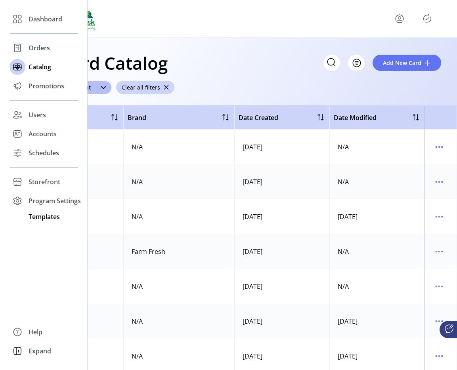
click at [44, 214] on span "Templates" at bounding box center [44, 217] width 31 height 10
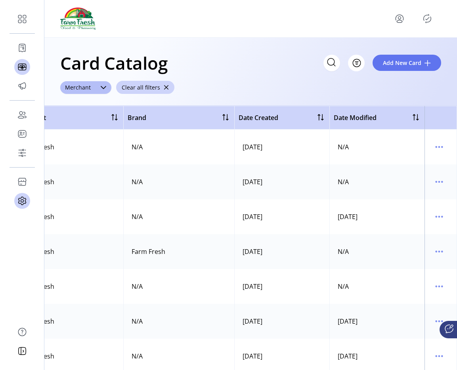
click at [428, 19] on icon "Publisher Panel" at bounding box center [427, 18] width 13 height 13
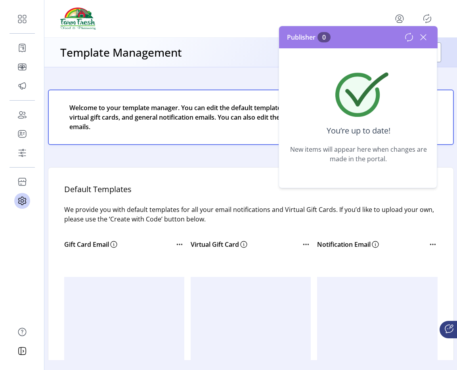
click at [426, 39] on icon at bounding box center [423, 37] width 13 height 13
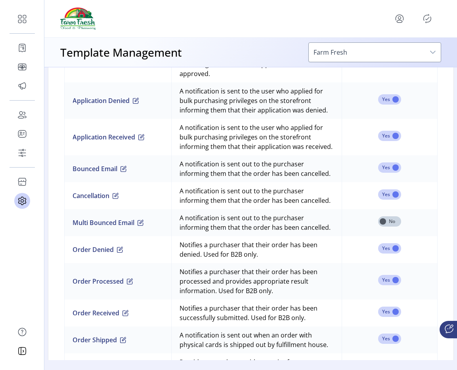
scroll to position [609, 0]
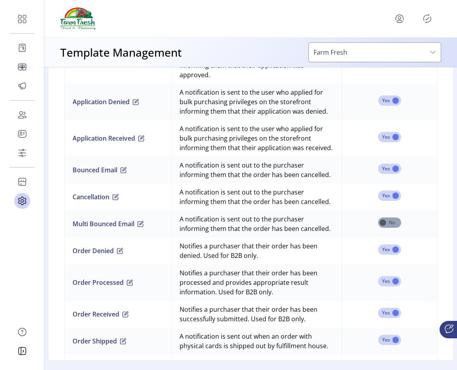
click at [388, 222] on span at bounding box center [389, 223] width 23 height 10
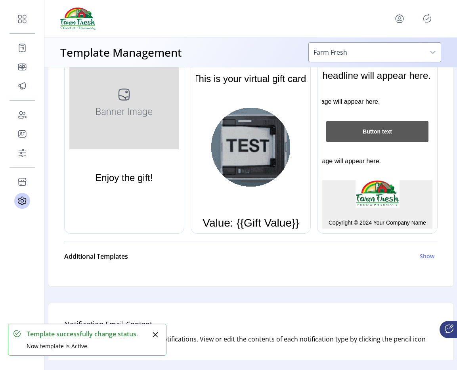
scroll to position [143, 0]
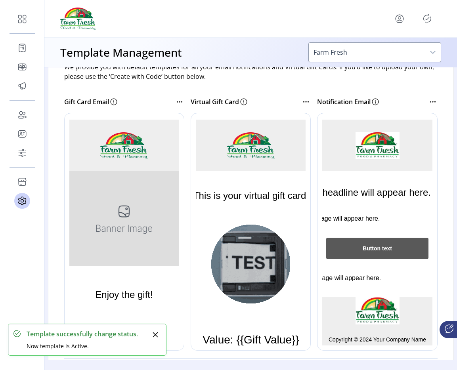
click at [425, 21] on icon "Publisher Panel" at bounding box center [427, 18] width 13 height 13
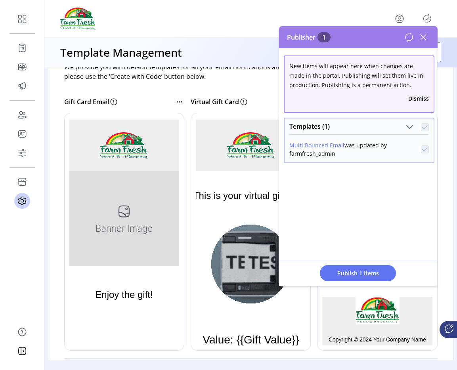
click at [355, 259] on div "New items will appear here when changes are made in the portal. Publishing will…" at bounding box center [358, 167] width 159 height 238
click at [352, 274] on span "Publish 1 Items" at bounding box center [357, 273] width 55 height 8
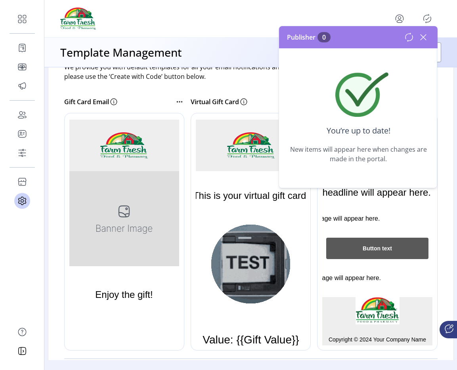
click at [425, 39] on icon at bounding box center [423, 37] width 13 height 13
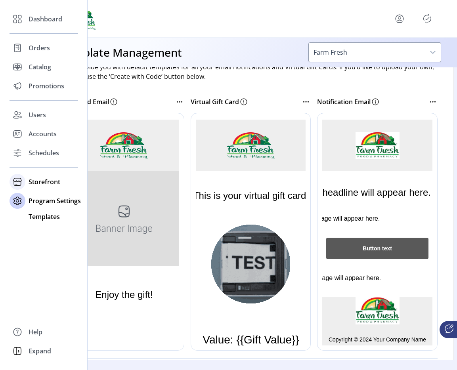
click at [23, 185] on icon at bounding box center [17, 182] width 13 height 13
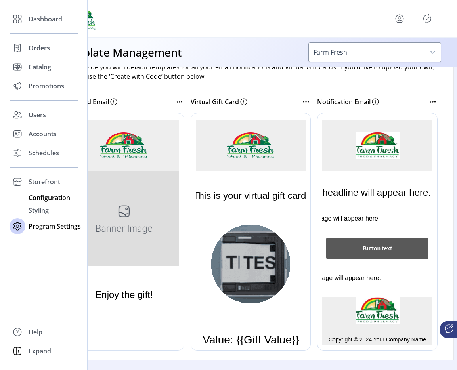
click at [43, 199] on span "Configuration" at bounding box center [50, 198] width 42 height 10
click at [50, 197] on span "Configuration" at bounding box center [50, 198] width 42 height 10
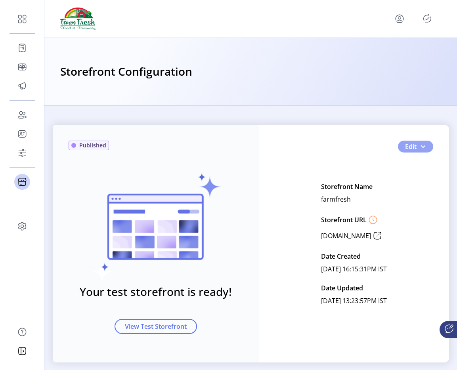
click at [424, 151] on button "Edit" at bounding box center [415, 147] width 35 height 12
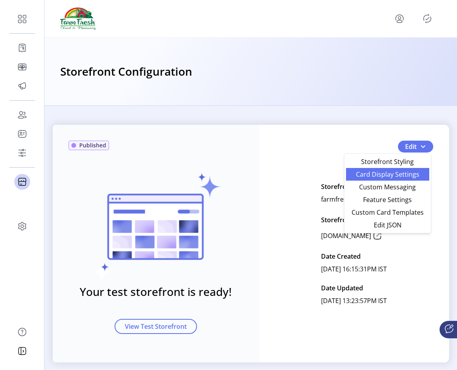
click at [405, 176] on span "Card Display Settings" at bounding box center [388, 174] width 74 height 6
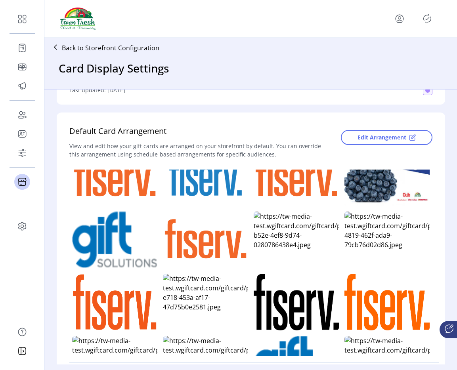
scroll to position [90, 0]
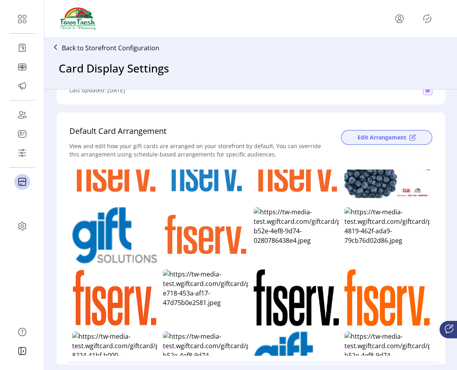
click at [375, 135] on span "Edit Arrangement" at bounding box center [382, 137] width 49 height 8
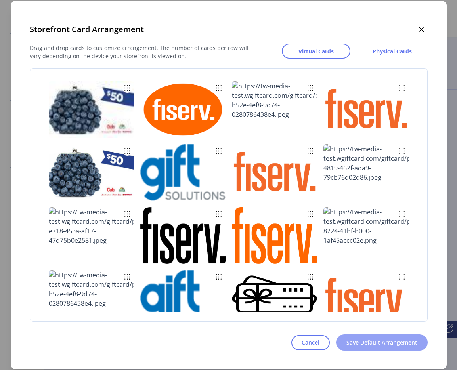
click at [369, 347] on button "Save Default Arrangement" at bounding box center [382, 343] width 92 height 16
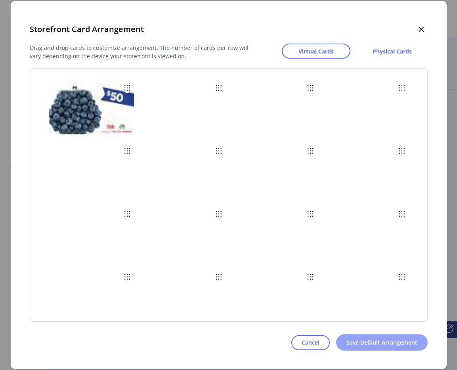
scroll to position [19, 0]
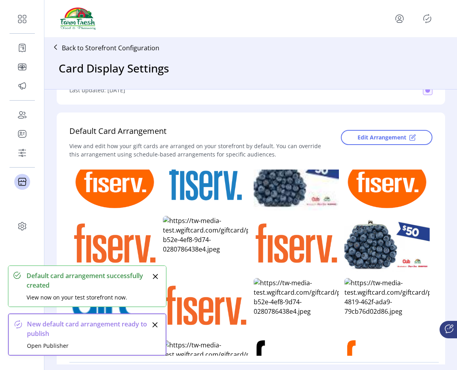
click at [432, 16] on icon "Publisher Panel" at bounding box center [427, 18] width 13 height 13
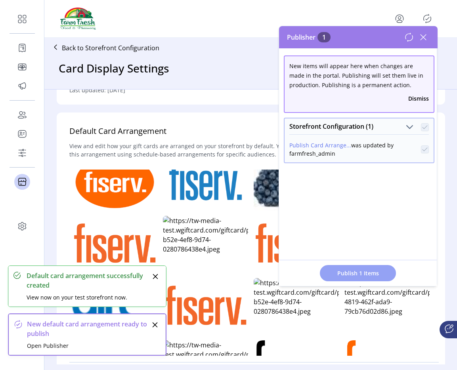
click at [355, 271] on span "Publish 1 Items" at bounding box center [357, 273] width 55 height 8
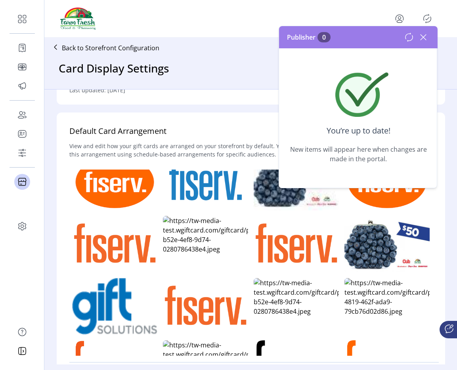
click at [421, 35] on icon at bounding box center [424, 37] width 6 height 6
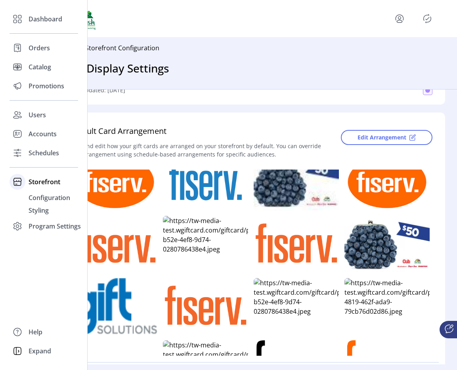
click at [32, 179] on span "Storefront" at bounding box center [45, 182] width 32 height 10
click at [51, 182] on span "Storefront" at bounding box center [45, 182] width 32 height 10
click at [50, 198] on span "Configuration" at bounding box center [50, 198] width 42 height 10
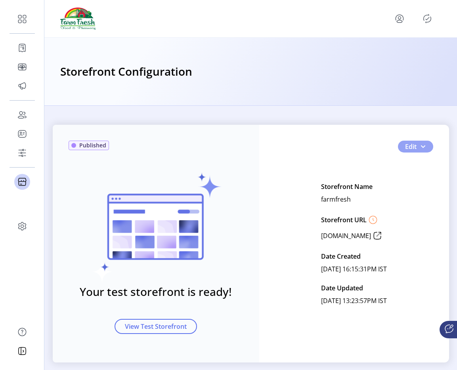
click at [424, 145] on button "Edit" at bounding box center [415, 147] width 35 height 12
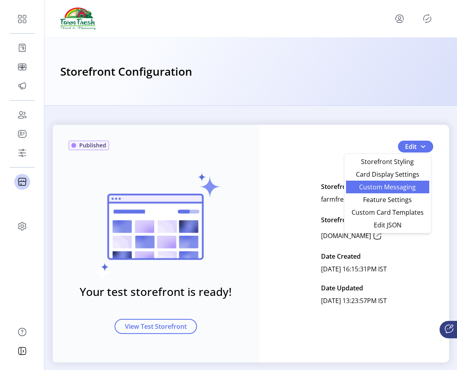
click at [392, 190] on span "Custom Messaging" at bounding box center [388, 187] width 74 height 6
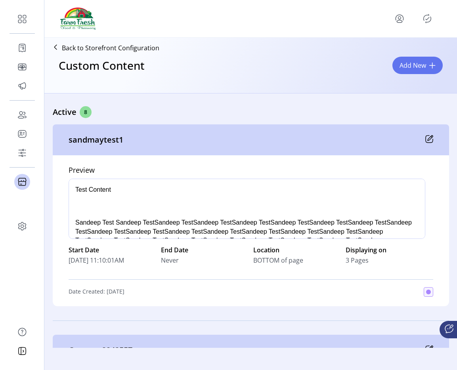
click at [426, 135] on icon at bounding box center [429, 139] width 8 height 8
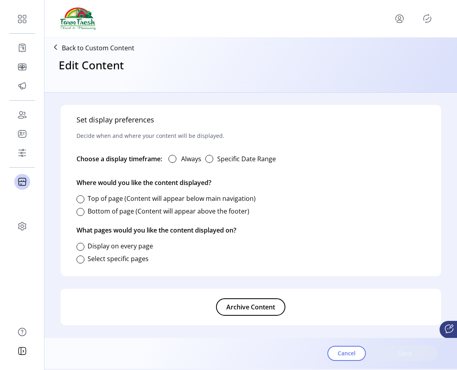
type input "**********"
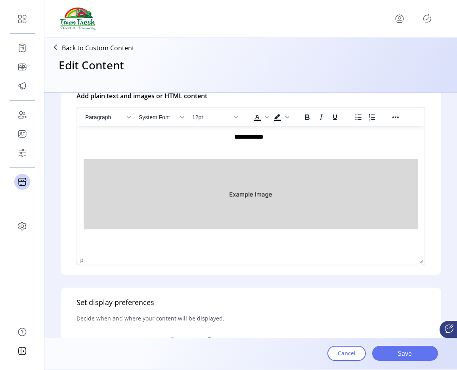
click at [226, 210] on img "Rich Text Area. Press ALT-0 for help." at bounding box center [250, 194] width 335 height 70
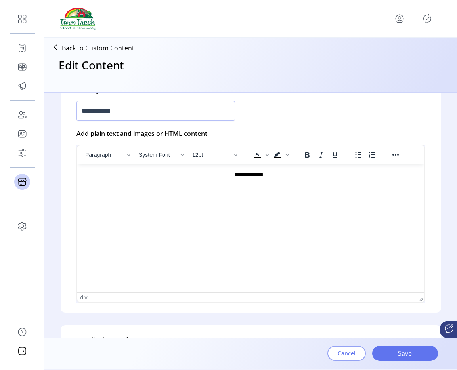
click at [343, 346] on button "Cancel" at bounding box center [346, 353] width 38 height 15
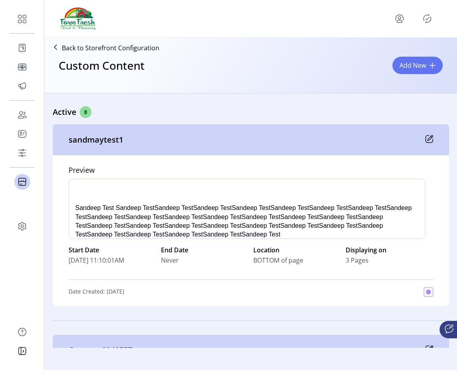
click at [425, 136] on icon at bounding box center [429, 139] width 8 height 8
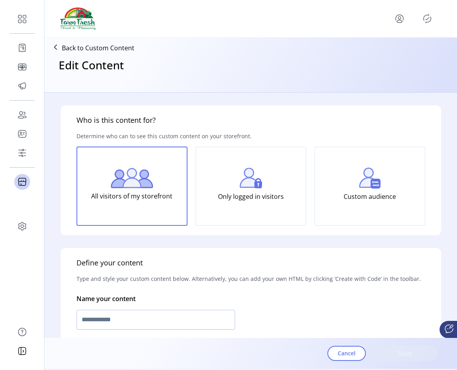
type input "**********"
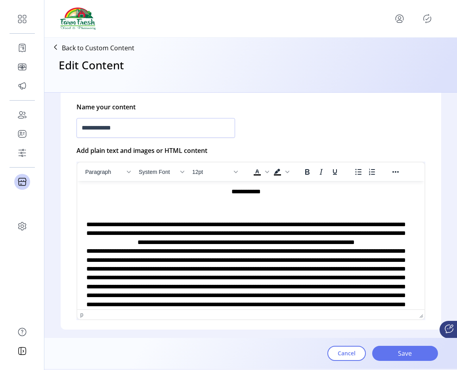
click at [226, 213] on p "**********" at bounding box center [245, 348] width 325 height 293
drag, startPoint x: 164, startPoint y: 225, endPoint x: 63, endPoint y: 226, distance: 101.9
click at [77, 226] on html "**********" at bounding box center [250, 341] width 347 height 321
click at [333, 266] on p "**********" at bounding box center [245, 348] width 325 height 293
click at [391, 351] on span "Save" at bounding box center [404, 354] width 45 height 10
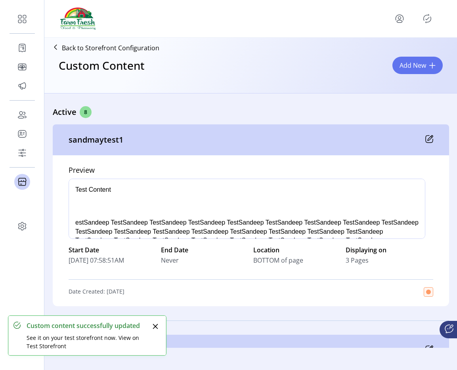
click at [430, 18] on icon "Publisher Panel" at bounding box center [427, 18] width 13 height 13
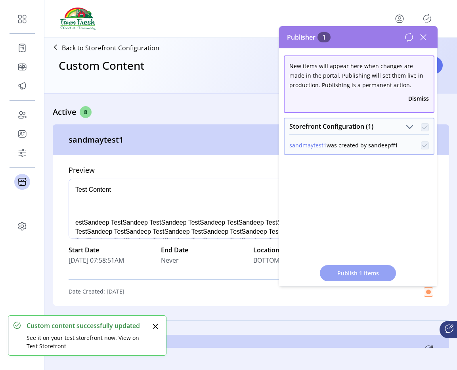
click at [341, 275] on span "Publish 1 Items" at bounding box center [357, 273] width 55 height 8
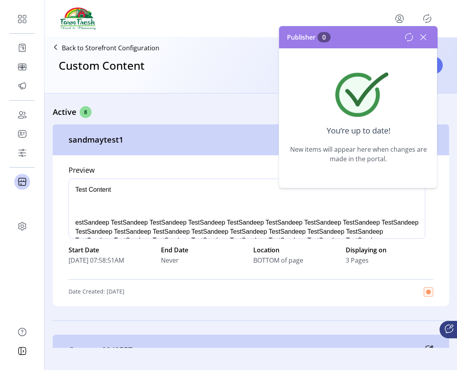
click at [424, 34] on icon at bounding box center [423, 37] width 13 height 13
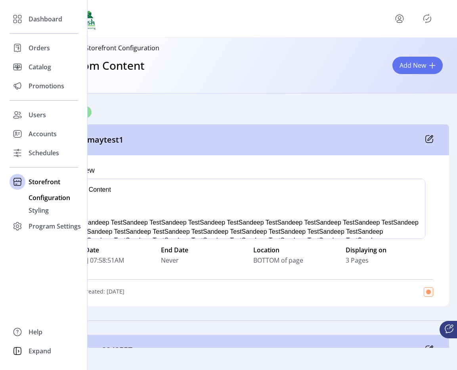
click at [33, 201] on span "Configuration" at bounding box center [50, 198] width 42 height 10
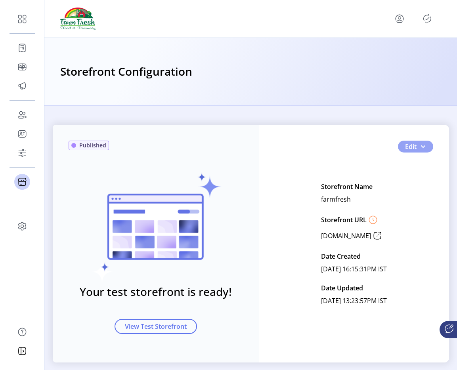
click at [421, 149] on span "button" at bounding box center [423, 146] width 6 height 6
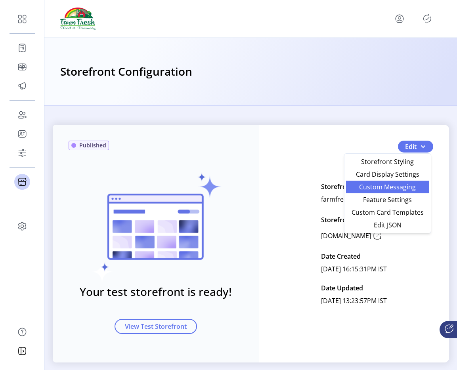
click at [398, 193] on link "Custom Messaging" at bounding box center [387, 187] width 83 height 13
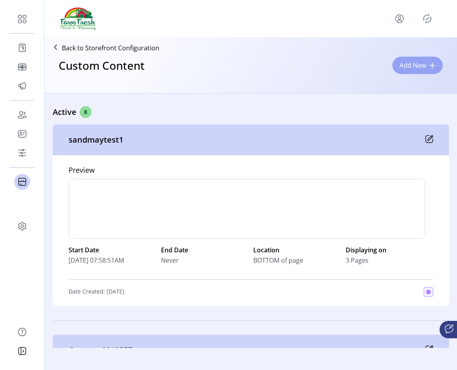
click at [403, 63] on span "Add New" at bounding box center [413, 66] width 27 height 10
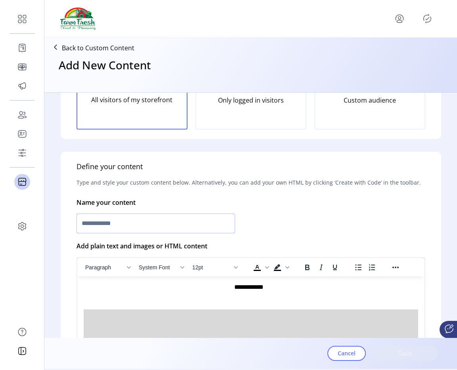
click at [116, 232] on input "text" at bounding box center [155, 224] width 159 height 20
type input "*"
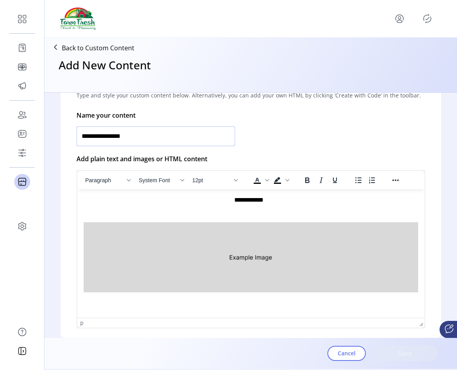
type input "**********"
click at [210, 265] on img "Rich Text Area. Press ALT-0 for help." at bounding box center [250, 257] width 335 height 70
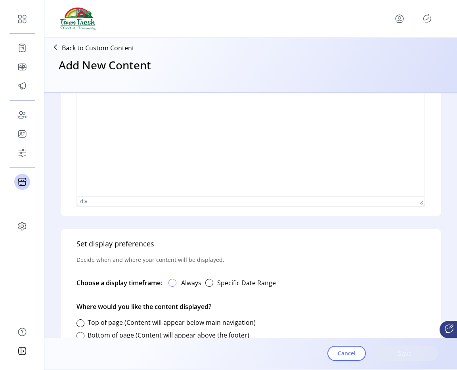
click at [176, 286] on div at bounding box center [172, 283] width 8 height 8
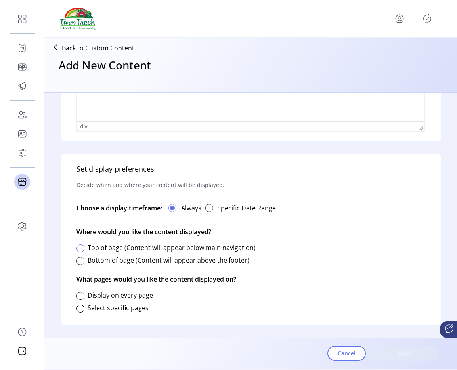
click at [83, 249] on div at bounding box center [80, 249] width 8 height 8
click at [83, 300] on div at bounding box center [80, 296] width 8 height 8
click at [398, 357] on span "Save" at bounding box center [404, 354] width 45 height 10
click at [83, 262] on div at bounding box center [80, 261] width 8 height 8
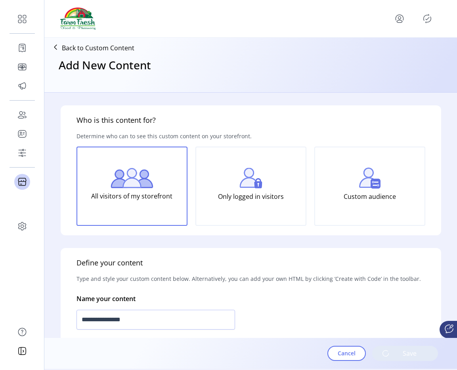
click at [399, 17] on icon "menu" at bounding box center [399, 18] width 13 height 13
click at [381, 51] on span "Sign Out" at bounding box center [370, 50] width 59 height 6
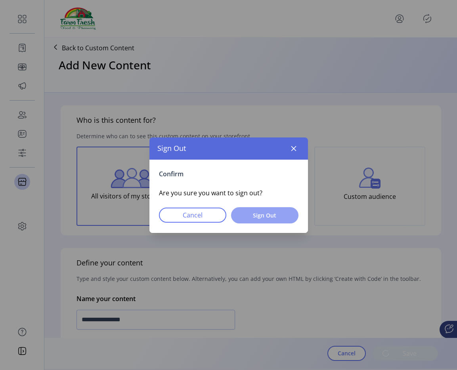
click at [288, 213] on button "Sign Out" at bounding box center [264, 215] width 67 height 16
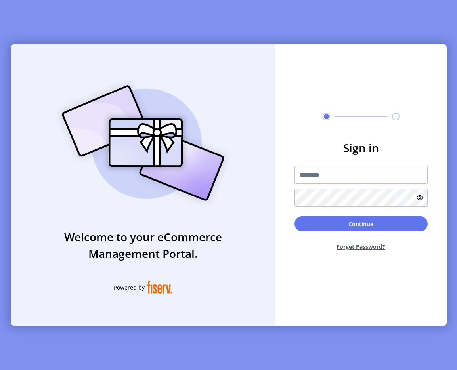
click at [175, 98] on img at bounding box center [143, 142] width 186 height 133
click at [325, 176] on input "text" at bounding box center [360, 175] width 133 height 18
type input "**********"
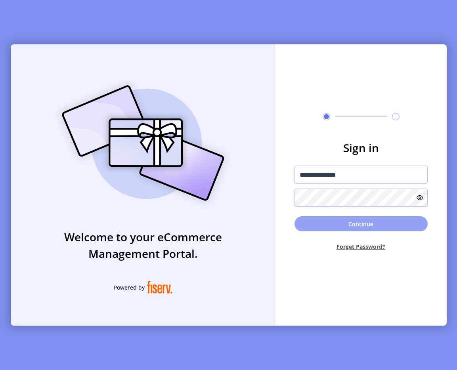
click at [372, 223] on button "Continue" at bounding box center [360, 223] width 133 height 15
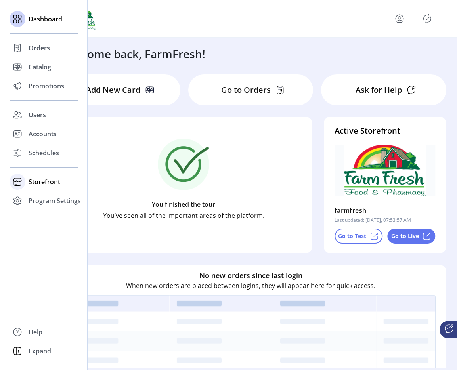
click at [34, 182] on span "Storefront" at bounding box center [45, 182] width 32 height 10
click at [42, 193] on span "Configuration" at bounding box center [50, 198] width 42 height 10
click at [61, 202] on span "Configuration" at bounding box center [50, 198] width 42 height 10
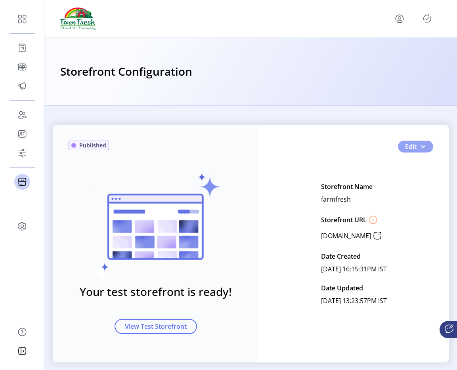
click at [423, 145] on span "button" at bounding box center [423, 146] width 6 height 6
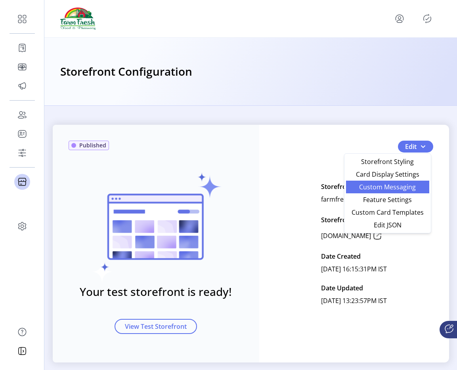
click at [387, 186] on span "Custom Messaging" at bounding box center [388, 187] width 74 height 6
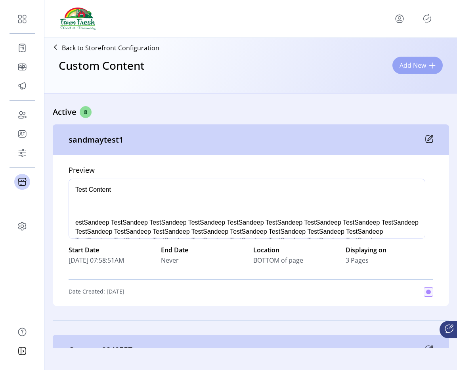
click at [410, 66] on span "Add New" at bounding box center [413, 66] width 27 height 10
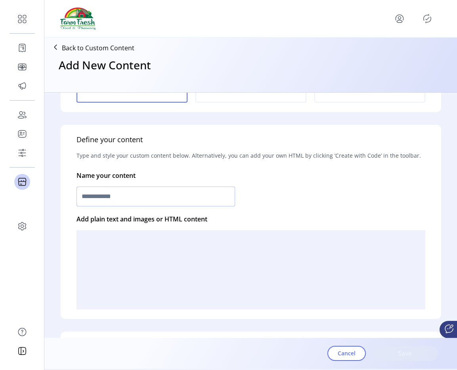
click at [122, 197] on input "text" at bounding box center [155, 197] width 159 height 20
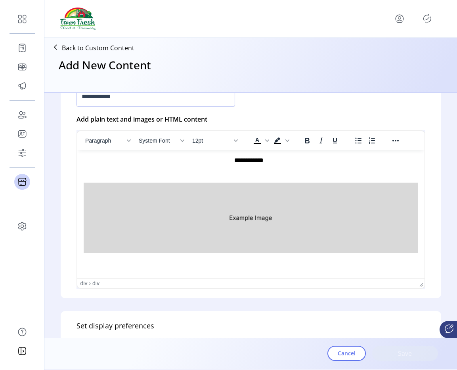
click at [159, 207] on img "Rich Text Area. Press ALT-0 for help." at bounding box center [250, 217] width 335 height 70
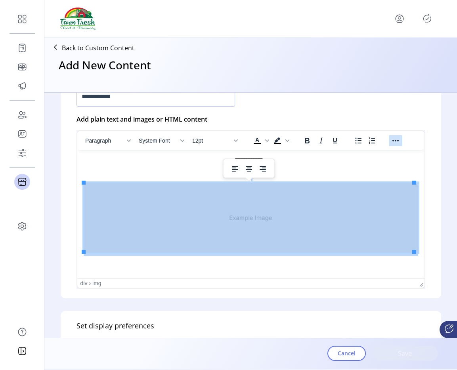
click at [389, 142] on button "Reveal or hide additional toolbar items" at bounding box center [395, 140] width 13 height 11
click at [328, 161] on button "Insert/edit image" at bounding box center [329, 155] width 13 height 11
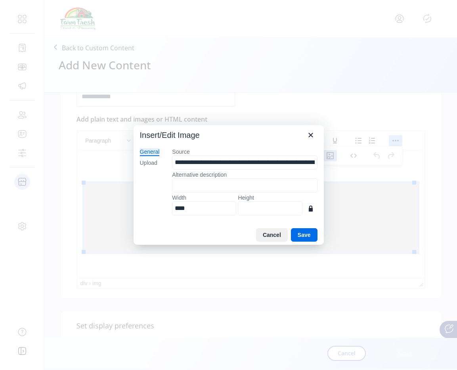
click at [158, 168] on div "General Upload" at bounding box center [150, 184] width 33 height 84
click at [156, 166] on div "Upload" at bounding box center [148, 163] width 17 height 8
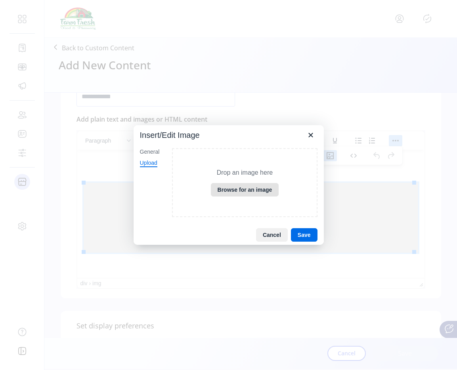
click at [252, 192] on button "Browse for an image" at bounding box center [245, 189] width 68 height 13
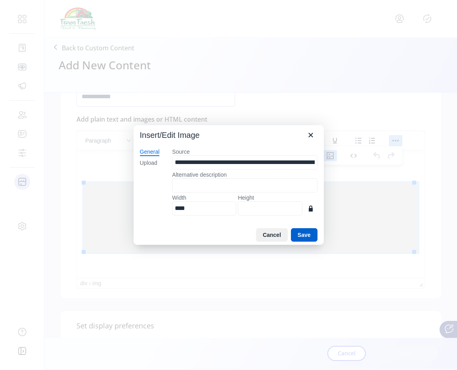
click at [302, 239] on button "Save" at bounding box center [304, 234] width 27 height 13
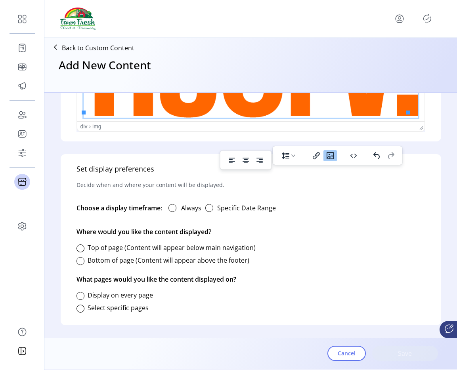
click at [169, 208] on div "Always" at bounding box center [181, 208] width 39 height 16
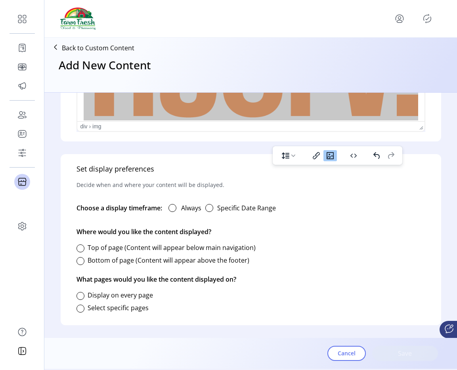
click at [169, 208] on div "Always" at bounding box center [181, 208] width 39 height 16
click at [170, 208] on div at bounding box center [172, 208] width 8 height 8
click at [82, 252] on div "Bottom of page (Content will appear above the footer)" at bounding box center [162, 260] width 173 height 16
click at [80, 250] on div at bounding box center [80, 249] width 8 height 8
click at [84, 298] on div "Display on every page" at bounding box center [114, 296] width 76 height 10
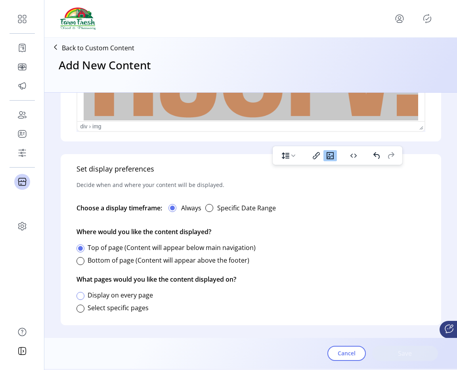
click at [78, 296] on div at bounding box center [80, 296] width 8 height 8
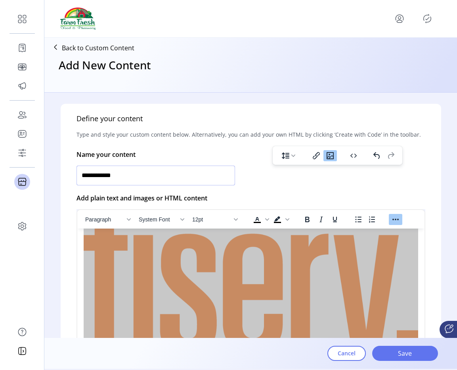
click at [128, 181] on input "**********" at bounding box center [155, 176] width 159 height 20
click at [139, 176] on input "**********" at bounding box center [155, 176] width 159 height 20
type input "**********"
click at [406, 354] on span "Save" at bounding box center [404, 354] width 45 height 10
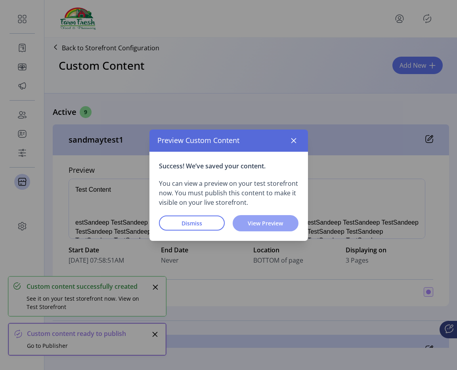
click at [286, 222] on span "View Preview" at bounding box center [265, 223] width 45 height 8
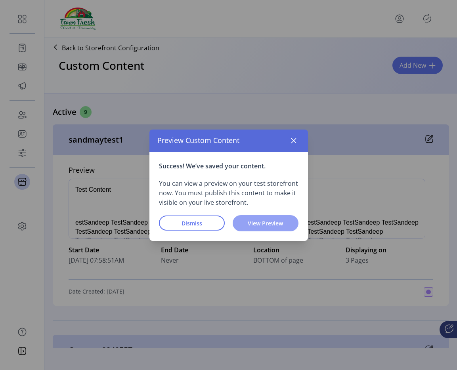
click at [266, 223] on span "View Preview" at bounding box center [265, 223] width 45 height 8
click at [270, 224] on span "View Preview" at bounding box center [265, 223] width 45 height 8
click at [293, 143] on icon "button" at bounding box center [294, 141] width 6 height 6
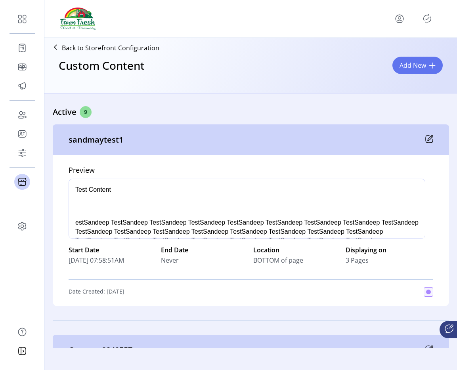
click at [432, 12] on p-button at bounding box center [427, 18] width 13 height 13
click at [430, 13] on icon "Publisher Panel" at bounding box center [427, 18] width 13 height 13
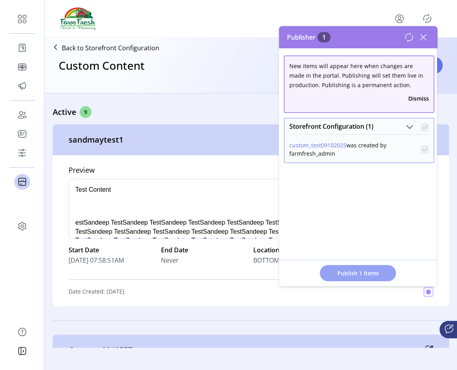
click at [338, 274] on span "Publish 1 Items" at bounding box center [357, 273] width 55 height 8
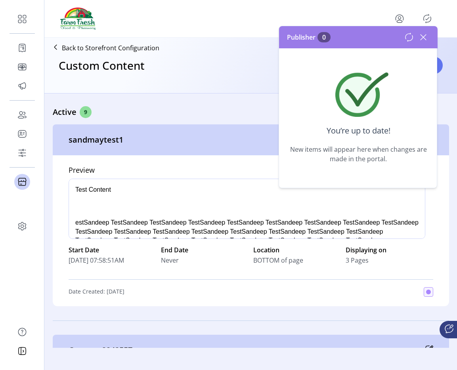
click at [426, 36] on icon at bounding box center [423, 37] width 13 height 13
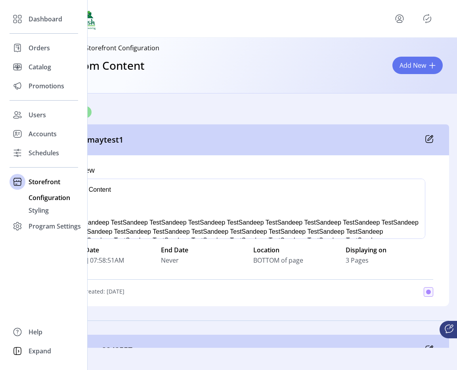
click at [32, 194] on span "Configuration" at bounding box center [50, 198] width 42 height 10
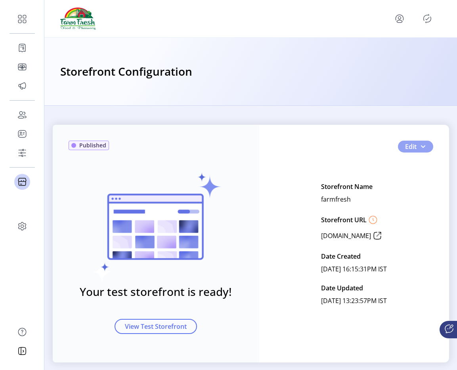
click at [423, 145] on span "button" at bounding box center [423, 146] width 6 height 6
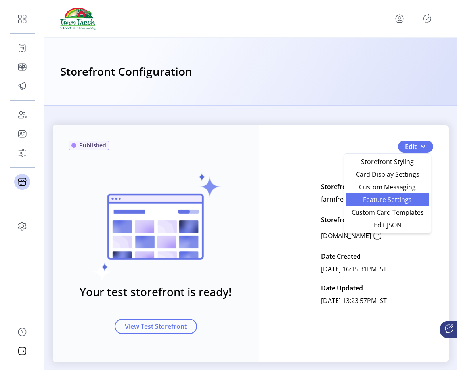
click at [390, 197] on span "Feature Settings" at bounding box center [388, 200] width 74 height 6
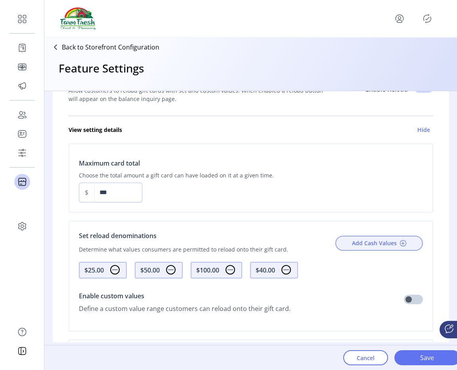
click at [355, 239] on span "Add Cash Values" at bounding box center [374, 243] width 45 height 8
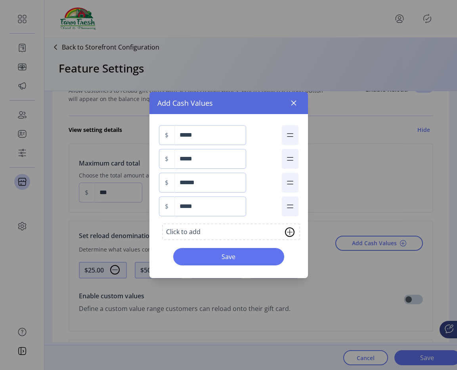
click at [190, 232] on div "Click to add" at bounding box center [183, 232] width 34 height 10
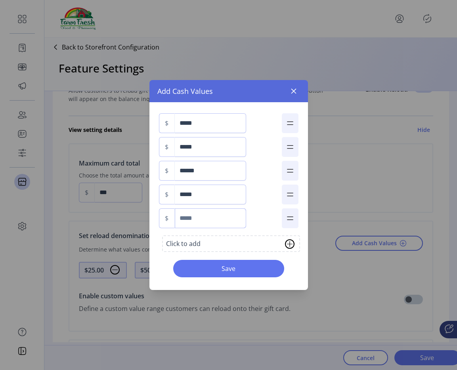
click at [197, 222] on input at bounding box center [210, 218] width 71 height 20
type input "*****"
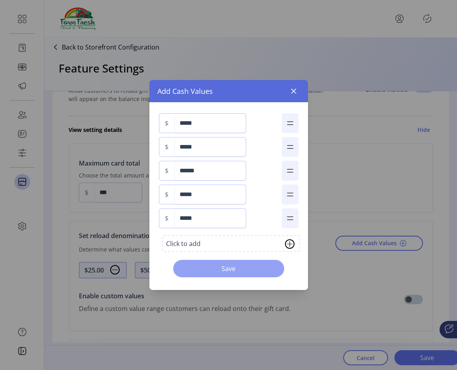
click at [245, 275] on button "Save" at bounding box center [228, 268] width 111 height 17
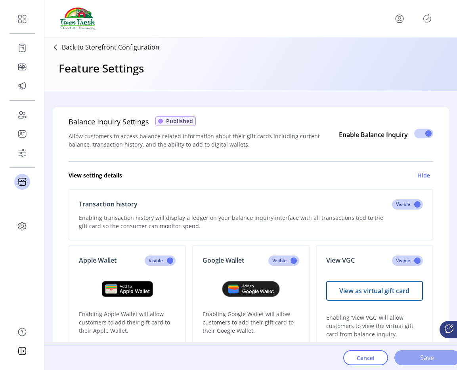
click at [428, 359] on span "Save" at bounding box center [427, 358] width 45 height 10
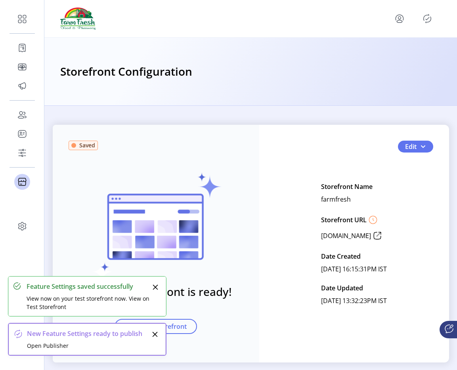
click at [426, 20] on icon "Publisher Panel" at bounding box center [427, 18] width 13 height 13
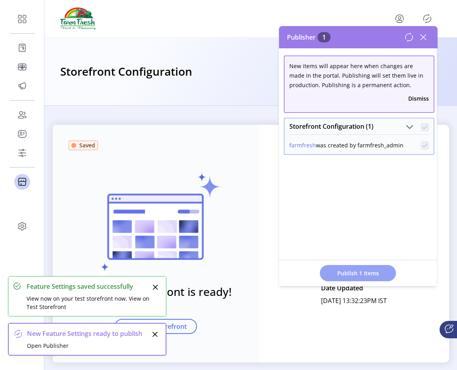
click at [353, 270] on span "Publish 1 Items" at bounding box center [357, 273] width 55 height 8
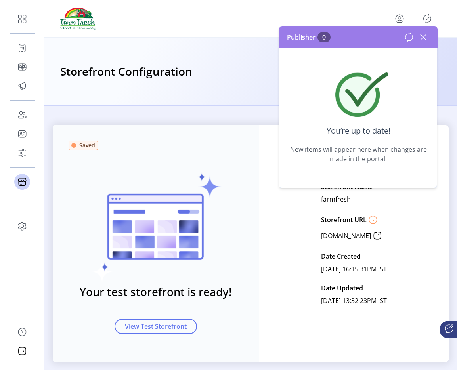
click at [424, 37] on icon at bounding box center [423, 37] width 13 height 13
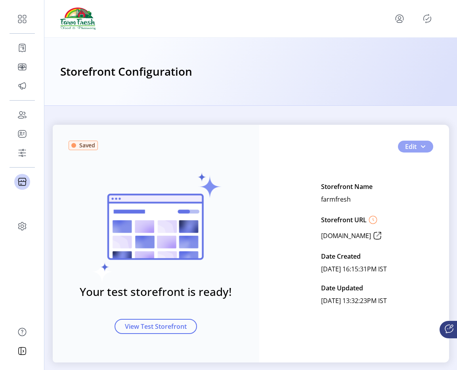
click at [423, 145] on span "button" at bounding box center [423, 146] width 6 height 6
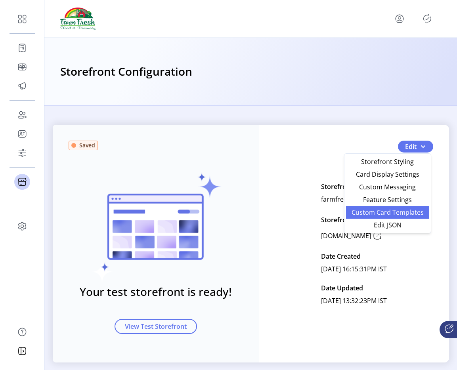
click at [407, 211] on span "Custom Card Templates" at bounding box center [388, 212] width 74 height 6
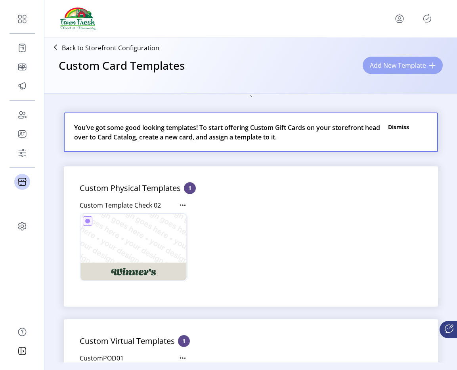
click at [390, 61] on span "Add New Template" at bounding box center [398, 66] width 56 height 10
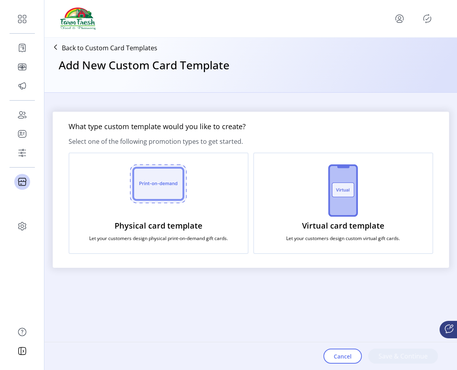
click at [191, 192] on div "Physical card template Let your customers design physical print-on-demand gift …" at bounding box center [159, 203] width 180 height 101
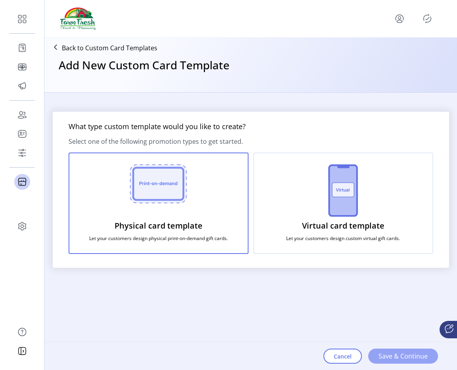
click at [388, 356] on span "Save & Continue" at bounding box center [403, 357] width 49 height 10
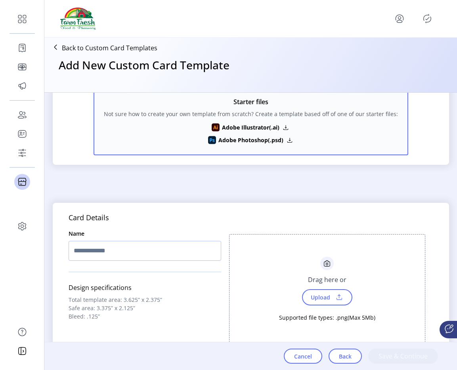
scroll to position [269, 0]
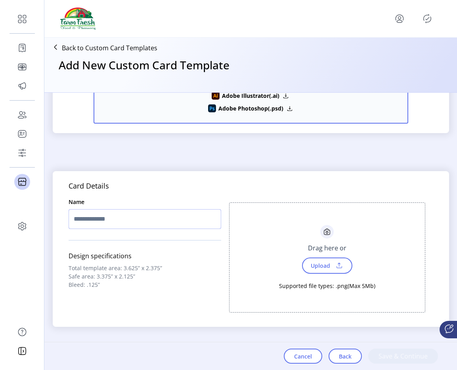
click at [145, 226] on input "text" at bounding box center [145, 219] width 153 height 20
type input "**********"
click at [334, 273] on span "Upload" at bounding box center [327, 266] width 50 height 16
click at [315, 269] on span "Upload" at bounding box center [319, 265] width 27 height 11
click at [320, 358] on button "Cancel" at bounding box center [303, 356] width 38 height 15
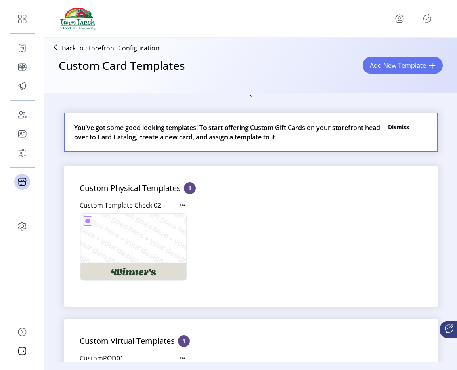
click at [132, 54] on div "Back to Storefront Configuration" at bounding box center [104, 48] width 112 height 14
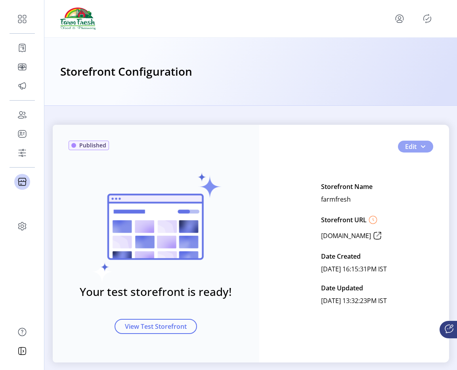
click at [425, 147] on button "Edit" at bounding box center [415, 147] width 35 height 12
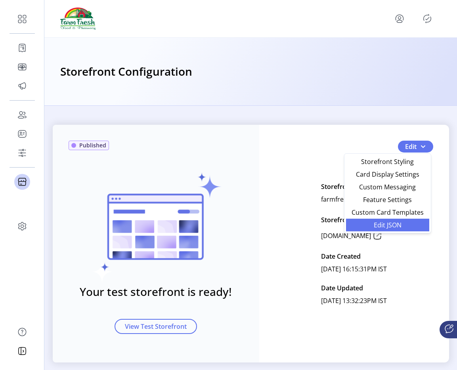
click at [387, 224] on span "Edit JSON" at bounding box center [388, 225] width 74 height 6
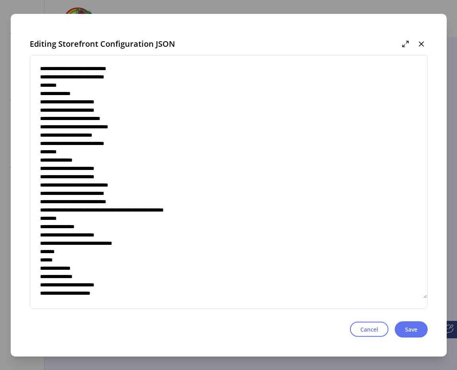
scroll to position [475, 0]
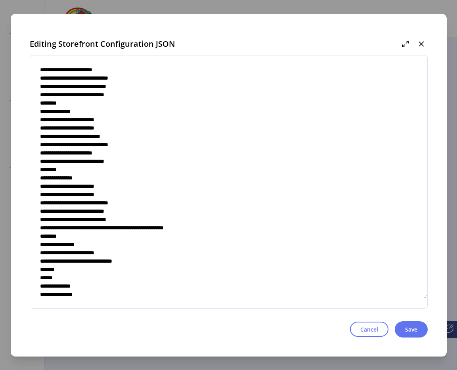
click at [210, 180] on textarea at bounding box center [228, 182] width 397 height 234
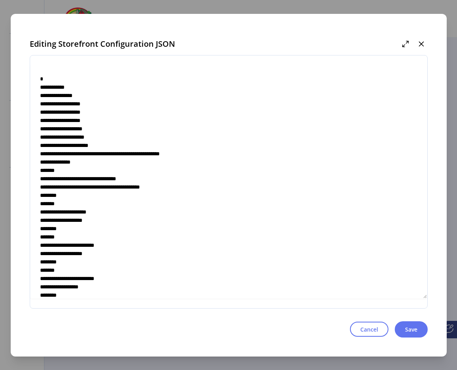
scroll to position [2461, 0]
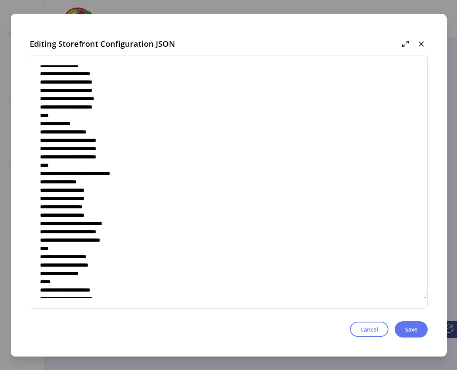
click at [133, 182] on textarea at bounding box center [228, 182] width 397 height 234
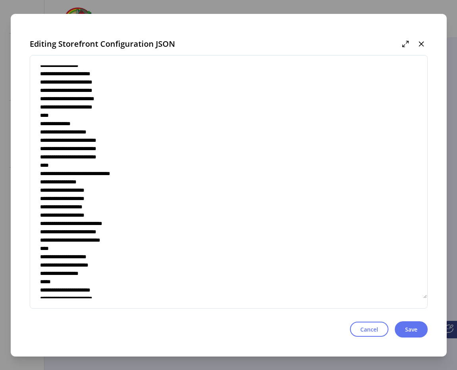
click at [133, 184] on textarea at bounding box center [228, 182] width 397 height 234
type textarea "**********"
click at [415, 332] on span "Save" at bounding box center [411, 329] width 12 height 8
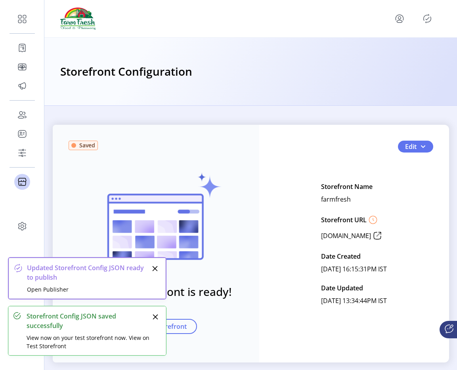
click at [427, 18] on icon "Publisher Panel" at bounding box center [428, 18] width 4 height 3
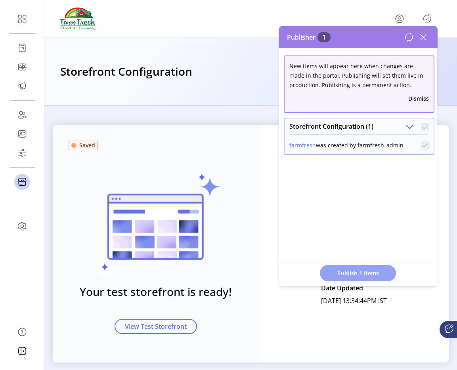
click at [370, 266] on button "Publish 1 Items" at bounding box center [358, 273] width 76 height 16
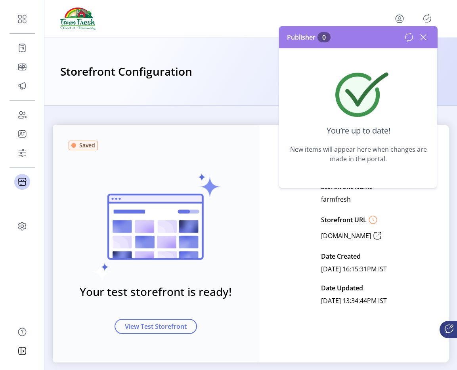
click at [423, 38] on icon at bounding box center [423, 37] width 13 height 13
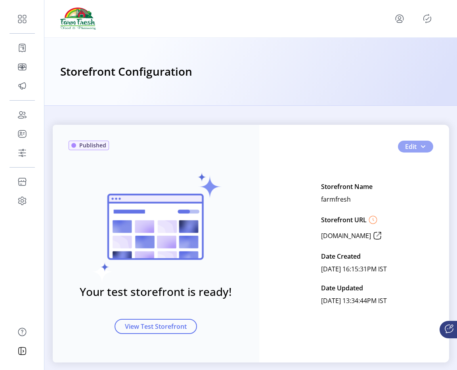
click at [425, 147] on button "Edit" at bounding box center [415, 147] width 35 height 12
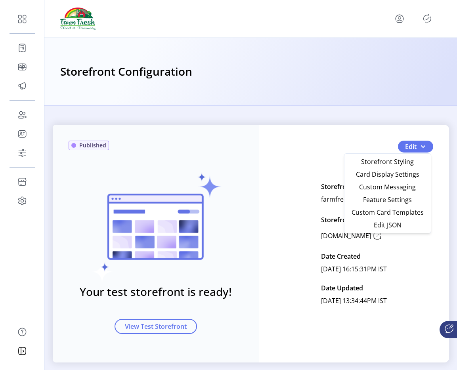
click at [188, 151] on div "Your test storefront is ready! View Test Storefront" at bounding box center [156, 237] width 175 height 193
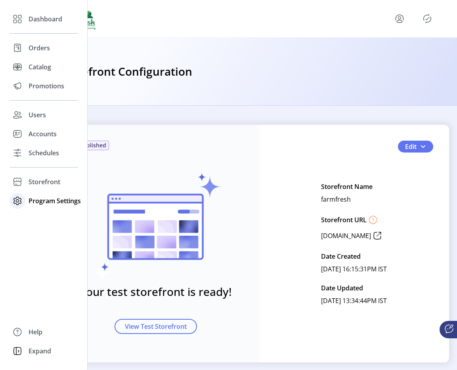
click at [42, 198] on span "Program Settings" at bounding box center [55, 201] width 52 height 10
click at [49, 132] on span "Accounts" at bounding box center [43, 134] width 28 height 10
click at [47, 151] on span "Schedules" at bounding box center [44, 153] width 31 height 10
click at [44, 153] on span "Schedules" at bounding box center [44, 153] width 31 height 10
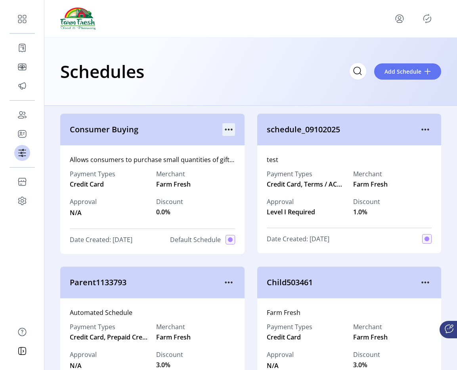
click at [227, 130] on icon "menu" at bounding box center [228, 129] width 13 height 13
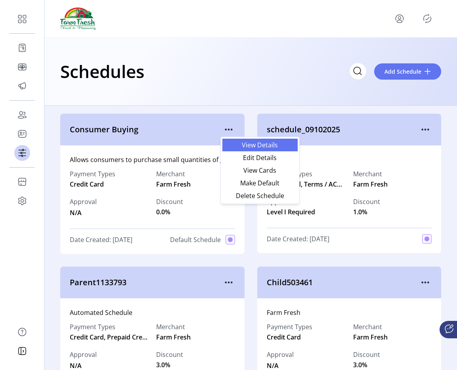
click at [227, 143] on span "View Details" at bounding box center [260, 145] width 66 height 6
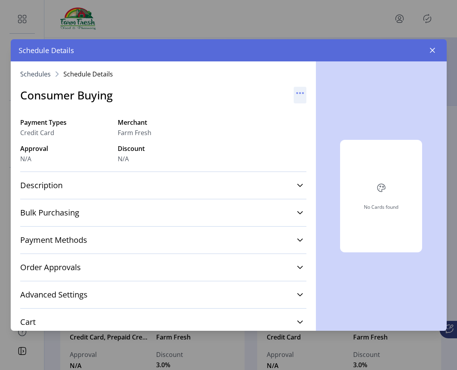
click at [294, 91] on icon "button" at bounding box center [300, 93] width 13 height 13
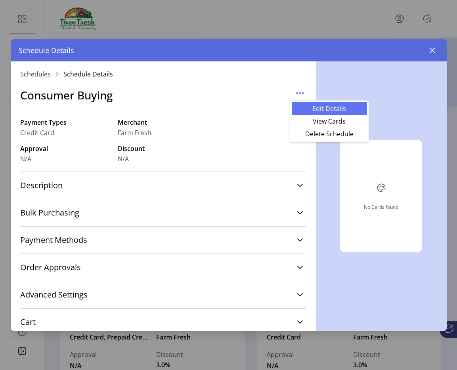
click at [304, 106] on span "Edit Details" at bounding box center [329, 108] width 66 height 6
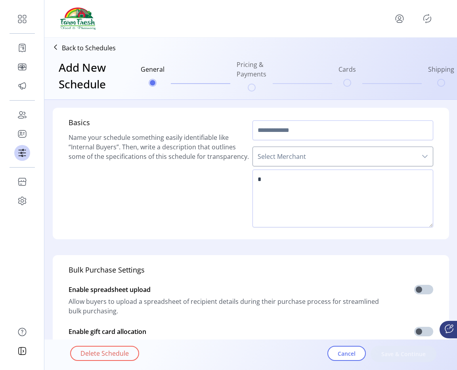
type input "**********"
type textarea "**********"
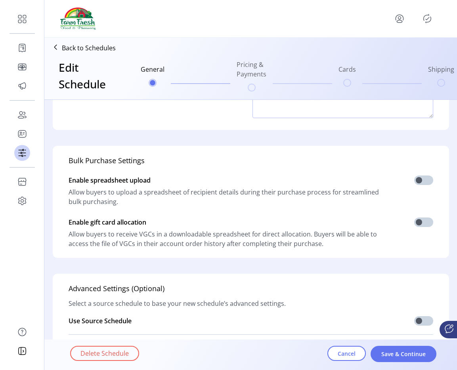
scroll to position [195, 0]
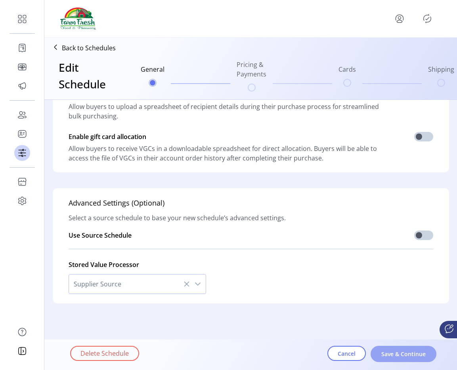
click at [389, 352] on span "Save & Continue" at bounding box center [403, 354] width 45 height 8
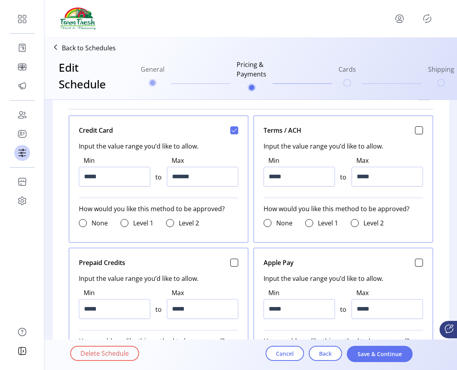
scroll to position [328, 0]
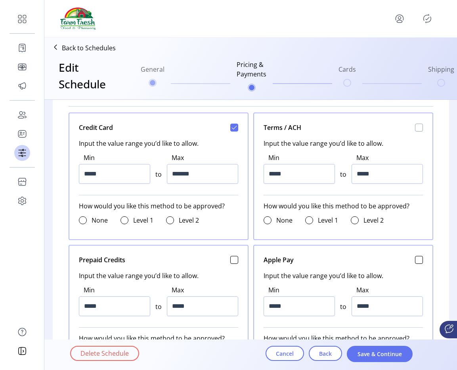
click at [416, 127] on div at bounding box center [419, 128] width 8 height 8
click at [318, 173] on input "*****" at bounding box center [299, 174] width 71 height 20
type input "*****"
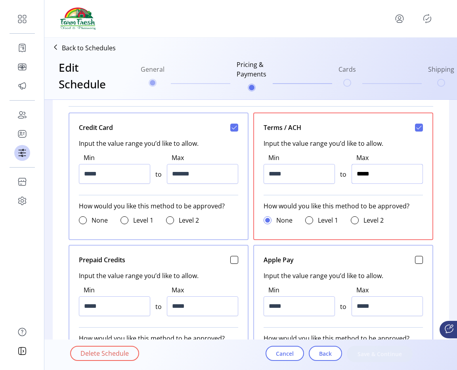
click at [410, 173] on input "*****" at bounding box center [387, 174] width 71 height 20
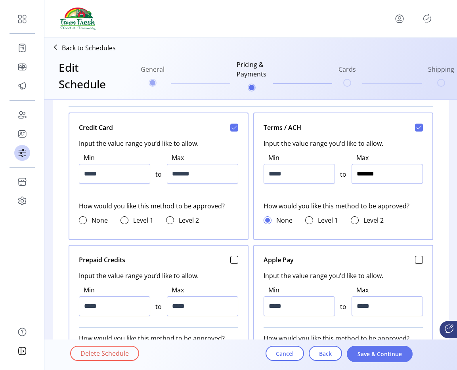
type input "*********"
click at [379, 355] on span "Save & Continue" at bounding box center [379, 354] width 45 height 8
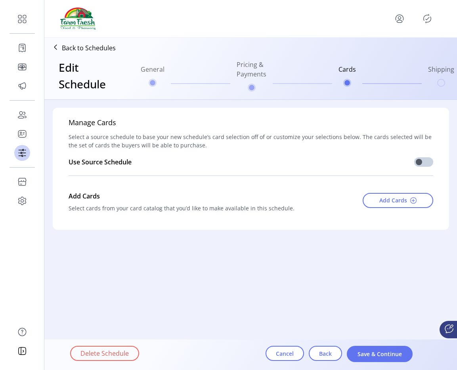
click at [379, 355] on span "Save & Continue" at bounding box center [379, 354] width 45 height 8
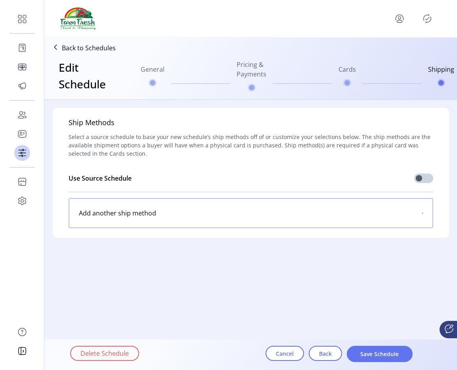
click at [379, 355] on span "Save Schedule" at bounding box center [379, 354] width 45 height 8
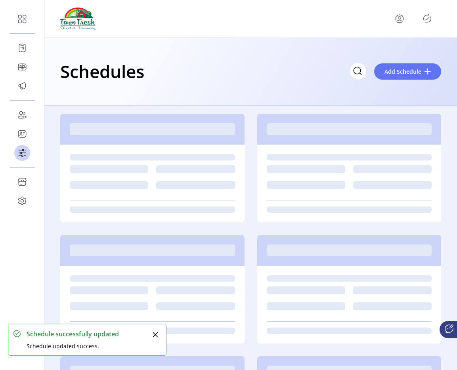
click at [427, 21] on icon "Publisher Panel" at bounding box center [427, 18] width 13 height 13
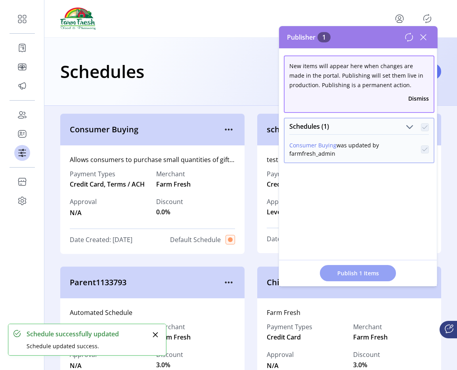
click at [361, 268] on button "Publish 1 Items" at bounding box center [358, 273] width 76 height 16
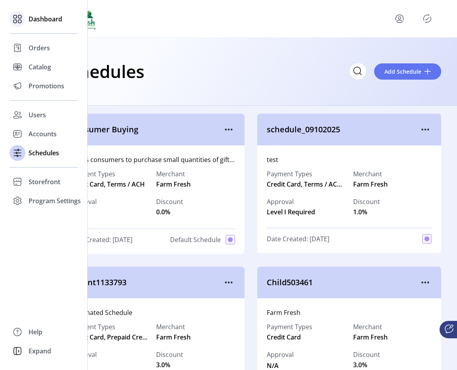
click at [42, 18] on span "Dashboard" at bounding box center [46, 19] width 34 height 10
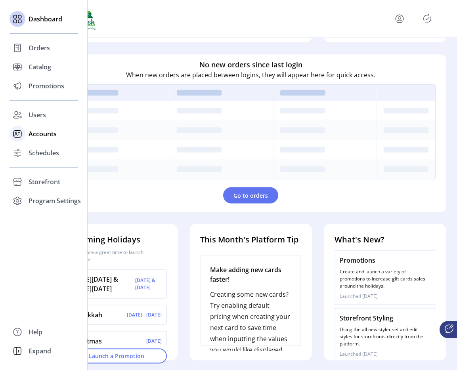
click at [44, 140] on div "Accounts" at bounding box center [44, 133] width 69 height 19
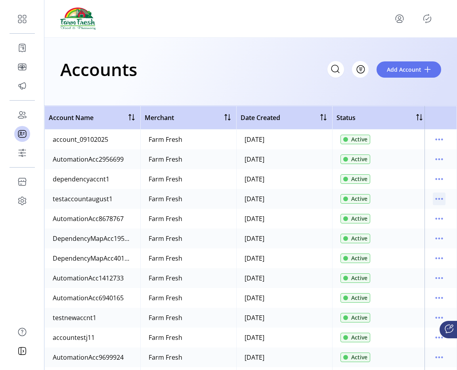
click at [437, 201] on icon "menu" at bounding box center [439, 199] width 13 height 13
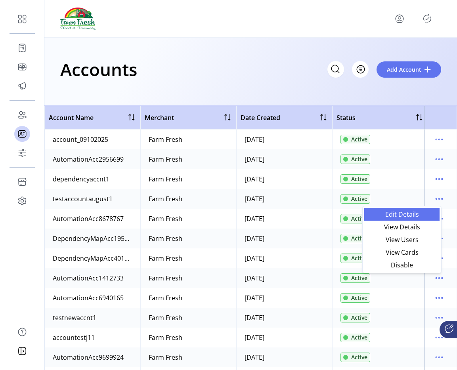
click at [419, 214] on span "Edit Details" at bounding box center [402, 214] width 66 height 6
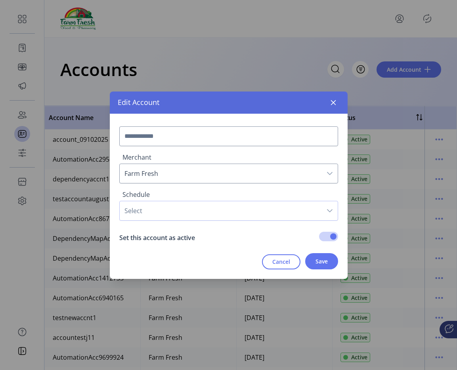
type input "**********"
click at [188, 212] on span "Consumer Buying" at bounding box center [221, 210] width 202 height 19
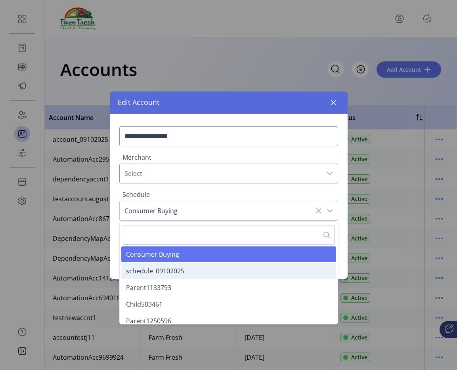
click at [180, 272] on span "schedule_09102025" at bounding box center [155, 271] width 58 height 9
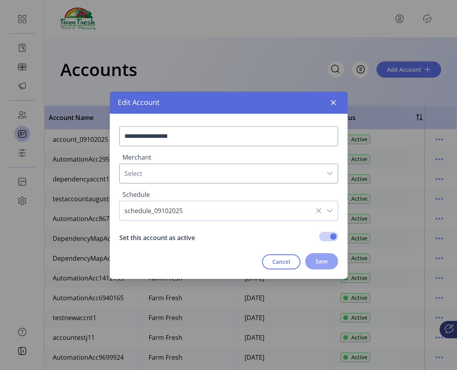
click at [317, 255] on button "Save" at bounding box center [321, 261] width 33 height 16
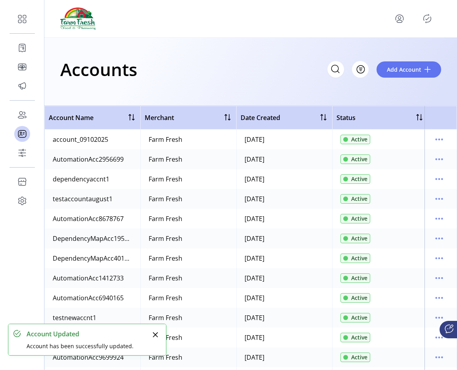
click at [423, 13] on icon "Publisher Panel" at bounding box center [427, 18] width 13 height 13
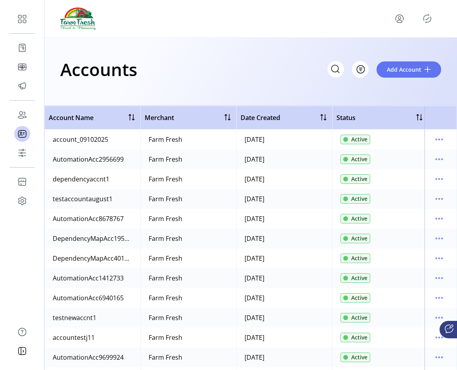
click at [433, 19] on icon "Publisher Panel" at bounding box center [427, 18] width 13 height 13
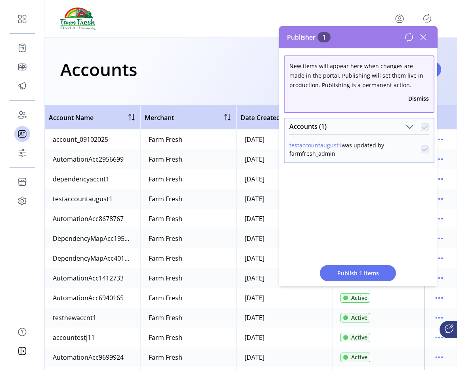
click at [351, 274] on span "Publish 1 Items" at bounding box center [357, 273] width 55 height 8
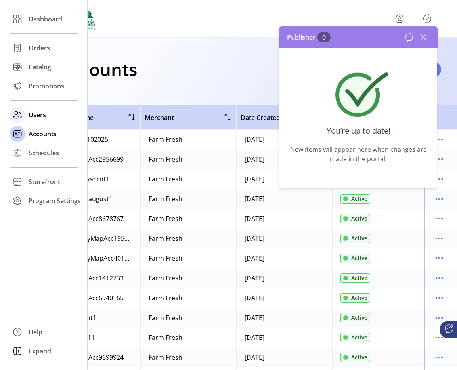
click at [39, 115] on span "Users" at bounding box center [37, 115] width 17 height 10
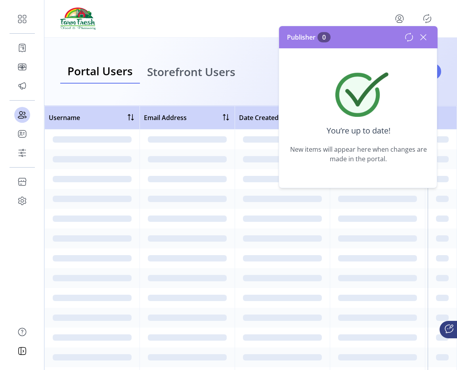
click at [424, 37] on icon at bounding box center [423, 37] width 13 height 13
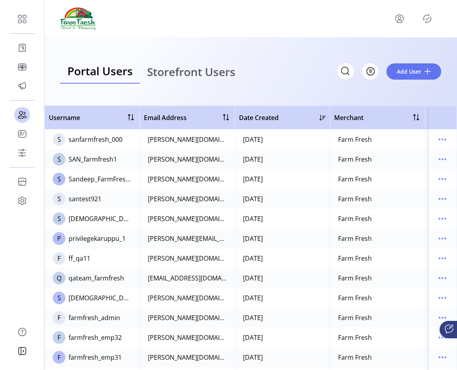
click at [178, 73] on span "Storefront Users" at bounding box center [191, 71] width 88 height 11
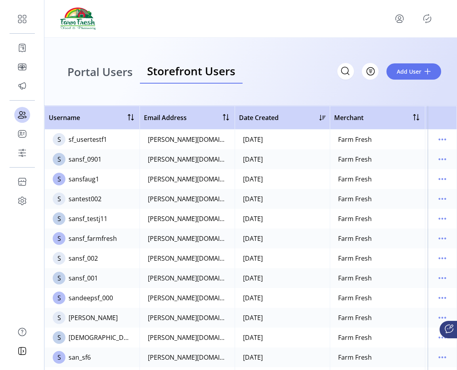
scroll to position [18, 0]
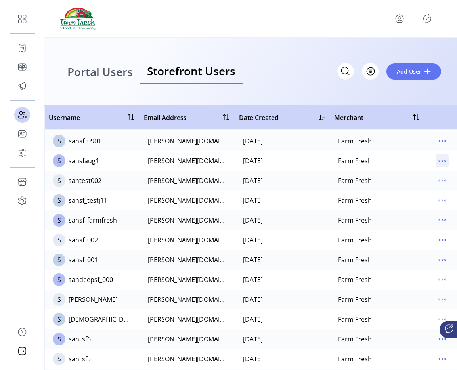
click at [437, 159] on icon "menu" at bounding box center [442, 161] width 13 height 13
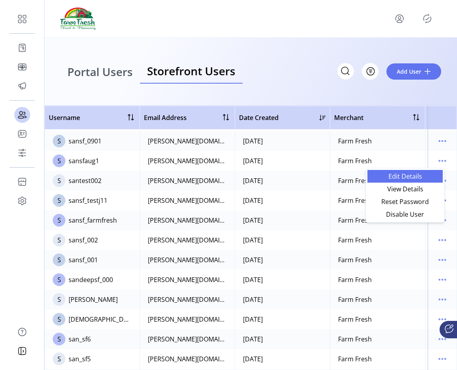
click at [414, 182] on link "Edit Details" at bounding box center [404, 176] width 75 height 13
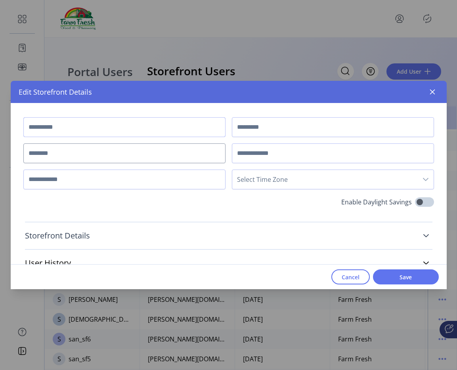
scroll to position [3, 0]
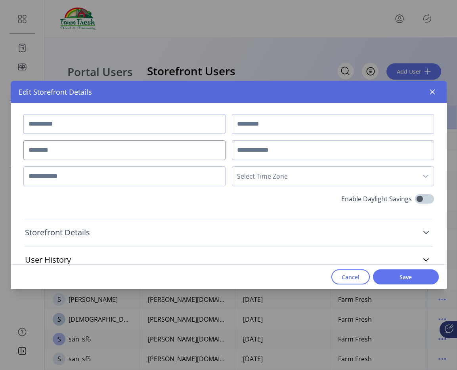
type input "*******"
type input "****"
type input "*********"
type input "**********"
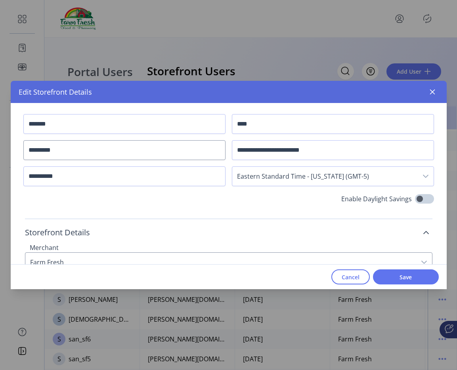
click at [176, 236] on link "Storefront Details" at bounding box center [228, 232] width 407 height 17
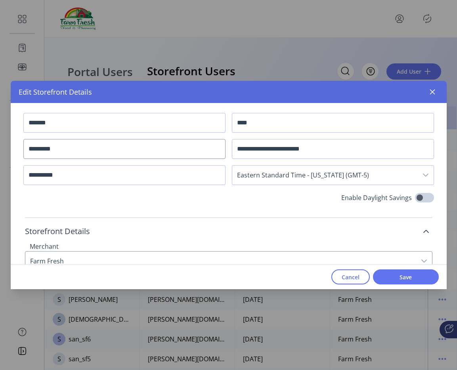
scroll to position [81, 0]
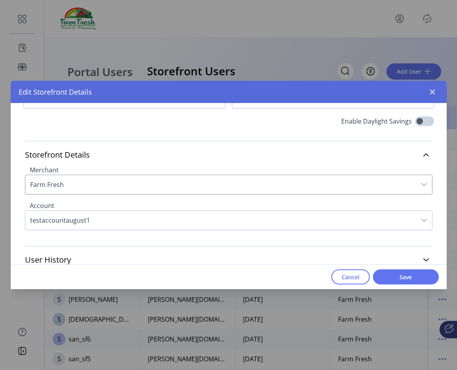
click at [138, 217] on span "testaccountaugust1" at bounding box center [220, 220] width 391 height 19
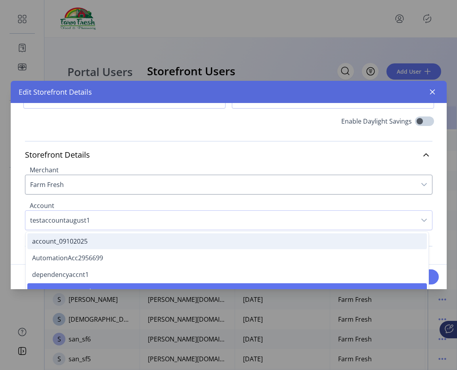
click at [121, 240] on li "account_09102025" at bounding box center [227, 241] width 400 height 16
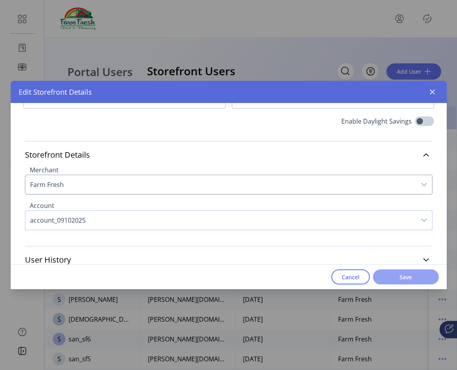
click at [379, 276] on button "Save" at bounding box center [406, 277] width 66 height 15
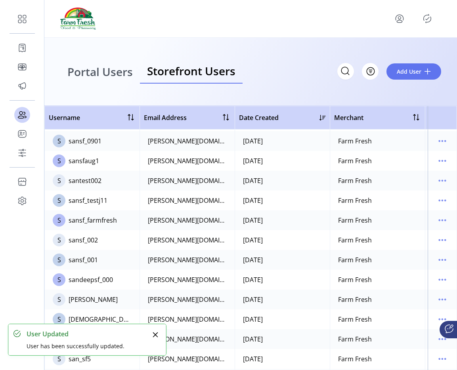
click at [426, 17] on icon "Publisher Panel" at bounding box center [427, 18] width 13 height 13
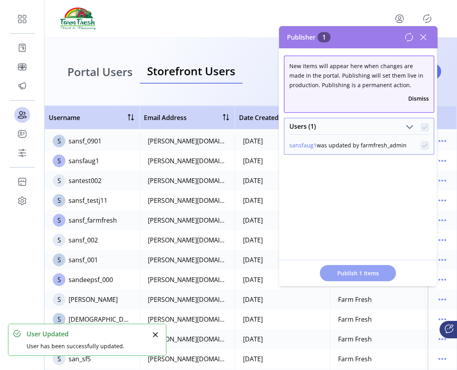
click at [345, 273] on span "Publish 1 Items" at bounding box center [357, 273] width 55 height 8
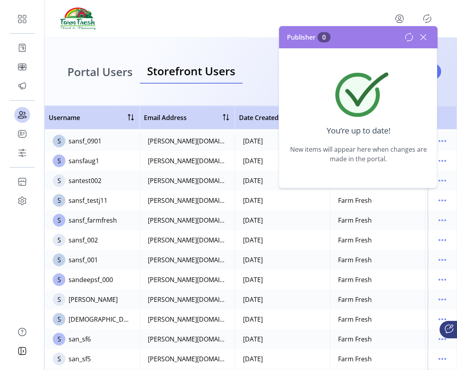
click at [426, 35] on icon at bounding box center [423, 37] width 13 height 13
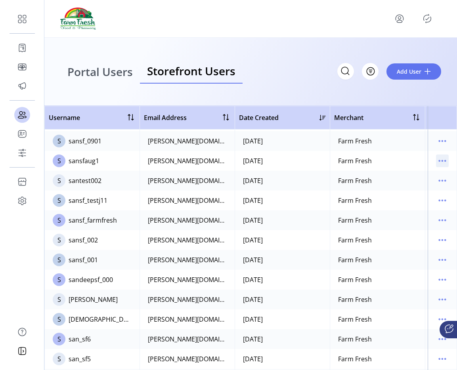
click at [444, 166] on p-button at bounding box center [442, 162] width 13 height 9
click at [440, 164] on icon "menu" at bounding box center [442, 161] width 13 height 13
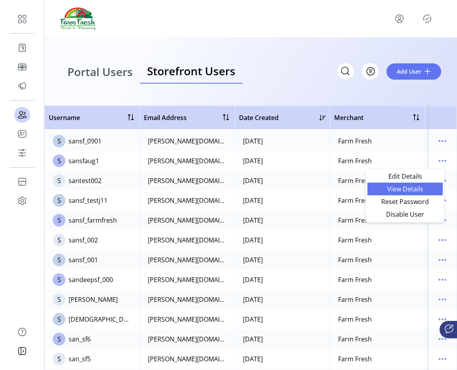
click at [419, 191] on span "View Details" at bounding box center [405, 189] width 66 height 6
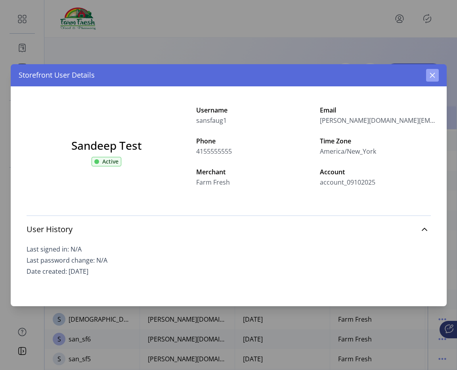
click at [434, 80] on button "button" at bounding box center [432, 75] width 13 height 13
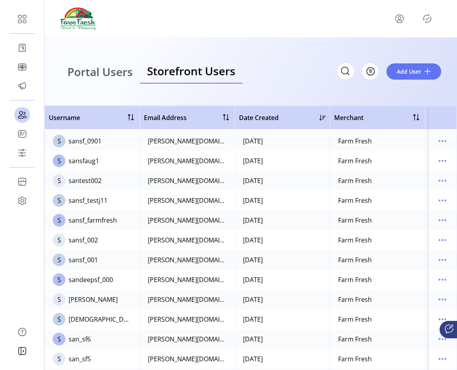
click at [270, 164] on td "08/20/2025" at bounding box center [282, 161] width 95 height 20
click at [439, 161] on icon "menu" at bounding box center [439, 161] width 1 height 1
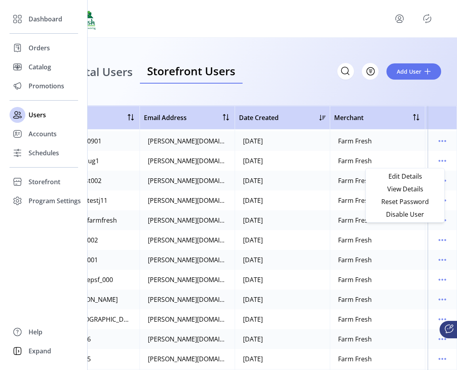
click at [35, 98] on div "Dashboard Orders Catalog Promotions Users Accounts Schedules Storefront Configu…" at bounding box center [44, 110] width 69 height 201
click at [39, 93] on div "Promotions" at bounding box center [44, 85] width 69 height 19
click at [33, 82] on span "Promotions" at bounding box center [47, 86] width 36 height 10
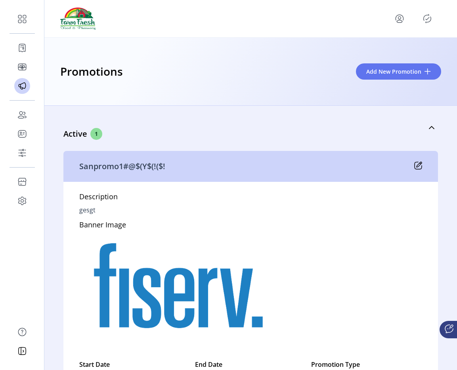
click at [417, 165] on icon at bounding box center [419, 164] width 5 height 5
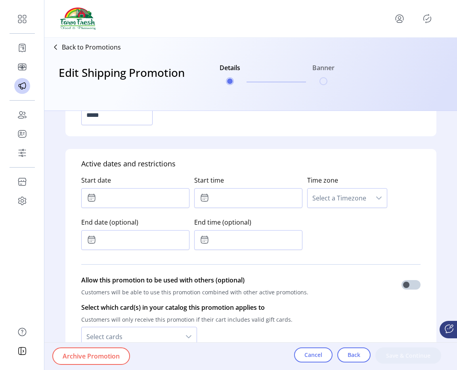
scroll to position [302, 0]
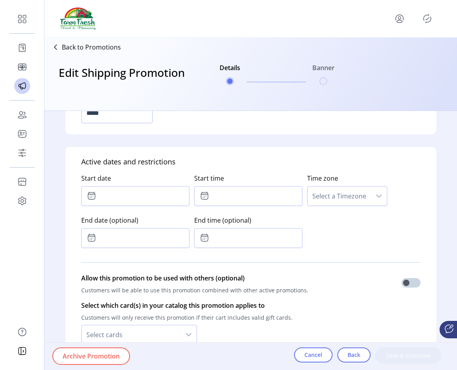
type input "**********"
type input "*****"
type input "**********"
type textarea "*****"
click at [151, 237] on input "text" at bounding box center [135, 238] width 108 height 20
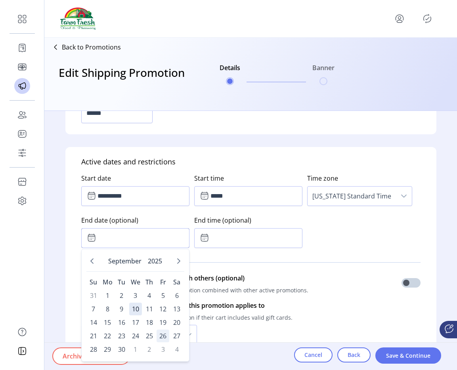
click at [164, 337] on span "26" at bounding box center [163, 336] width 13 height 13
type input "**********"
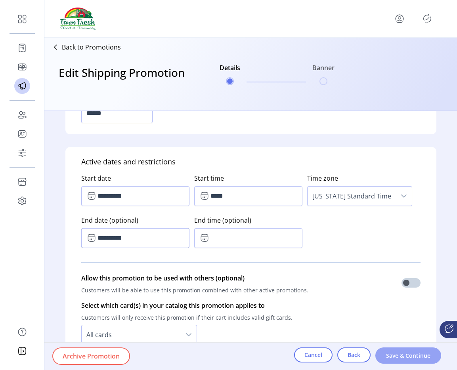
click at [390, 354] on span "Save & Continue" at bounding box center [408, 356] width 45 height 8
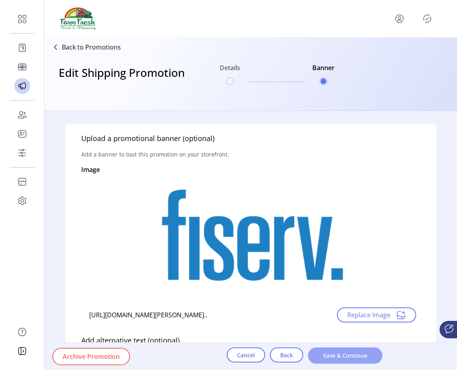
click at [371, 354] on span "Save & Continue" at bounding box center [345, 356] width 54 height 8
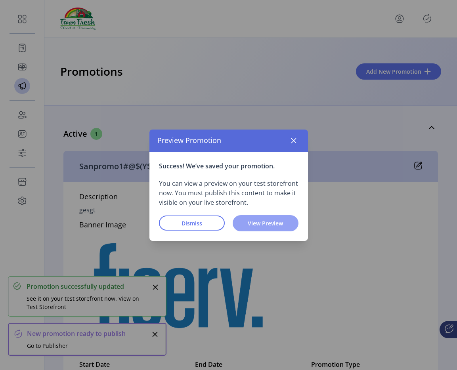
click at [250, 228] on button "View Preview" at bounding box center [266, 223] width 66 height 16
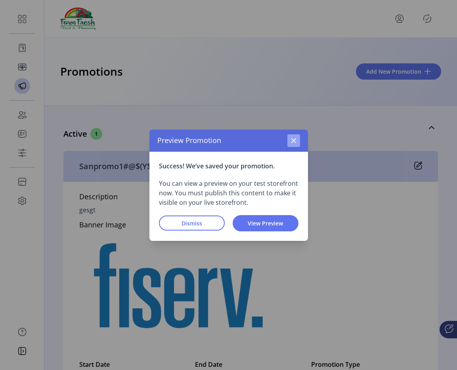
click at [294, 140] on icon "button" at bounding box center [293, 140] width 5 height 5
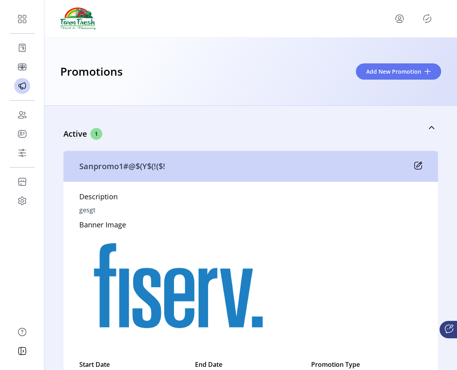
click at [427, 18] on icon "Publisher Panel" at bounding box center [427, 18] width 13 height 13
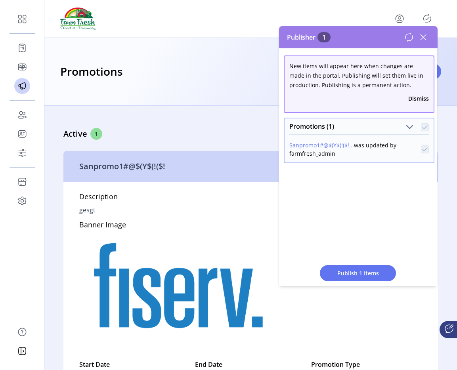
click at [344, 274] on span "Publish 1 Items" at bounding box center [357, 273] width 55 height 8
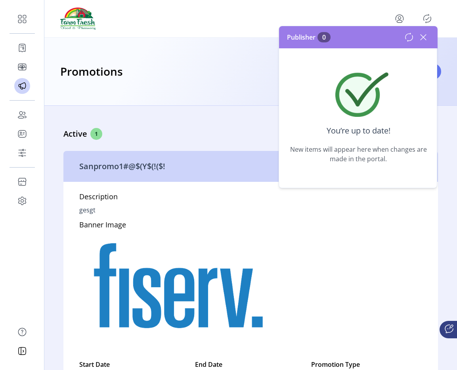
click at [411, 30] on div "Publisher 0" at bounding box center [358, 37] width 159 height 22
click at [420, 34] on icon at bounding box center [423, 37] width 13 height 13
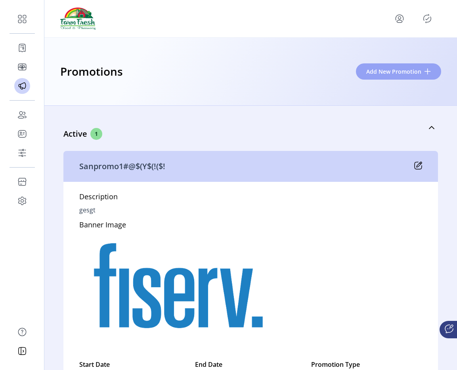
click at [409, 63] on button "Add New Promotion" at bounding box center [398, 71] width 85 height 16
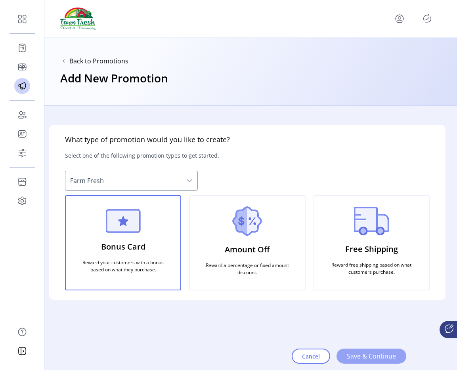
click at [356, 350] on button "Save & Continue" at bounding box center [371, 356] width 70 height 15
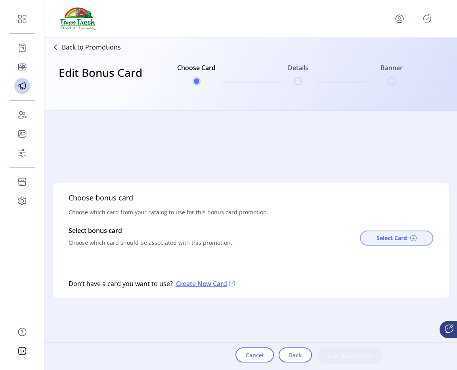
click at [373, 240] on button "Select Card" at bounding box center [396, 238] width 73 height 15
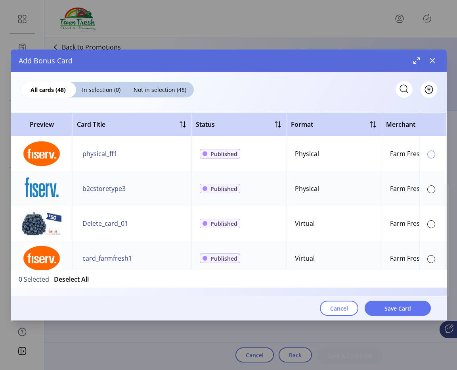
click at [427, 156] on div at bounding box center [431, 155] width 8 height 8
click at [398, 309] on span "Save Card" at bounding box center [397, 308] width 27 height 8
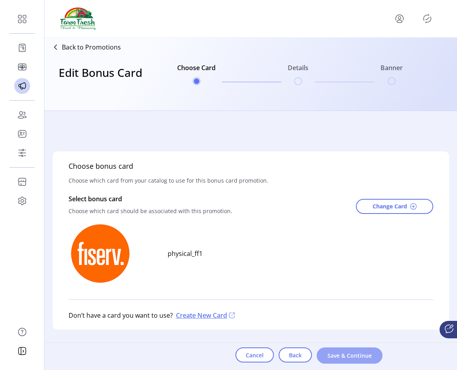
click at [360, 356] on span "Save & Continue" at bounding box center [349, 356] width 45 height 8
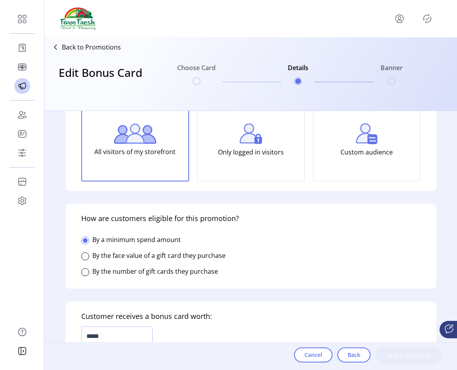
scroll to position [126, 0]
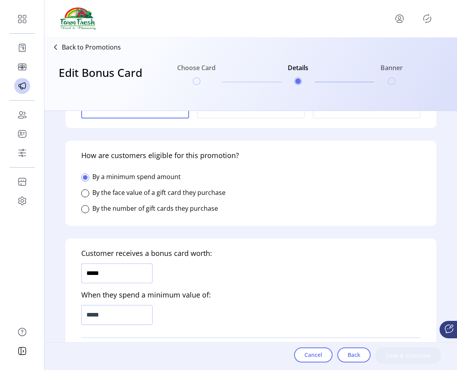
click at [121, 275] on input "*****" at bounding box center [116, 274] width 71 height 20
type input "*****"
click at [121, 275] on input "*****" at bounding box center [116, 274] width 71 height 20
click at [114, 314] on input "*****" at bounding box center [116, 315] width 71 height 20
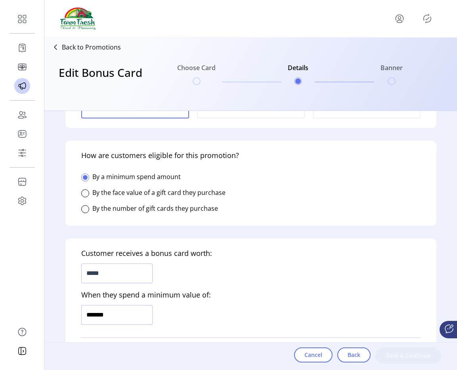
type input "*********"
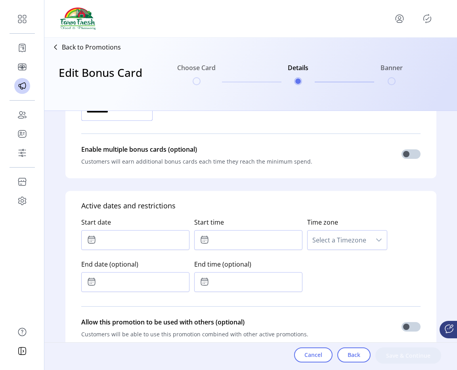
scroll to position [350, 0]
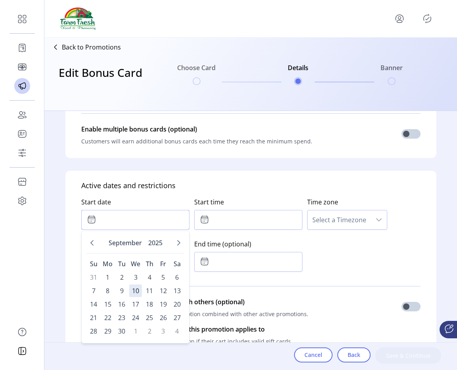
click at [126, 224] on input "text" at bounding box center [135, 220] width 108 height 20
click at [149, 277] on span "4" at bounding box center [149, 277] width 13 height 13
type input "**********"
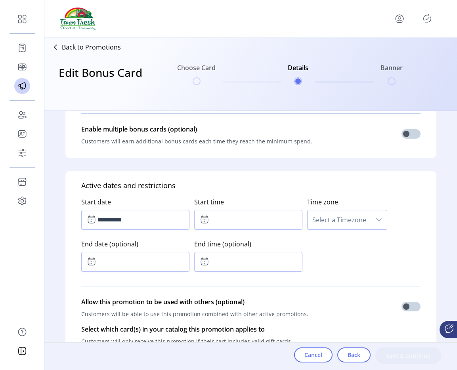
click at [241, 233] on div "End time (optional)" at bounding box center [250, 254] width 113 height 42
click at [242, 226] on input "text" at bounding box center [248, 220] width 108 height 20
click at [261, 261] on icon "Previous Minute" at bounding box center [261, 263] width 6 height 6
type input "*****"
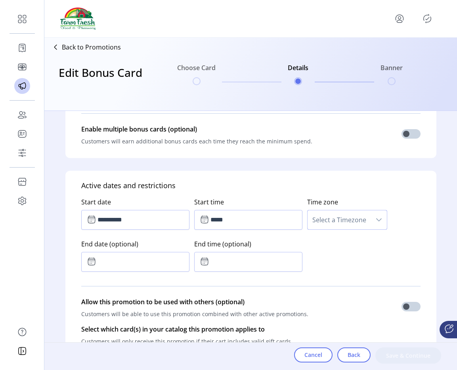
click at [344, 211] on span "Select a Timezone" at bounding box center [339, 219] width 63 height 19
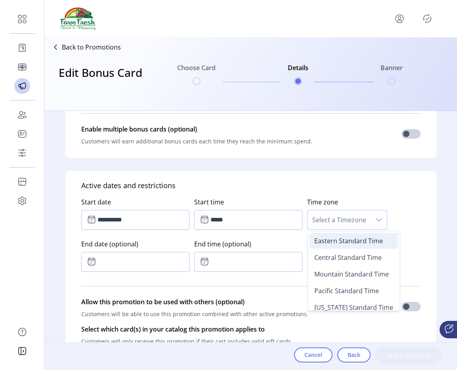
click at [333, 239] on span "Eastern Standard Time" at bounding box center [348, 241] width 69 height 9
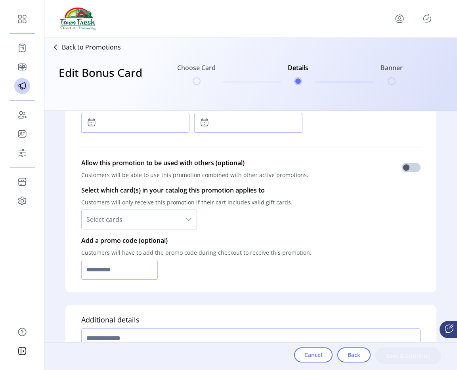
scroll to position [495, 0]
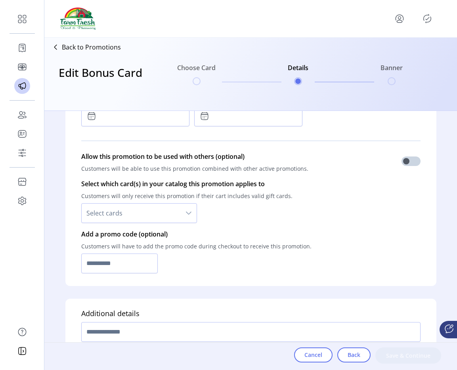
click at [174, 224] on div "Select which card(s) in your catalog this promotion applies to Customers will o…" at bounding box center [250, 201] width 339 height 50
click at [165, 220] on span "Select cards" at bounding box center [131, 213] width 99 height 19
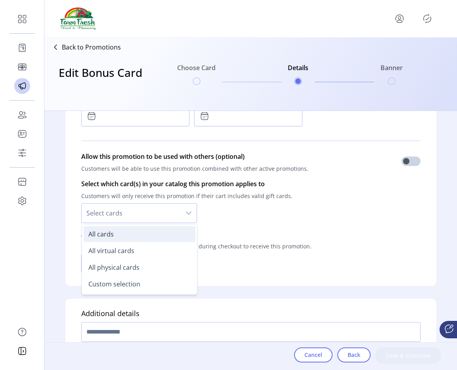
click at [144, 239] on li "All cards" at bounding box center [140, 234] width 112 height 16
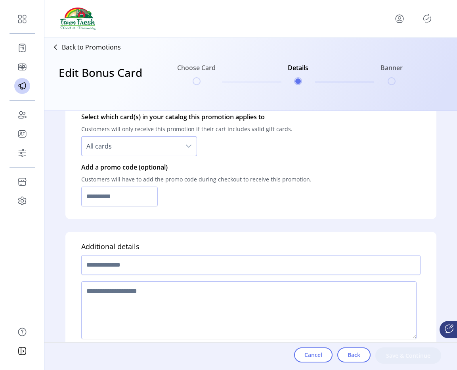
scroll to position [576, 0]
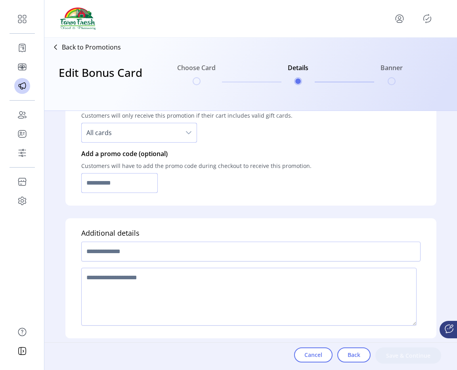
click at [113, 184] on input "text" at bounding box center [119, 183] width 77 height 20
type input "**********"
click at [107, 258] on input "text" at bounding box center [250, 252] width 339 height 20
type input "**********"
click at [104, 281] on textarea at bounding box center [248, 297] width 335 height 58
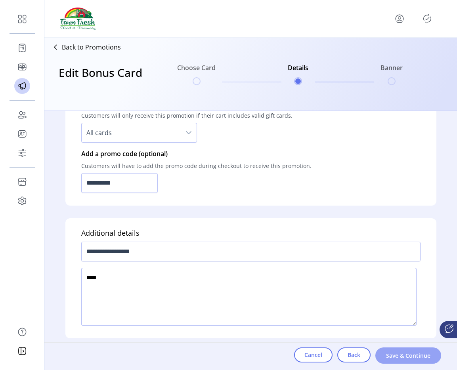
type textarea "****"
click at [416, 363] on button "Save & Continue" at bounding box center [408, 356] width 66 height 16
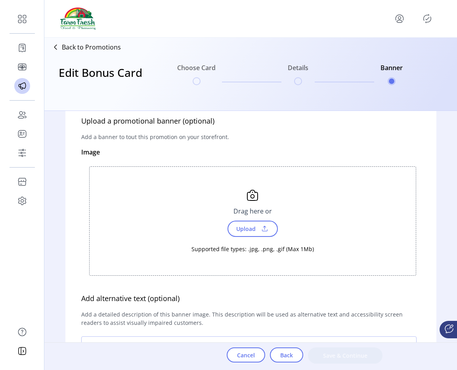
scroll to position [21, 0]
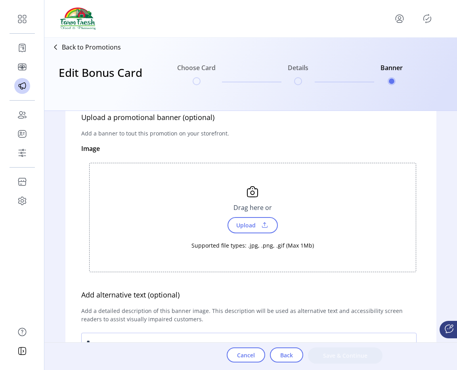
click at [264, 233] on span "Upload" at bounding box center [253, 225] width 50 height 16
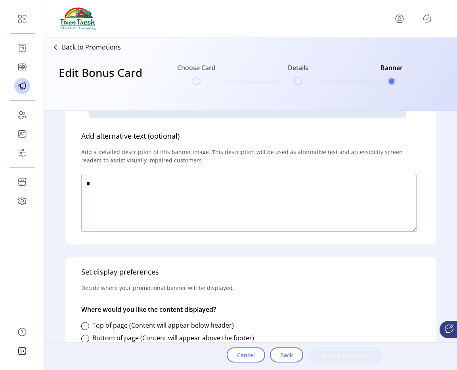
click at [285, 206] on textarea at bounding box center [248, 203] width 335 height 58
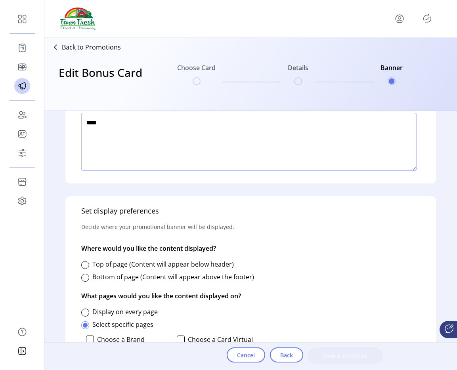
scroll to position [269, 0]
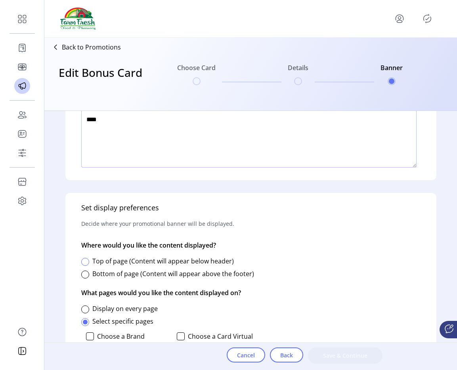
type textarea "****"
click at [84, 265] on div at bounding box center [85, 262] width 8 height 8
click at [83, 310] on div at bounding box center [85, 310] width 8 height 8
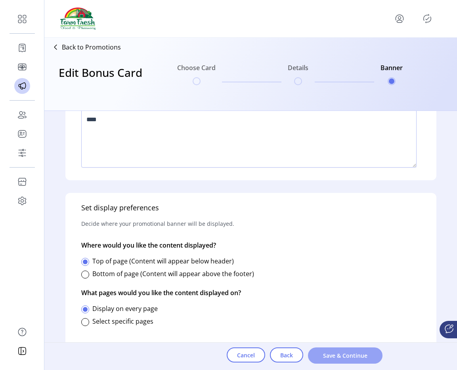
click at [328, 356] on span "Save & Continue" at bounding box center [345, 356] width 54 height 8
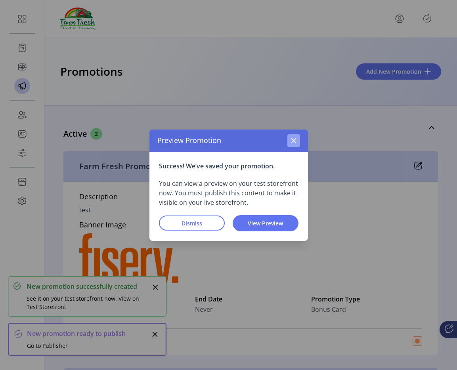
click at [296, 138] on icon "button" at bounding box center [294, 141] width 6 height 6
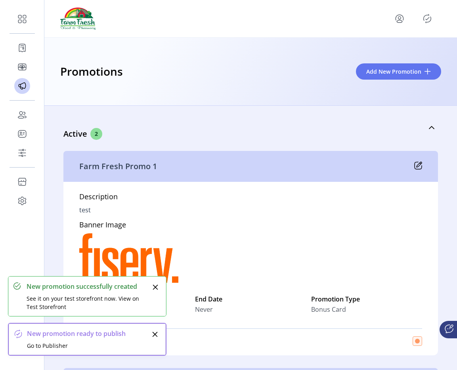
click at [428, 27] on div at bounding box center [250, 19] width 381 height 22
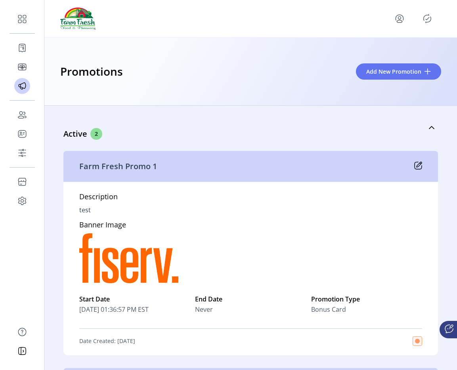
click at [428, 14] on icon "Publisher Panel" at bounding box center [427, 18] width 13 height 13
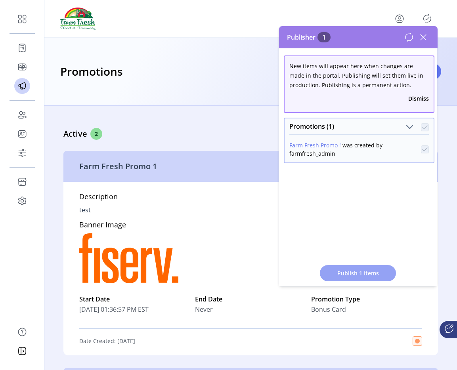
click at [339, 275] on span "Publish 1 Items" at bounding box center [357, 273] width 55 height 8
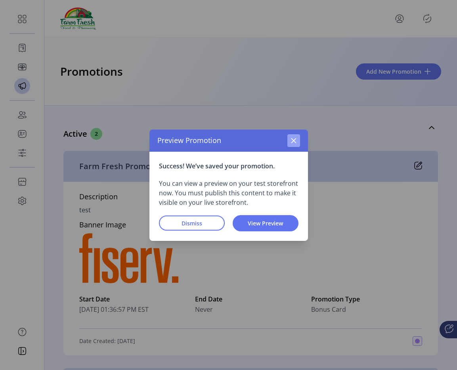
click at [289, 141] on button "button" at bounding box center [293, 140] width 13 height 13
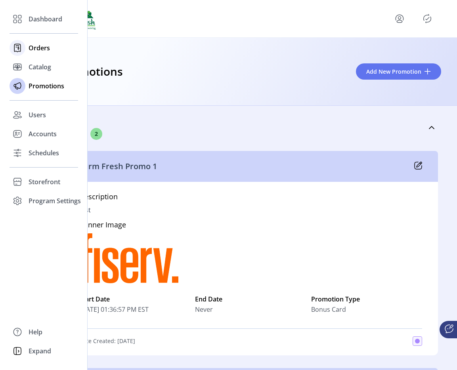
click at [29, 40] on div "Orders" at bounding box center [44, 47] width 69 height 19
click at [32, 54] on div "Orders" at bounding box center [44, 47] width 69 height 19
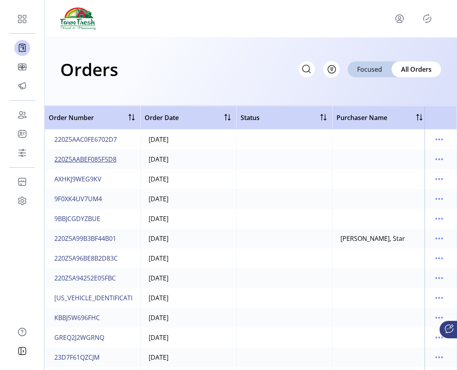
click at [85, 160] on span "220Z5AABEF085F5D8" at bounding box center [85, 160] width 62 height 10
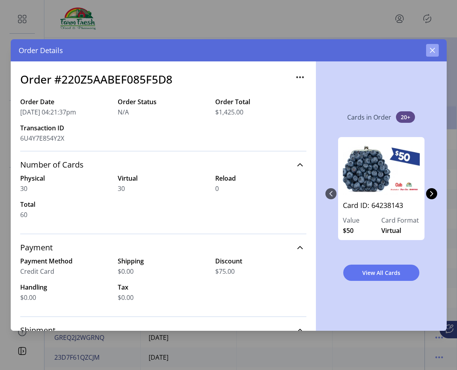
click at [434, 50] on icon "button" at bounding box center [432, 50] width 6 height 6
